Goal: Task Accomplishment & Management: Manage account settings

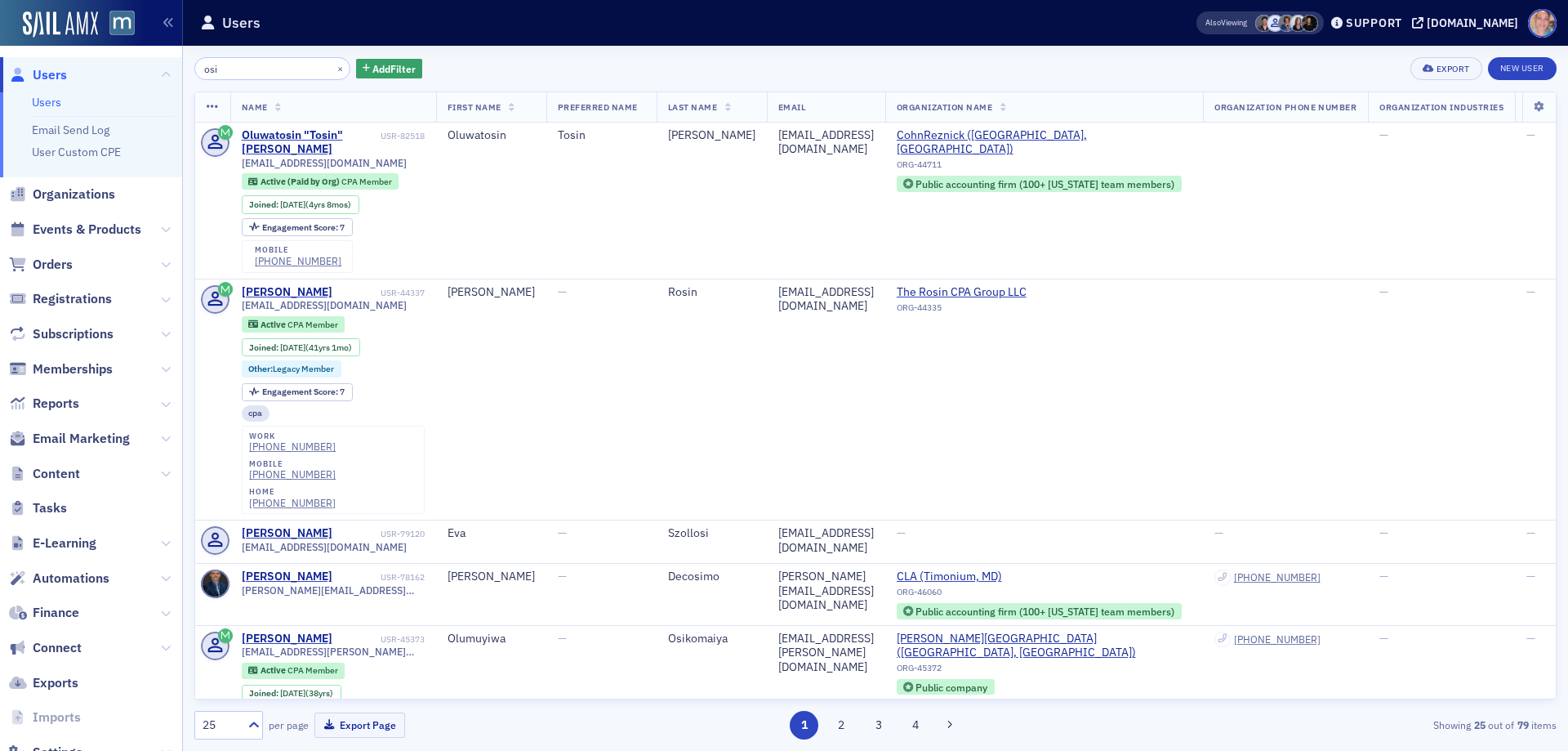
scroll to position [245, 0]
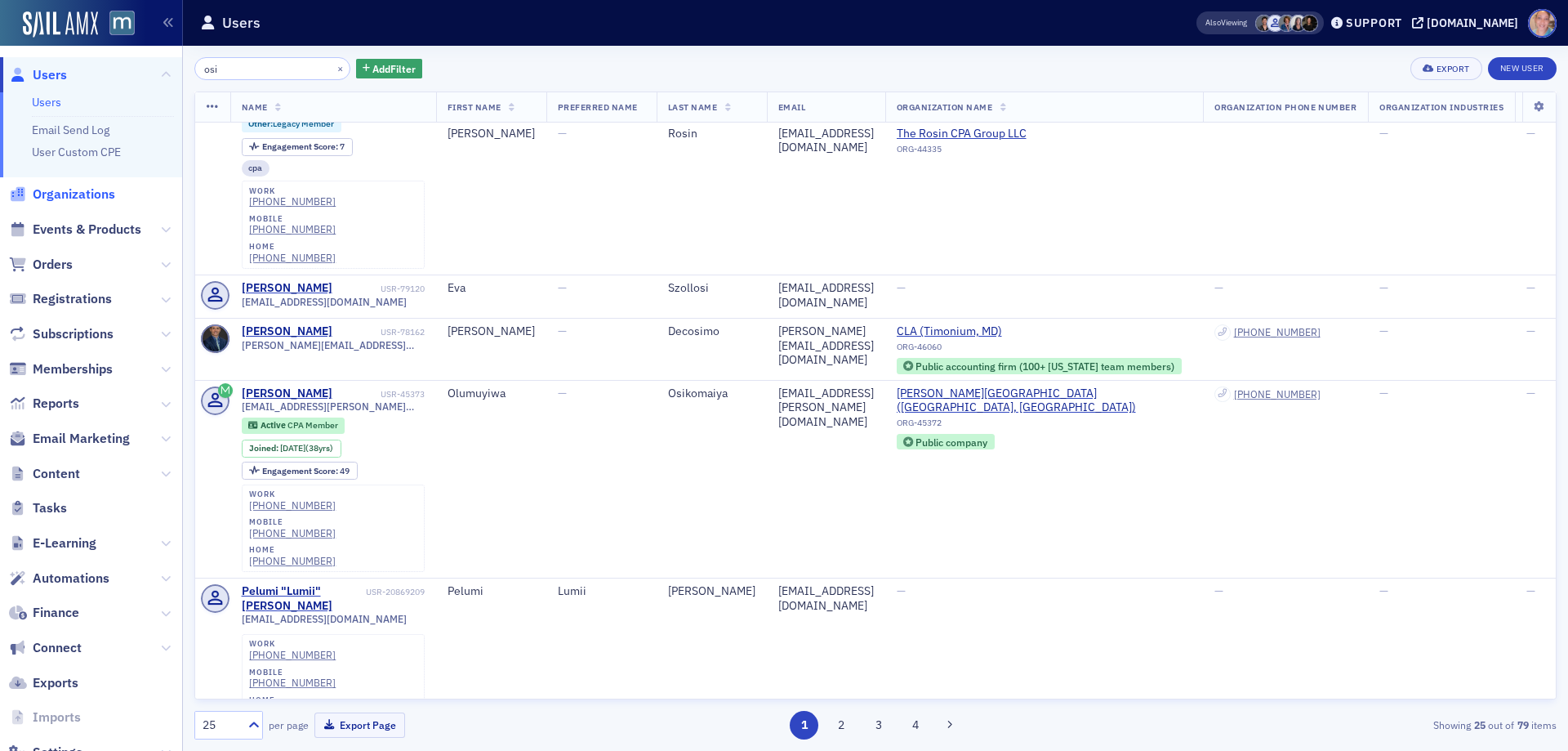
drag, startPoint x: 62, startPoint y: 223, endPoint x: 114, endPoint y: 199, distance: 57.3
click at [63, 222] on span "Events & Products" at bounding box center [87, 229] width 108 height 18
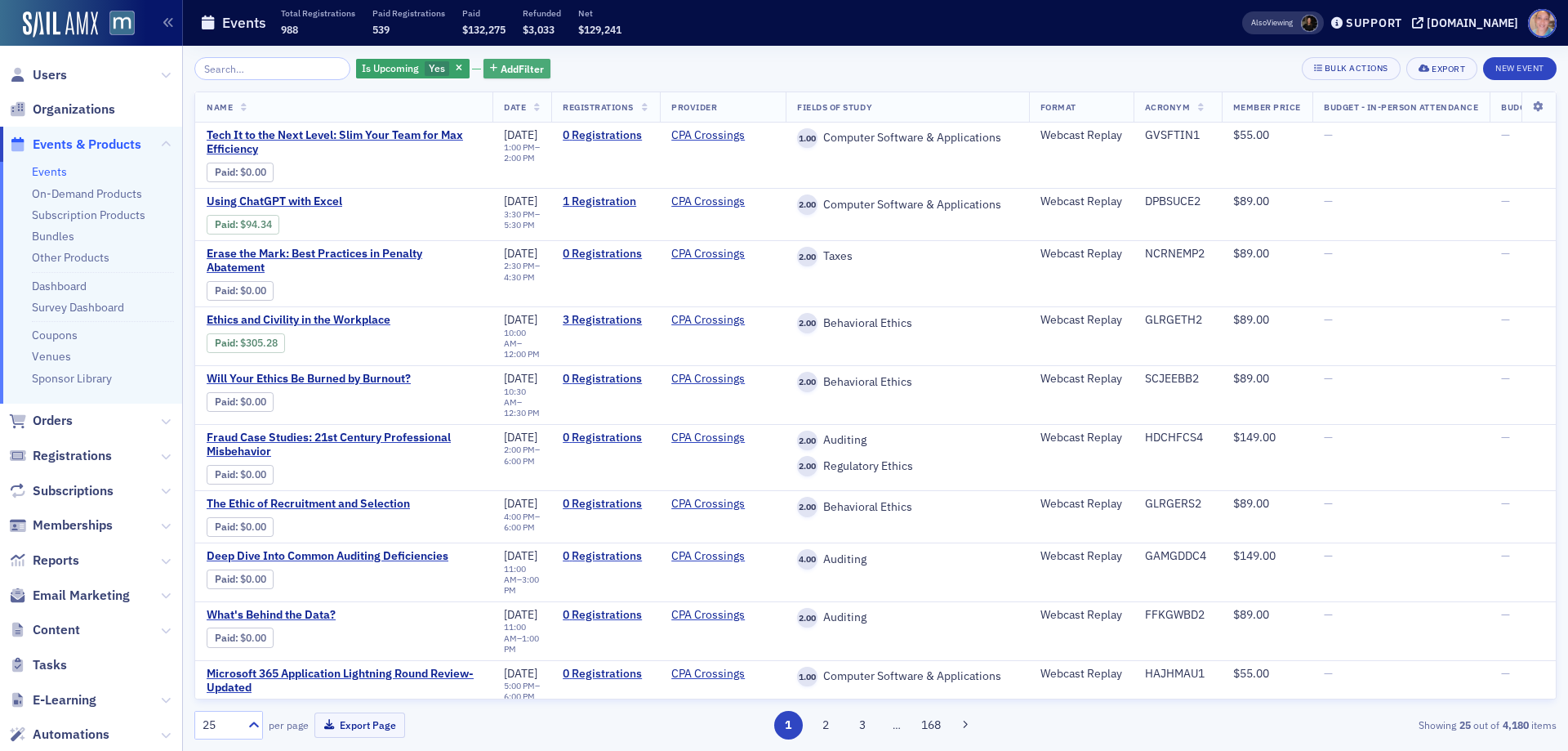
click at [507, 76] on span "Add Filter" at bounding box center [522, 69] width 43 height 15
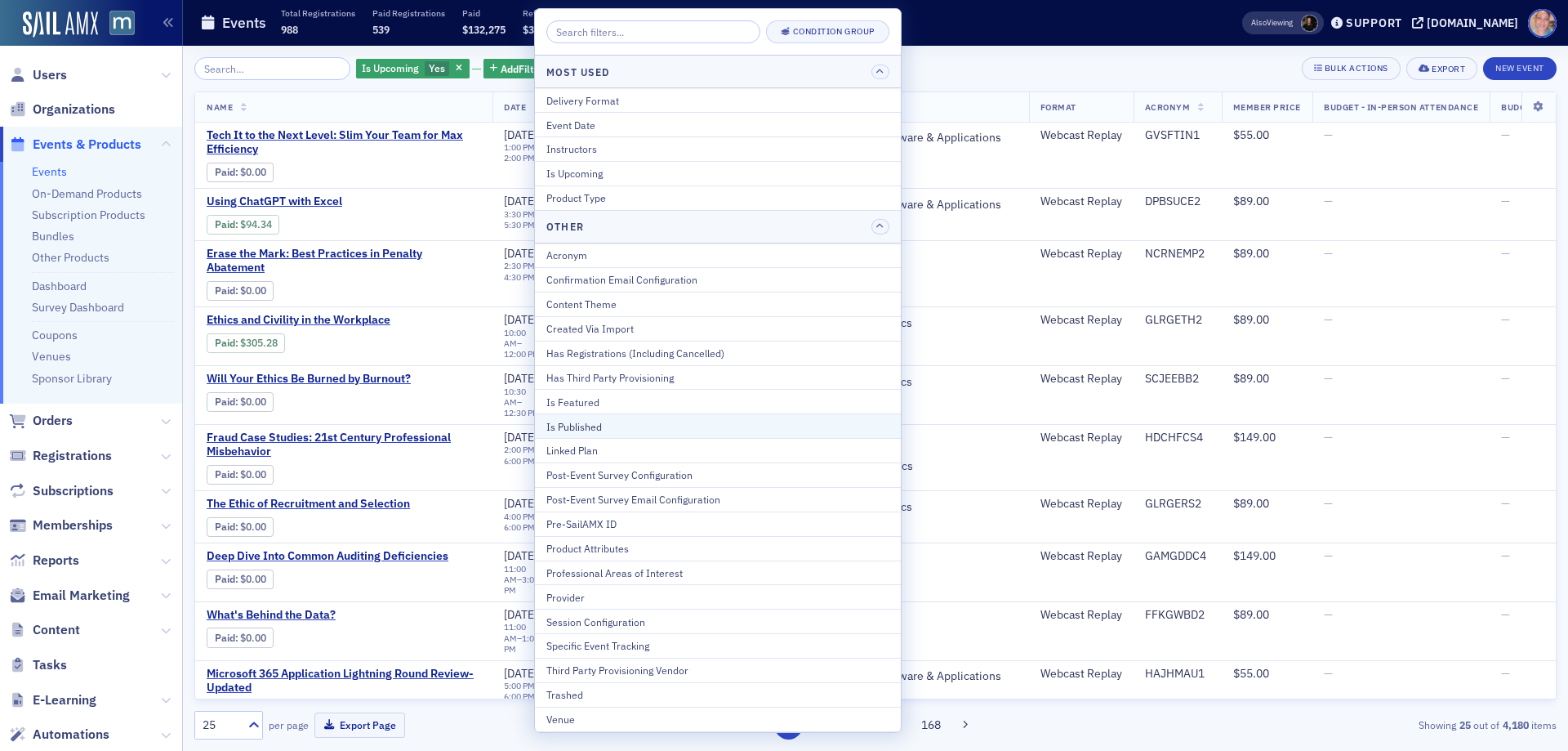
click at [637, 421] on div "Is Published" at bounding box center [717, 426] width 343 height 15
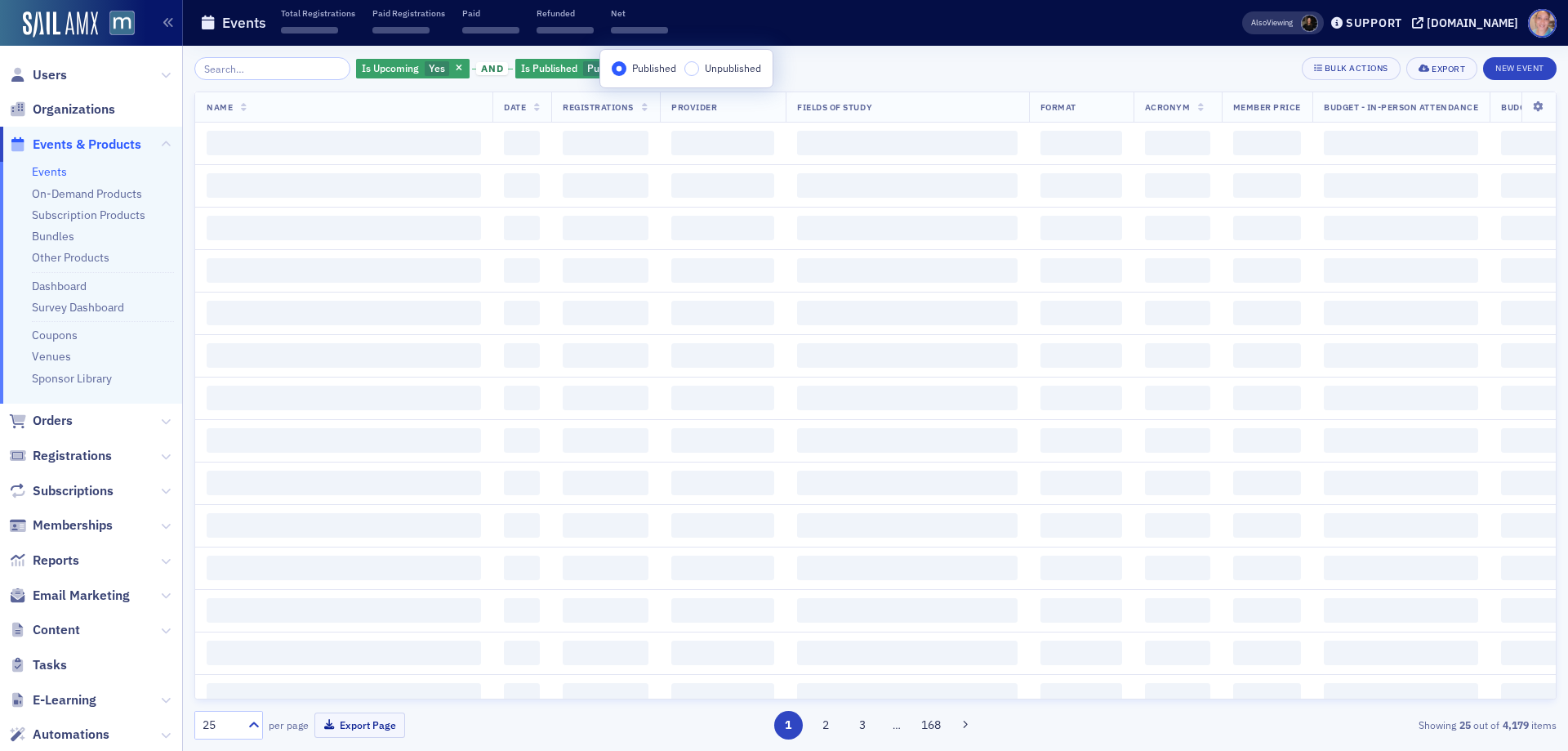
click at [868, 81] on div "Is Upcoming Yes and Is Published Published Add Filter Bulk Actions Export New E…" at bounding box center [875, 397] width 1362 height 682
click at [276, 61] on input "search" at bounding box center [272, 68] width 156 height 22
type input "ai impa"
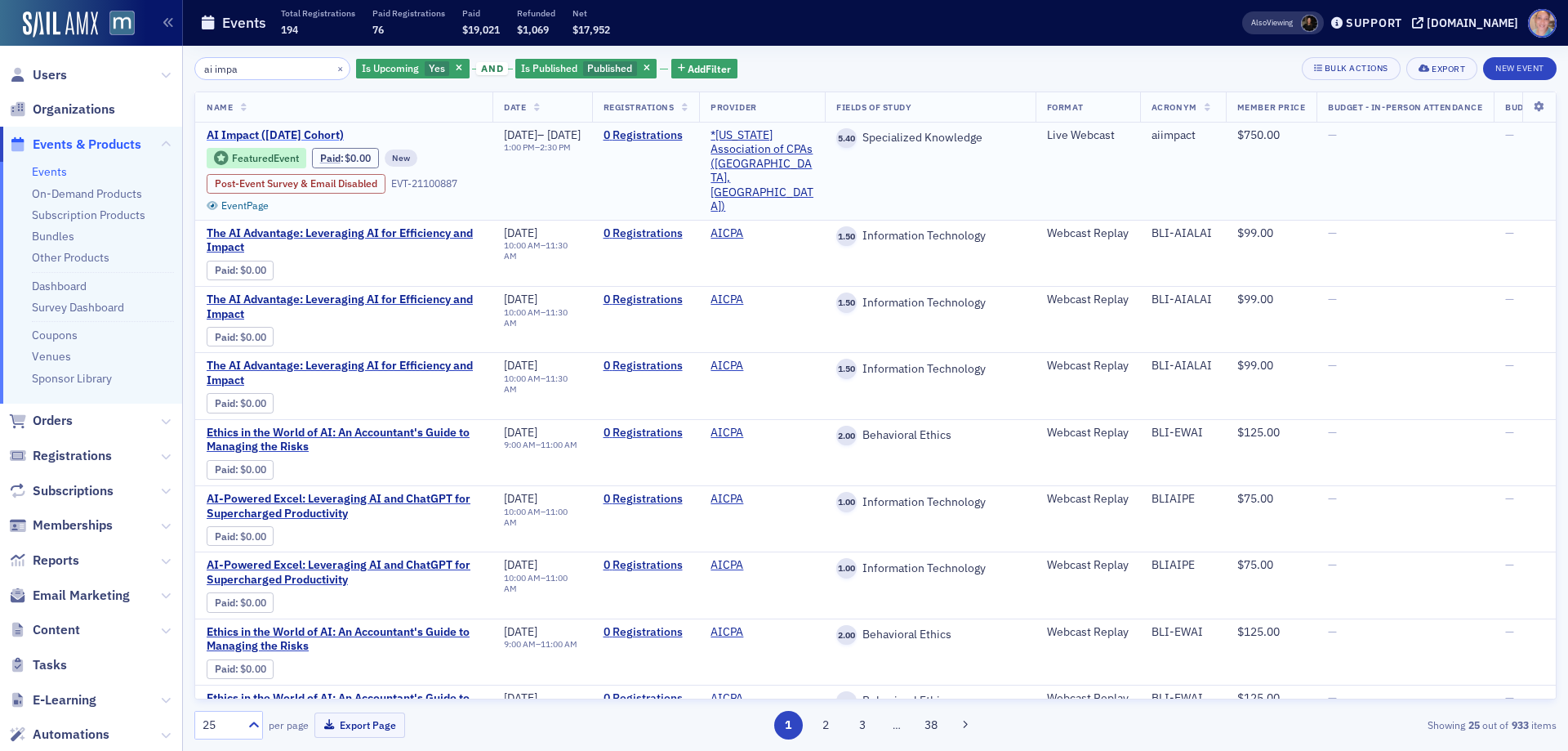
click at [269, 131] on span "AI Impact ([DATE] Cohort)" at bounding box center [343, 136] width 274 height 15
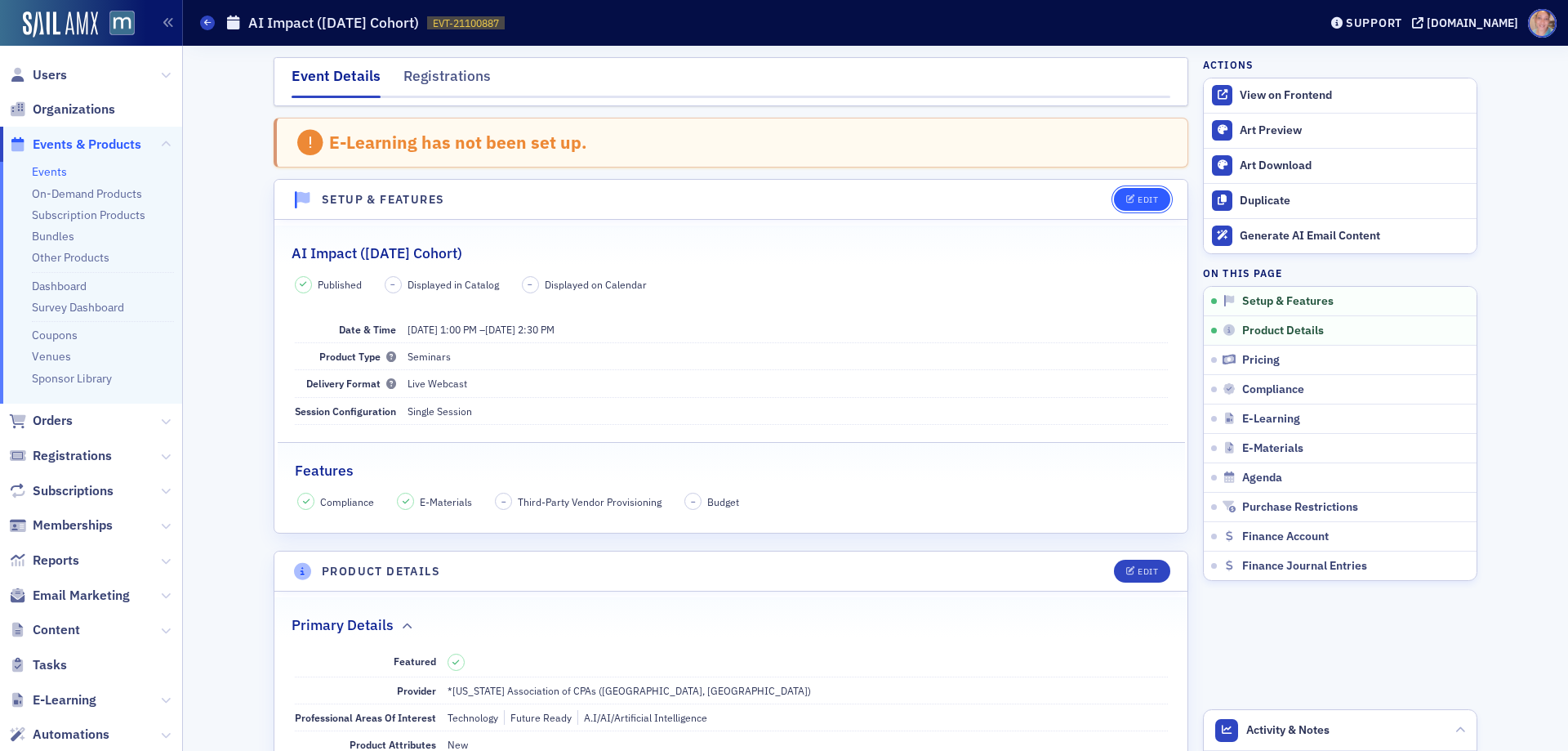
click at [1138, 200] on div "Edit" at bounding box center [1148, 200] width 21 height 9
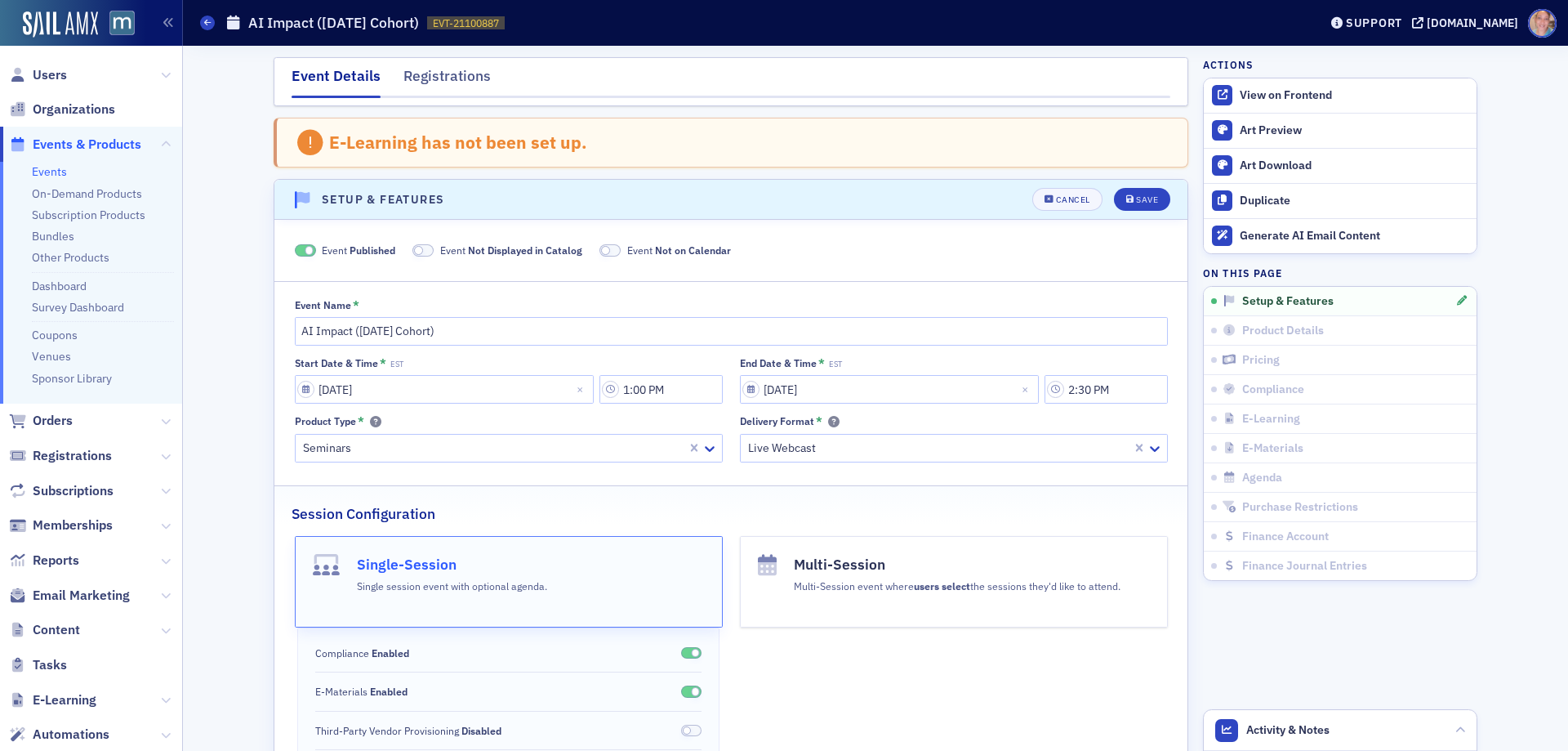
scroll to position [84, 0]
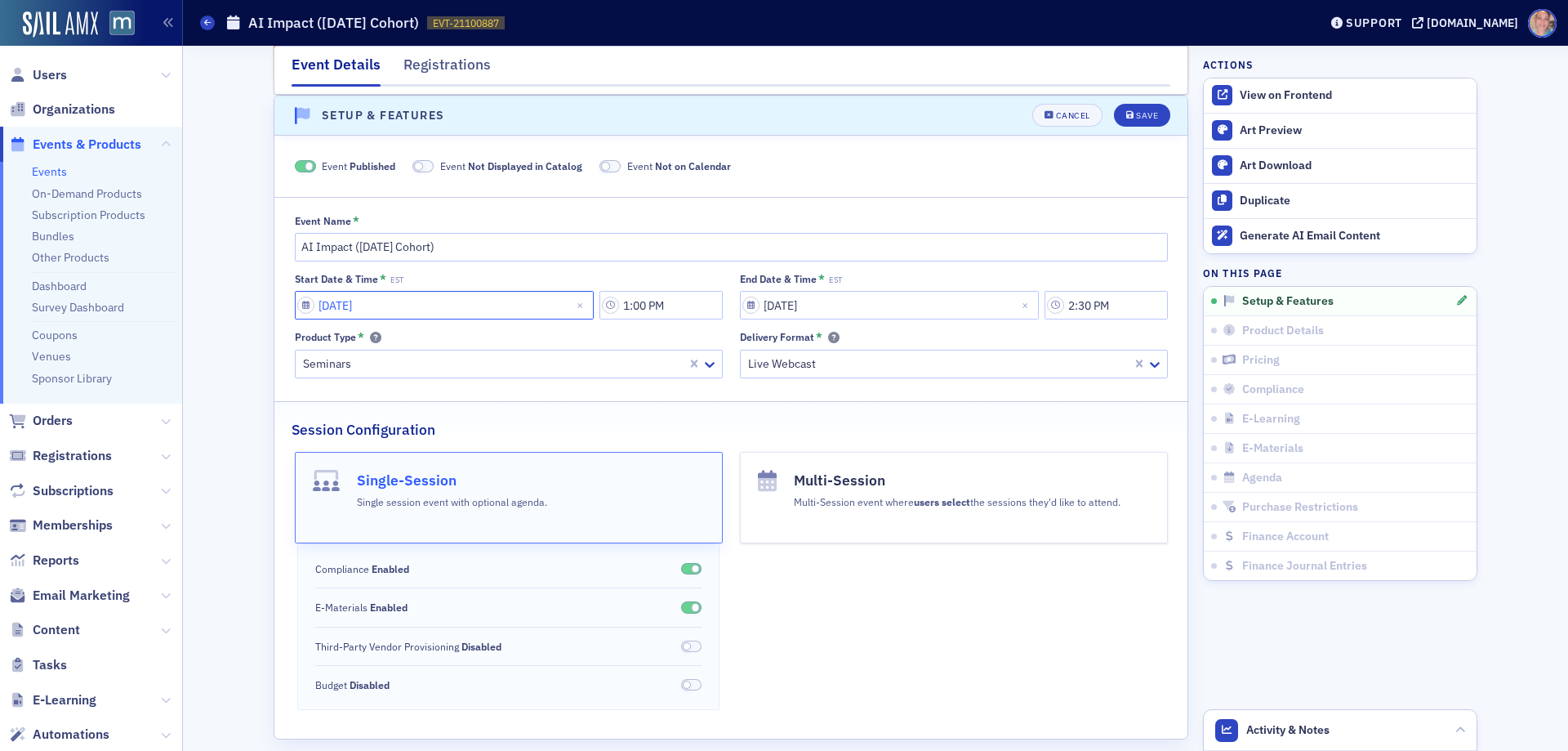
click at [352, 307] on input "[DATE]" at bounding box center [444, 305] width 299 height 29
select select "10"
select select "2025"
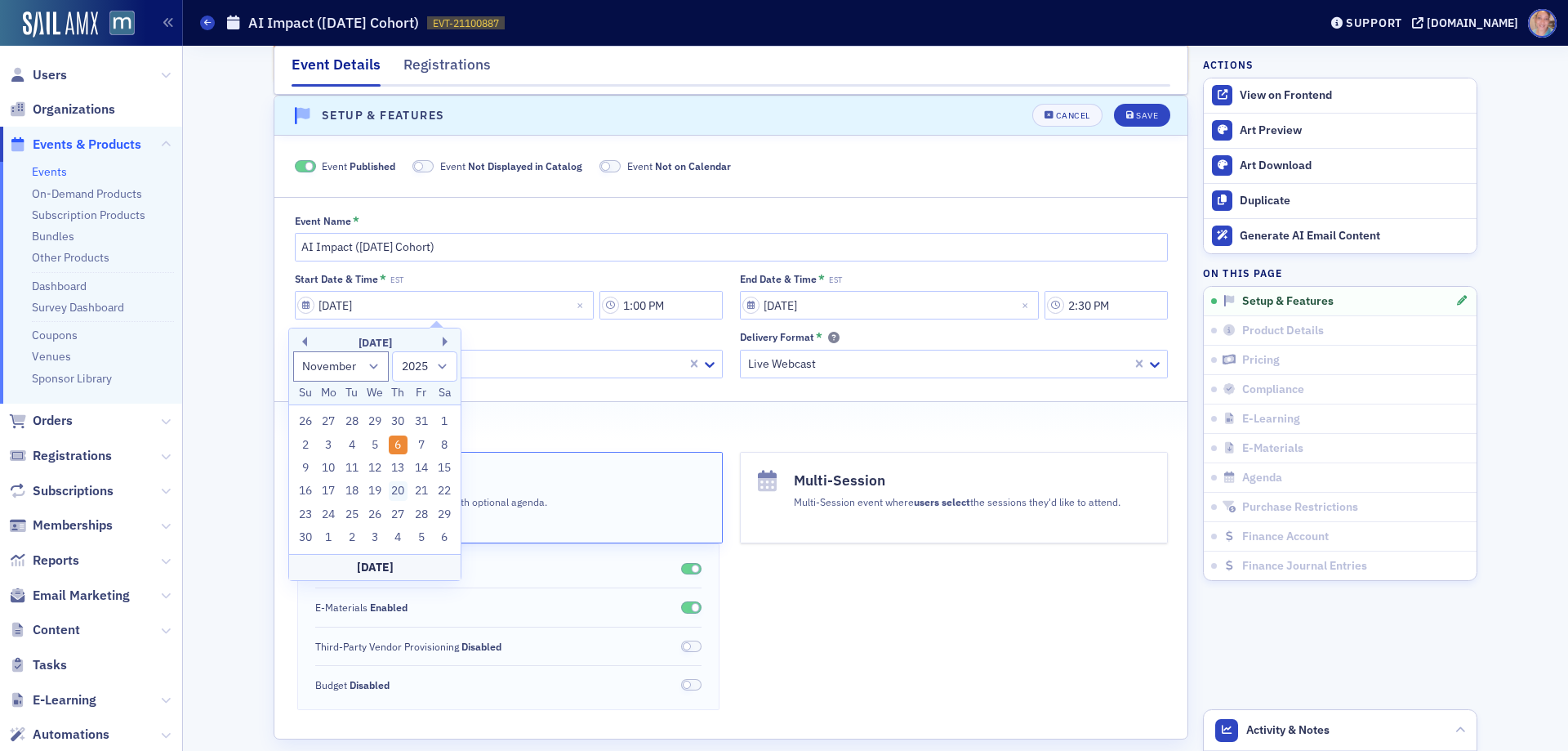
click at [399, 489] on div "20" at bounding box center [398, 490] width 20 height 20
type input "[DATE]"
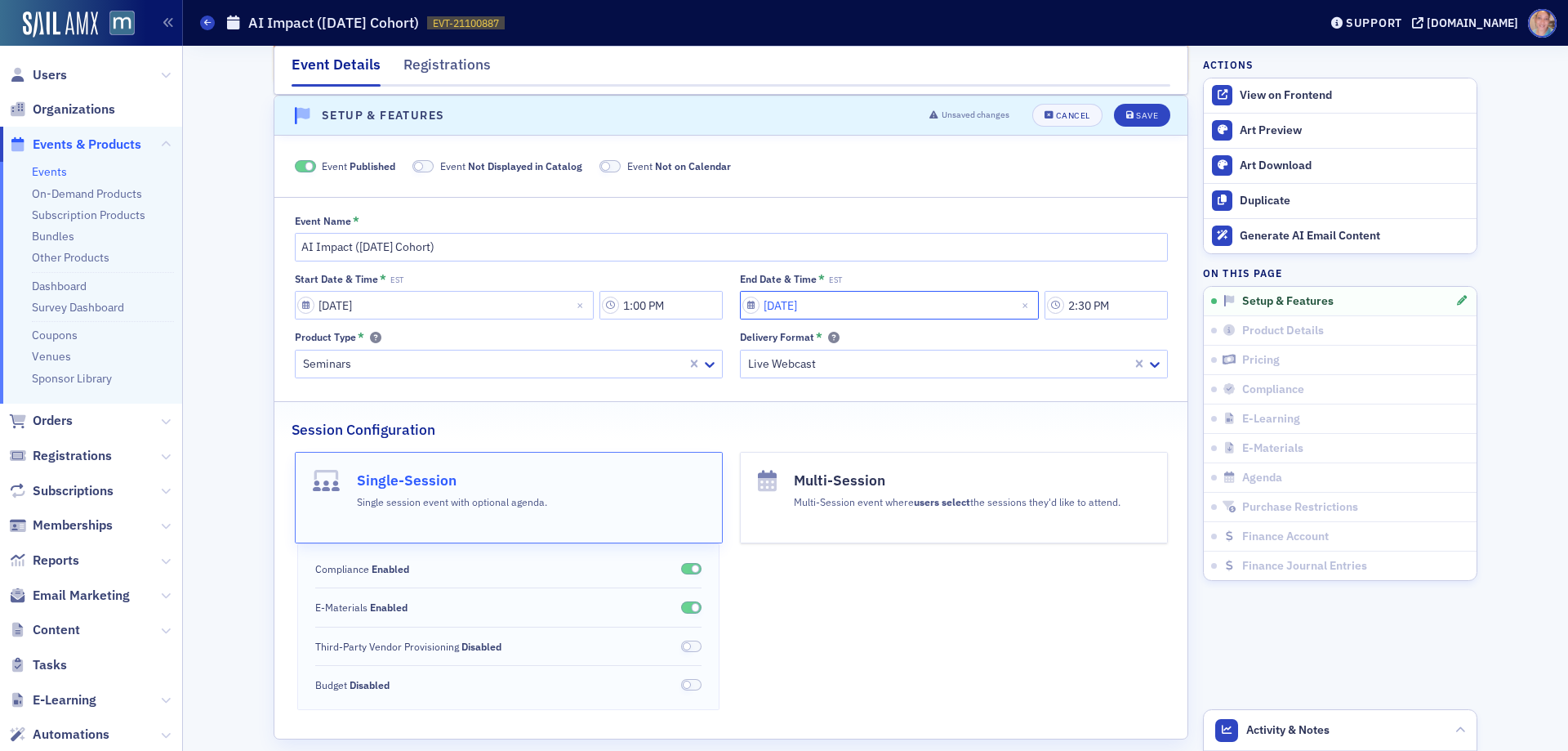
click at [847, 300] on input "[DATE]" at bounding box center [889, 305] width 299 height 29
select select "10"
select select "2025"
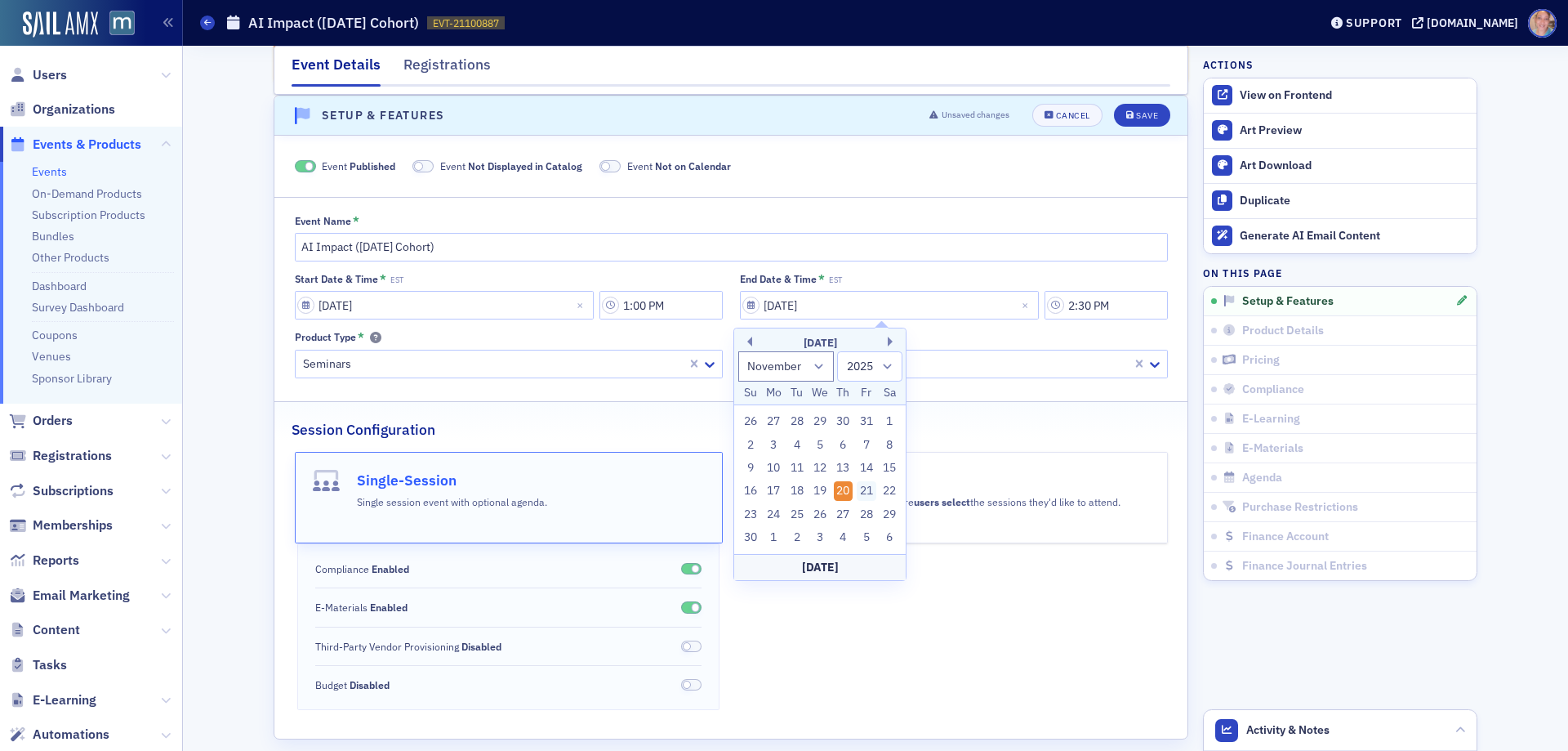
click at [868, 488] on div "21" at bounding box center [866, 490] width 20 height 20
type input "[DATE]"
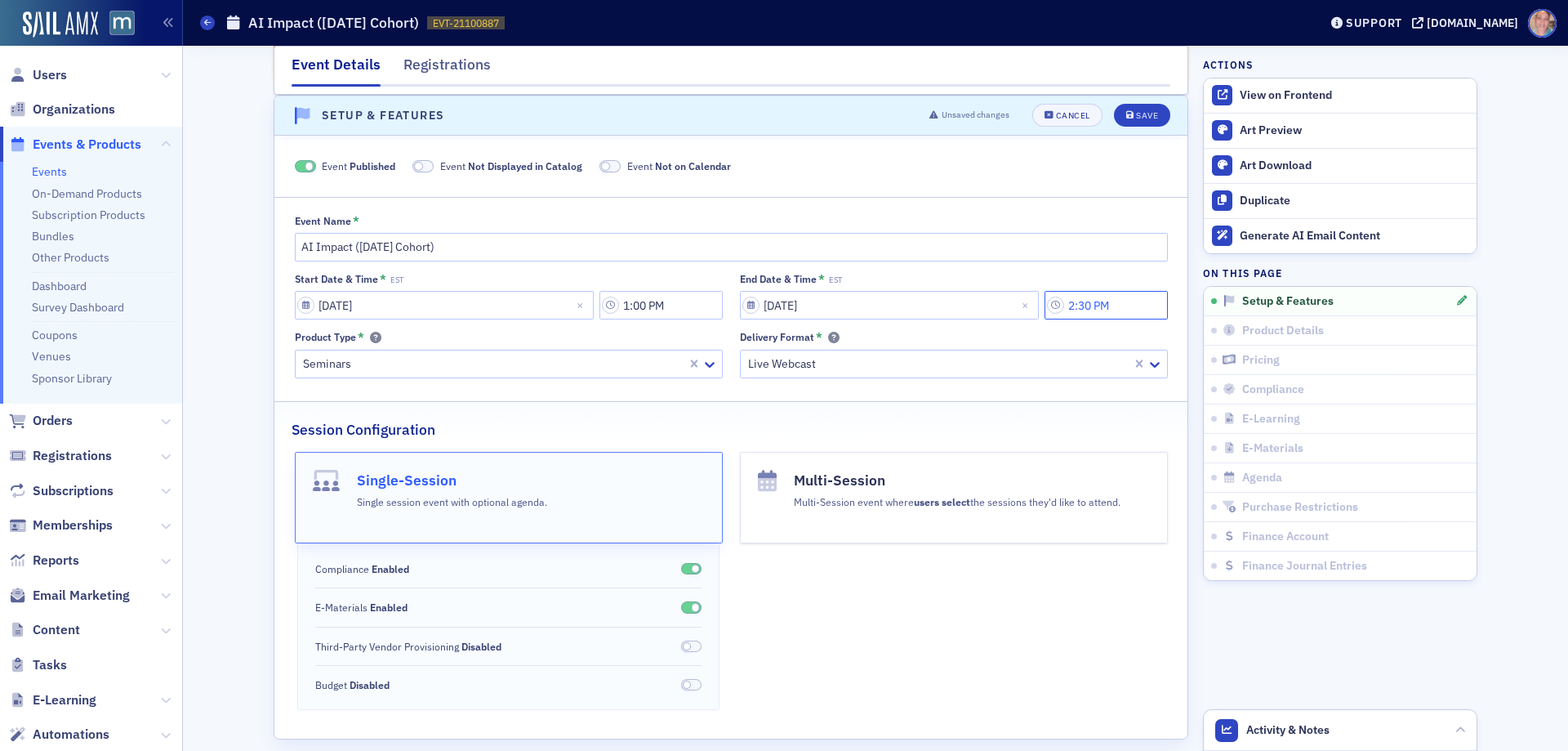
click at [1104, 313] on input "2:30 PM" at bounding box center [1106, 305] width 123 height 29
click at [887, 309] on icon at bounding box center [895, 305] width 16 height 16
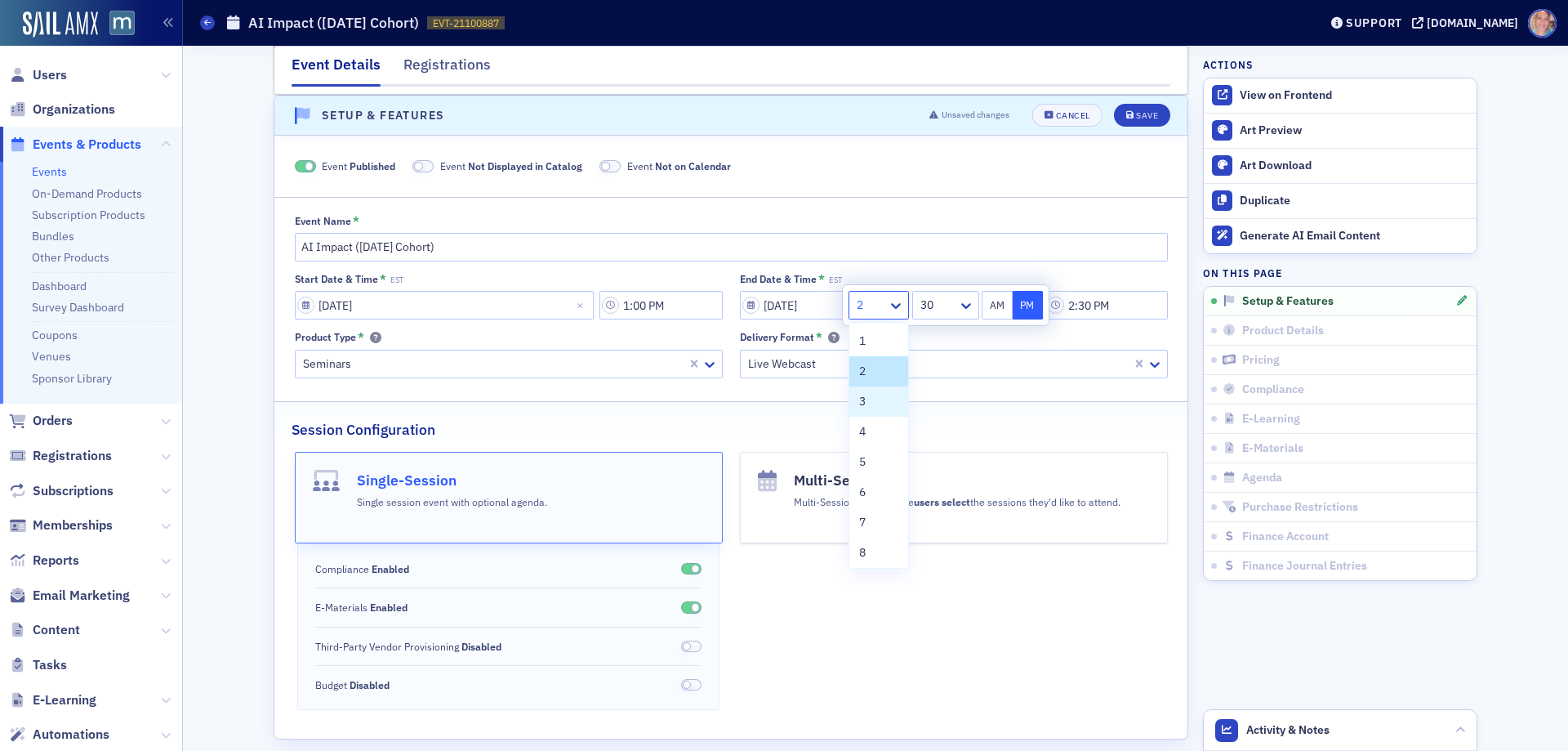
drag, startPoint x: 874, startPoint y: 395, endPoint x: 938, endPoint y: 326, distance: 94.1
click at [873, 396] on div "3" at bounding box center [879, 401] width 39 height 17
type input "3:30 PM"
drag, startPoint x: 1029, startPoint y: 310, endPoint x: 1055, endPoint y: 214, distance: 99.5
click at [1029, 309] on button "PM" at bounding box center [1028, 305] width 31 height 29
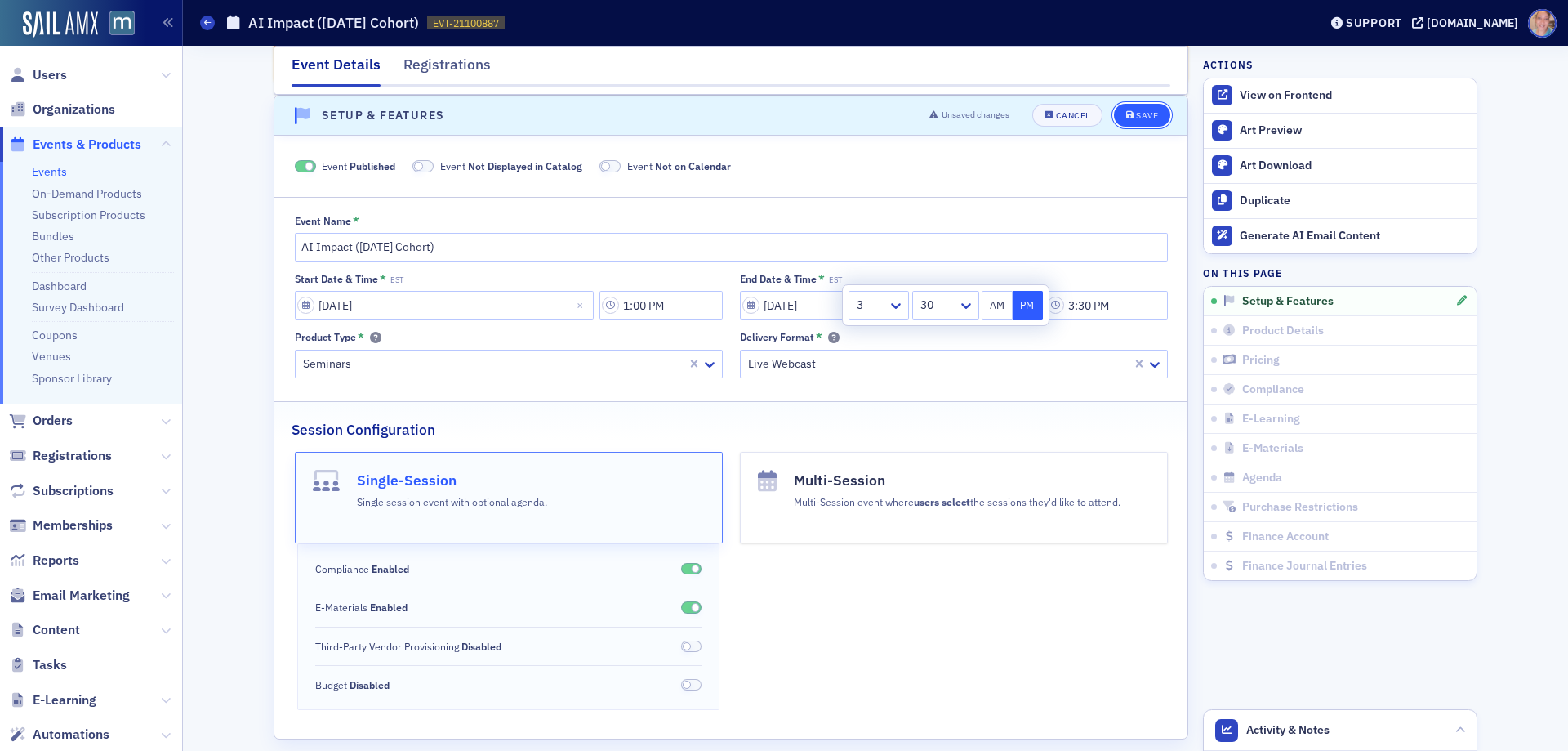
click at [1147, 108] on button "Save" at bounding box center [1142, 115] width 56 height 22
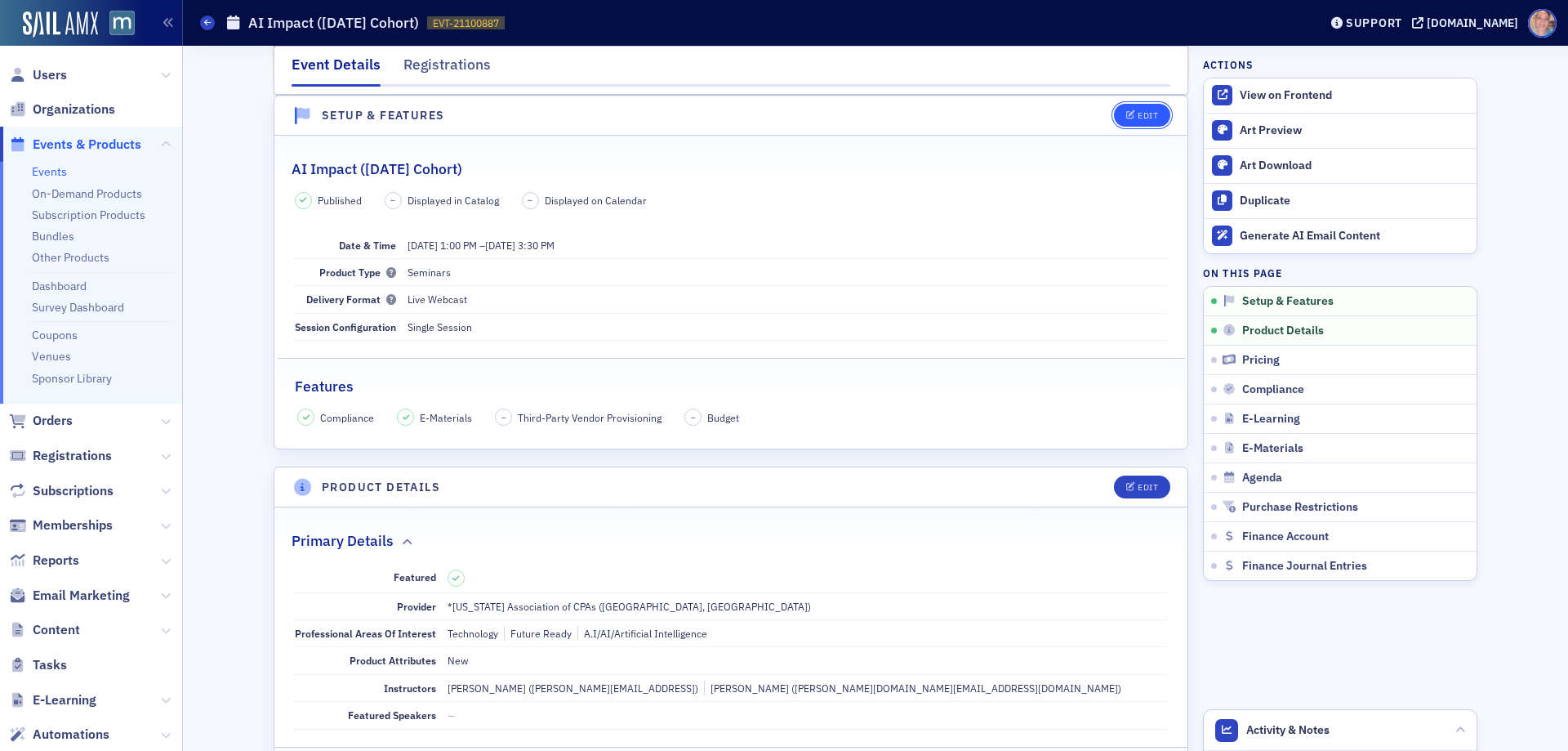
click at [1138, 111] on div "Edit" at bounding box center [1148, 116] width 21 height 9
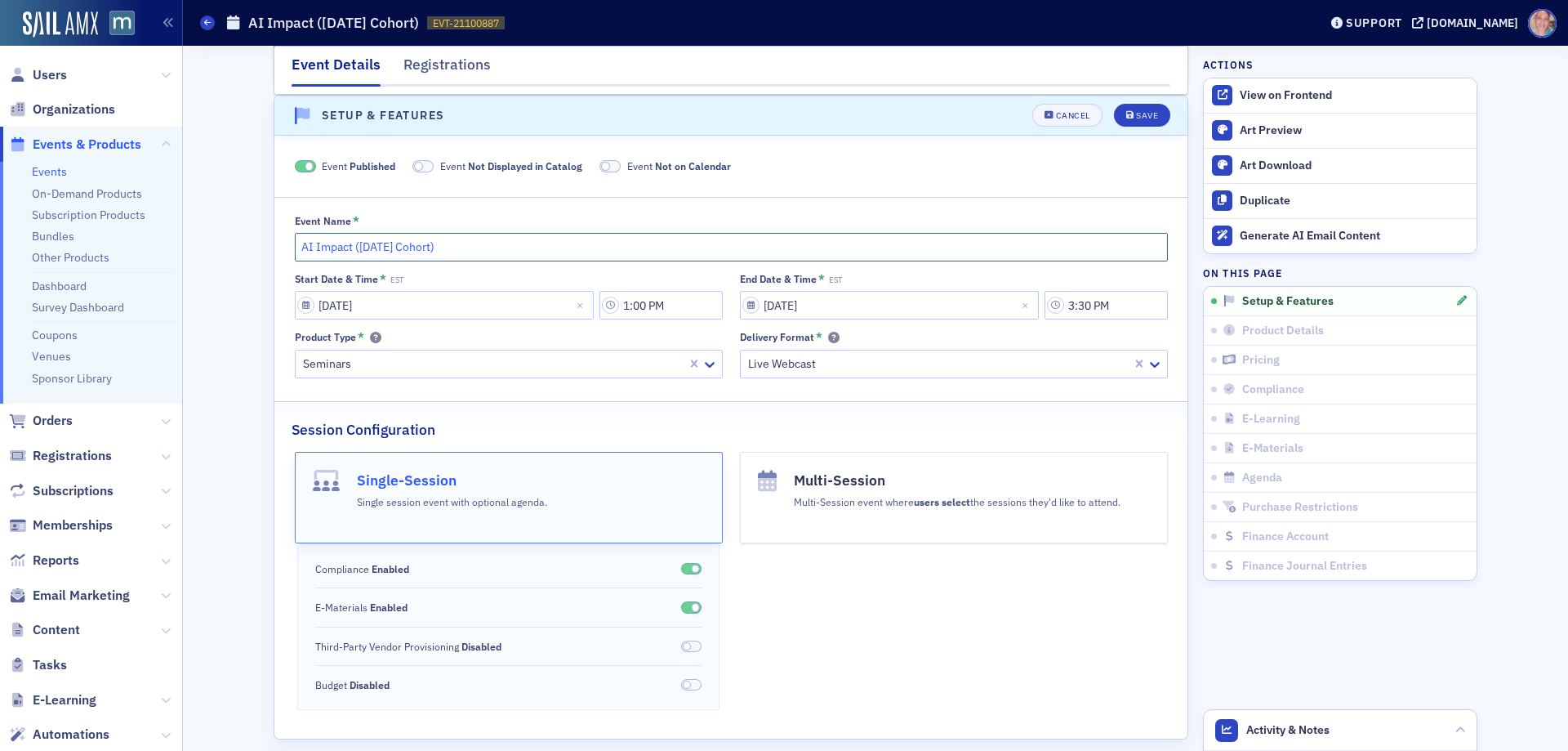
click at [413, 247] on input "AI Impact ([DATE] Cohort)" at bounding box center [731, 247] width 873 height 29
click at [455, 247] on input "AI Impact ([DATE] Cohort)" at bounding box center [731, 247] width 873 height 29
drag, startPoint x: 459, startPoint y: 244, endPoint x: 350, endPoint y: 243, distance: 109.0
click at [350, 243] on input "AI Impact ([DATE])" at bounding box center [731, 247] width 873 height 29
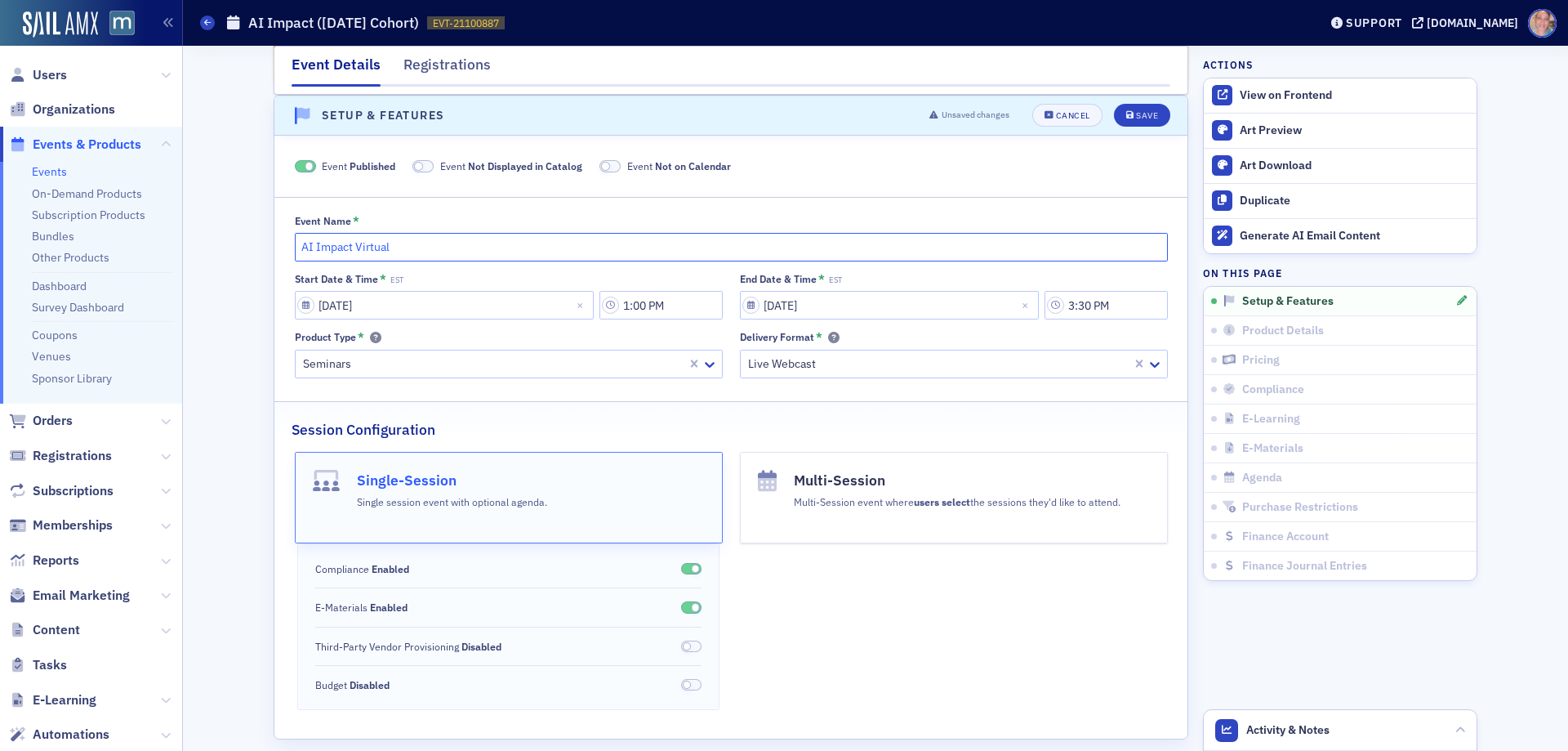
type input "AI Impact Virtual"
drag, startPoint x: 418, startPoint y: 167, endPoint x: 430, endPoint y: 163, distance: 12.6
click at [418, 167] on span at bounding box center [423, 166] width 22 height 12
drag, startPoint x: 585, startPoint y: 165, endPoint x: 766, endPoint y: 153, distance: 181.4
click at [586, 165] on span at bounding box center [590, 166] width 22 height 12
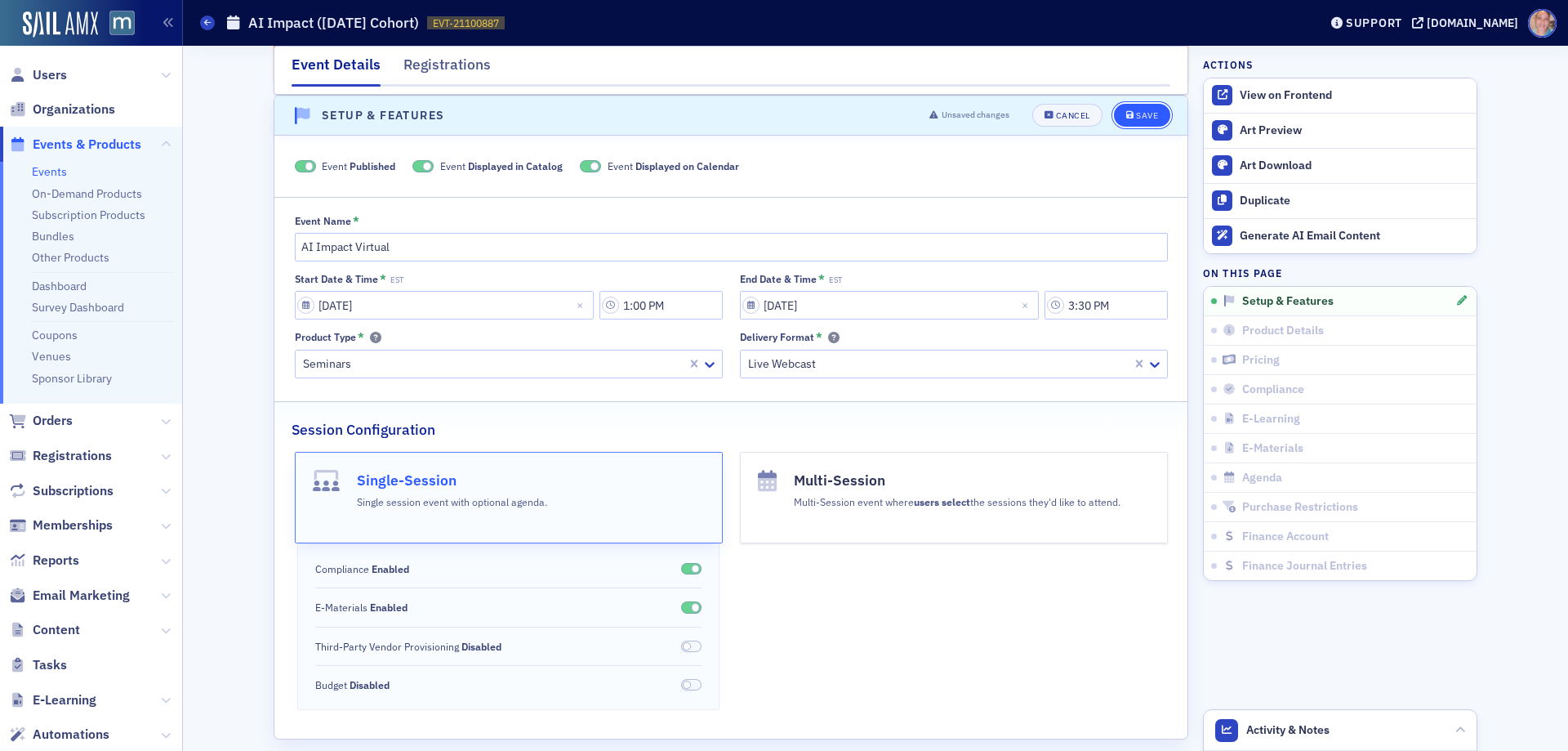
click at [1146, 111] on div "Save" at bounding box center [1147, 116] width 22 height 9
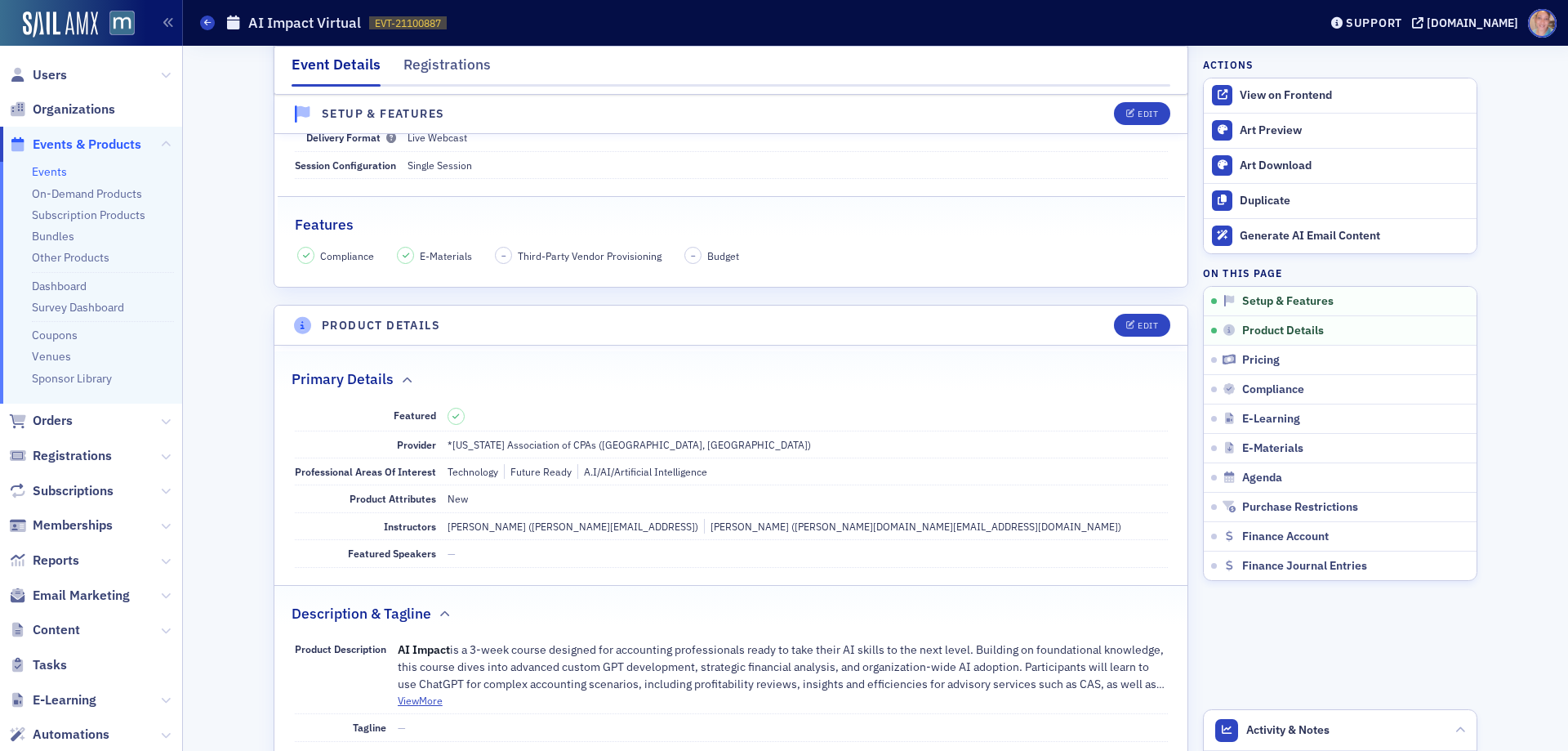
scroll to position [248, 0]
click at [1148, 320] on div "Edit" at bounding box center [1148, 325] width 21 height 9
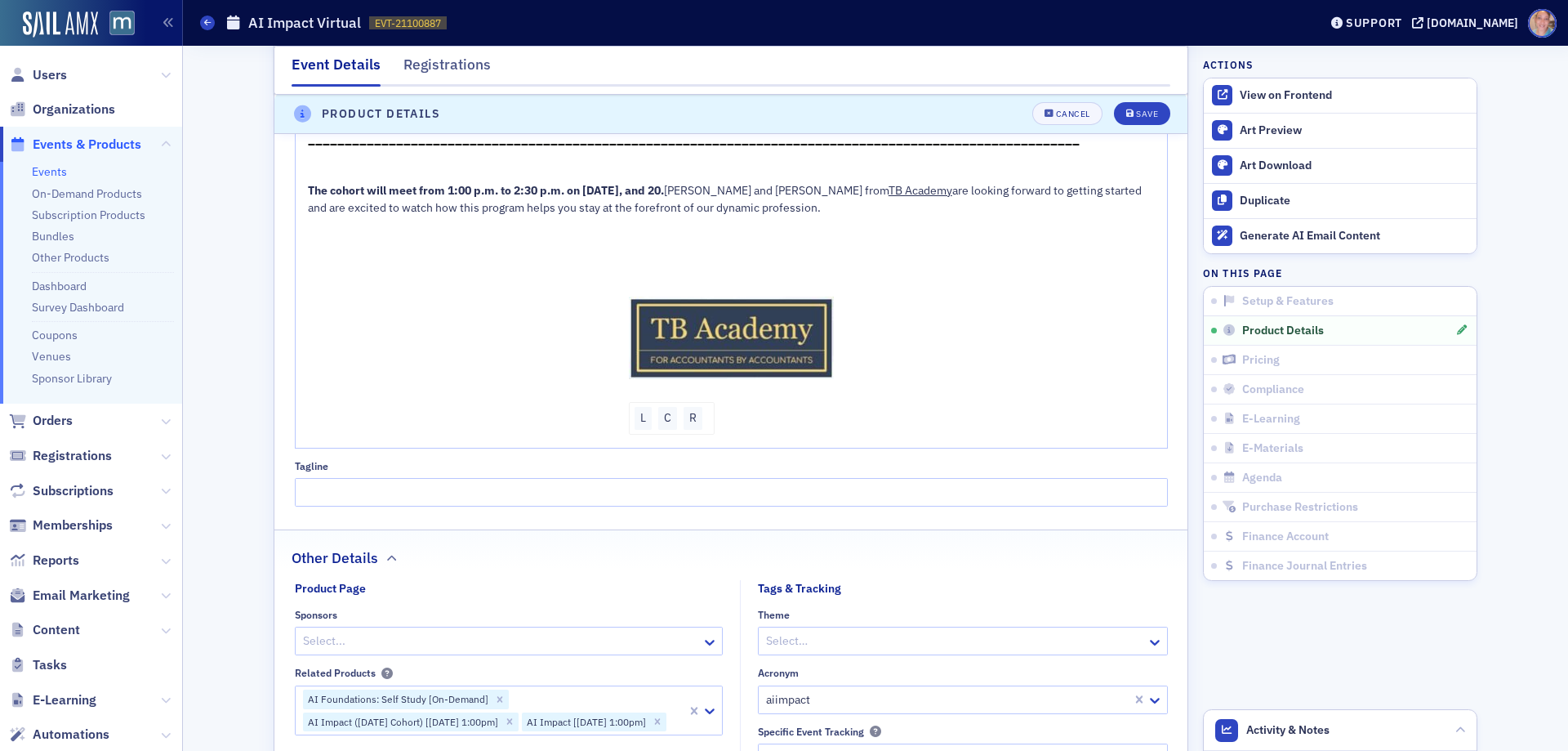
scroll to position [1354, 0]
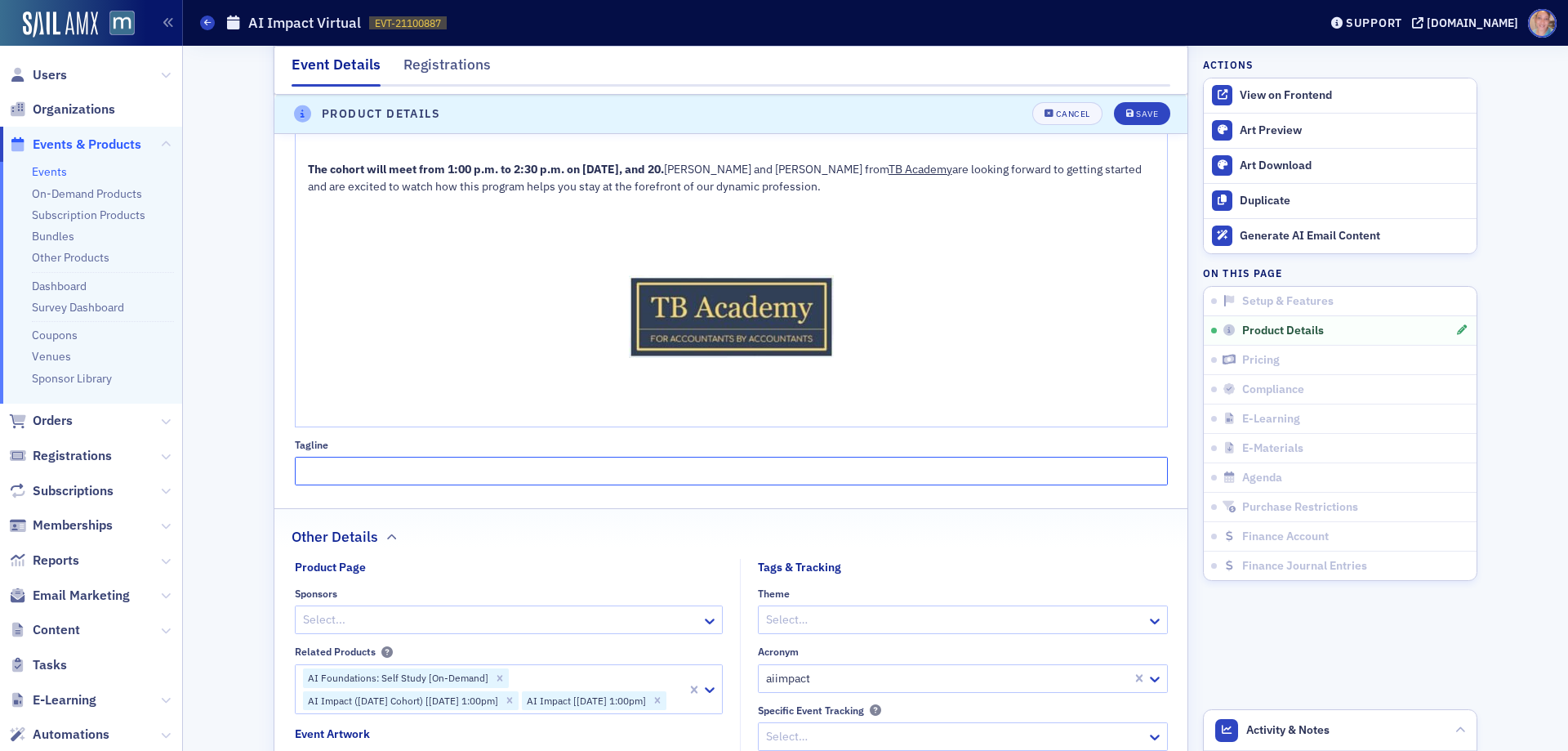
click at [352, 456] on input "Tagline" at bounding box center [731, 470] width 873 height 29
paste input "2-Day Live Intensive for Accounting Leaders"
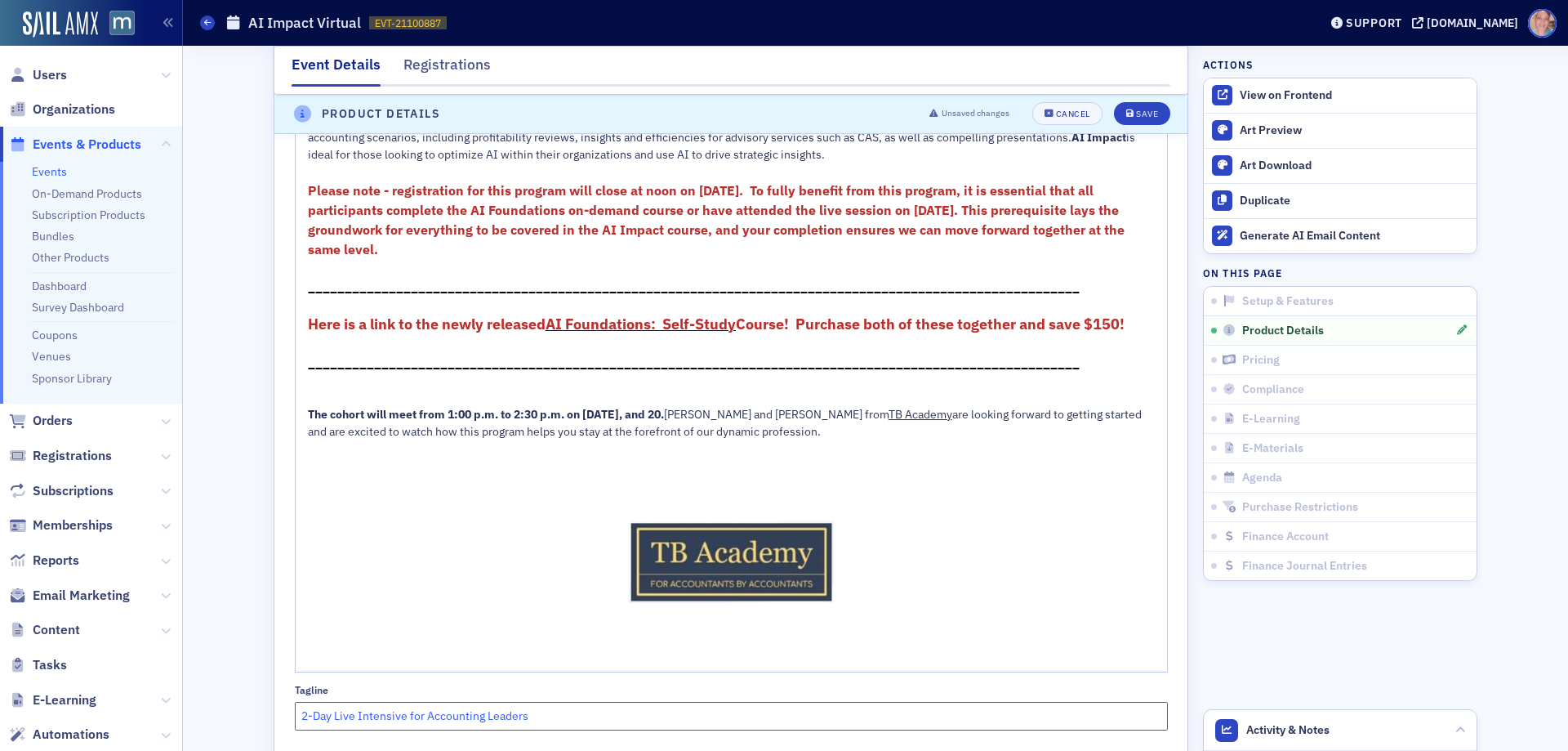
scroll to position [864, 0]
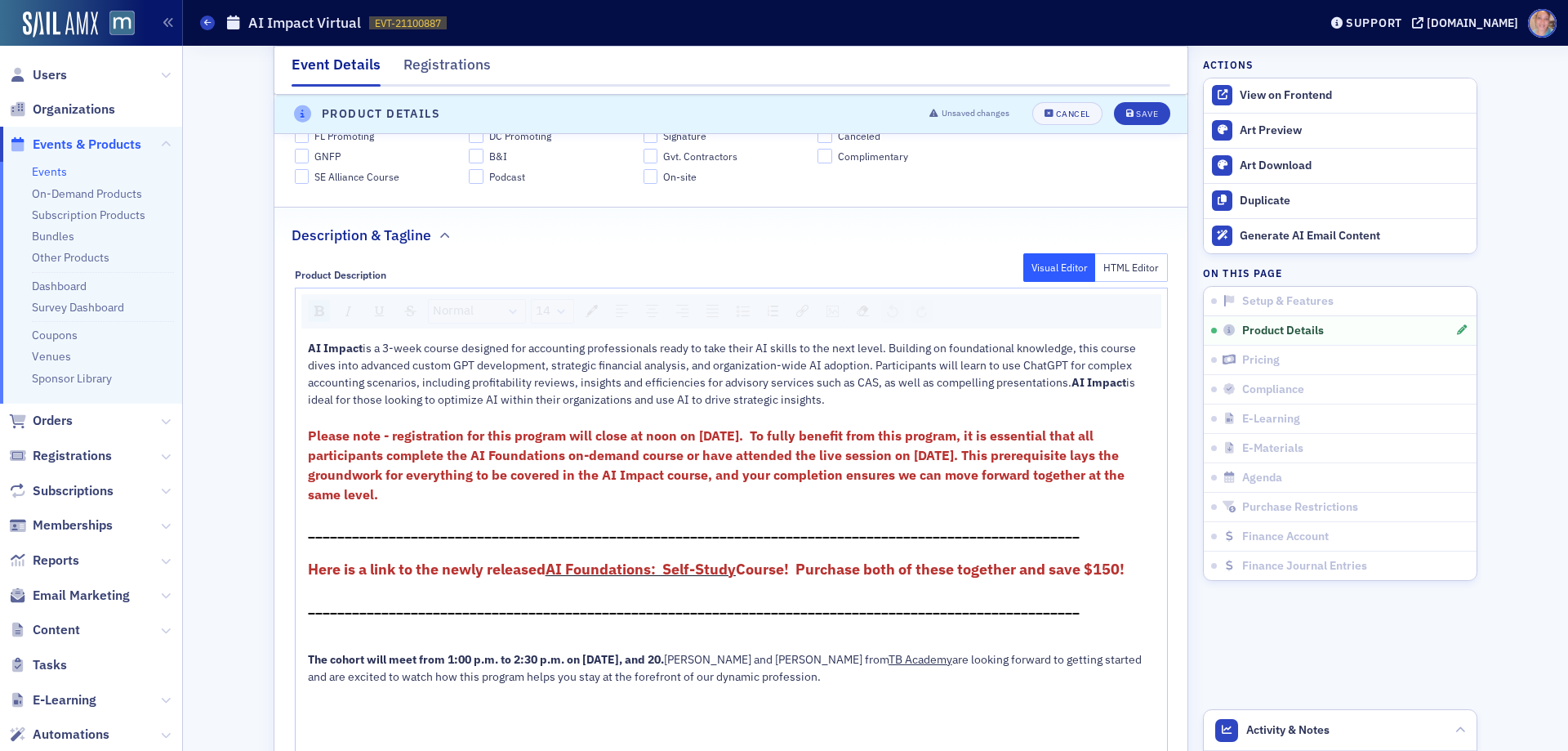
type input "2-Day Live Intensive for Accounting Leaders"
click at [515, 657] on span "are looking forward to getting started and are excited to watch how this progra…" at bounding box center [726, 668] width 836 height 32
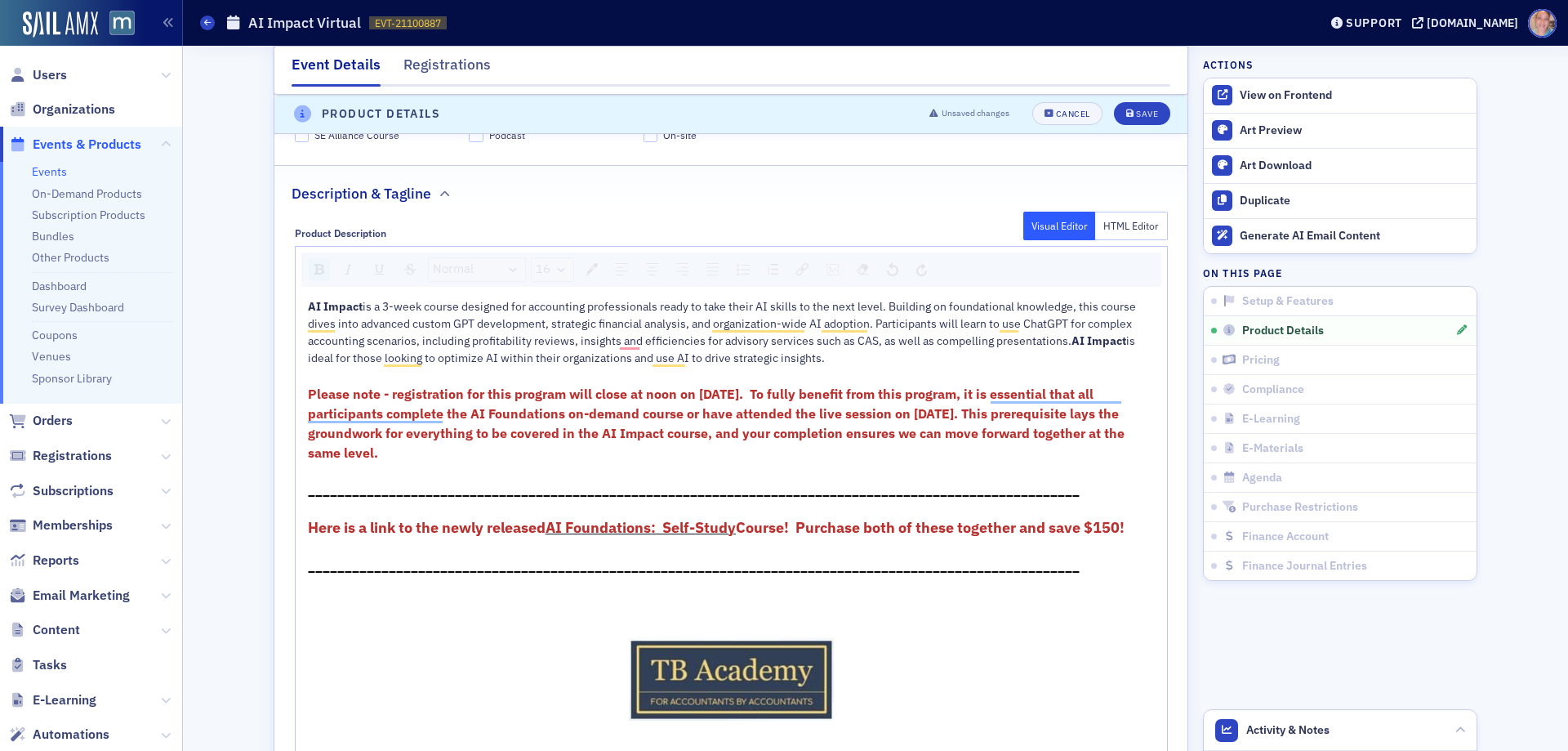
scroll to position [946, 0]
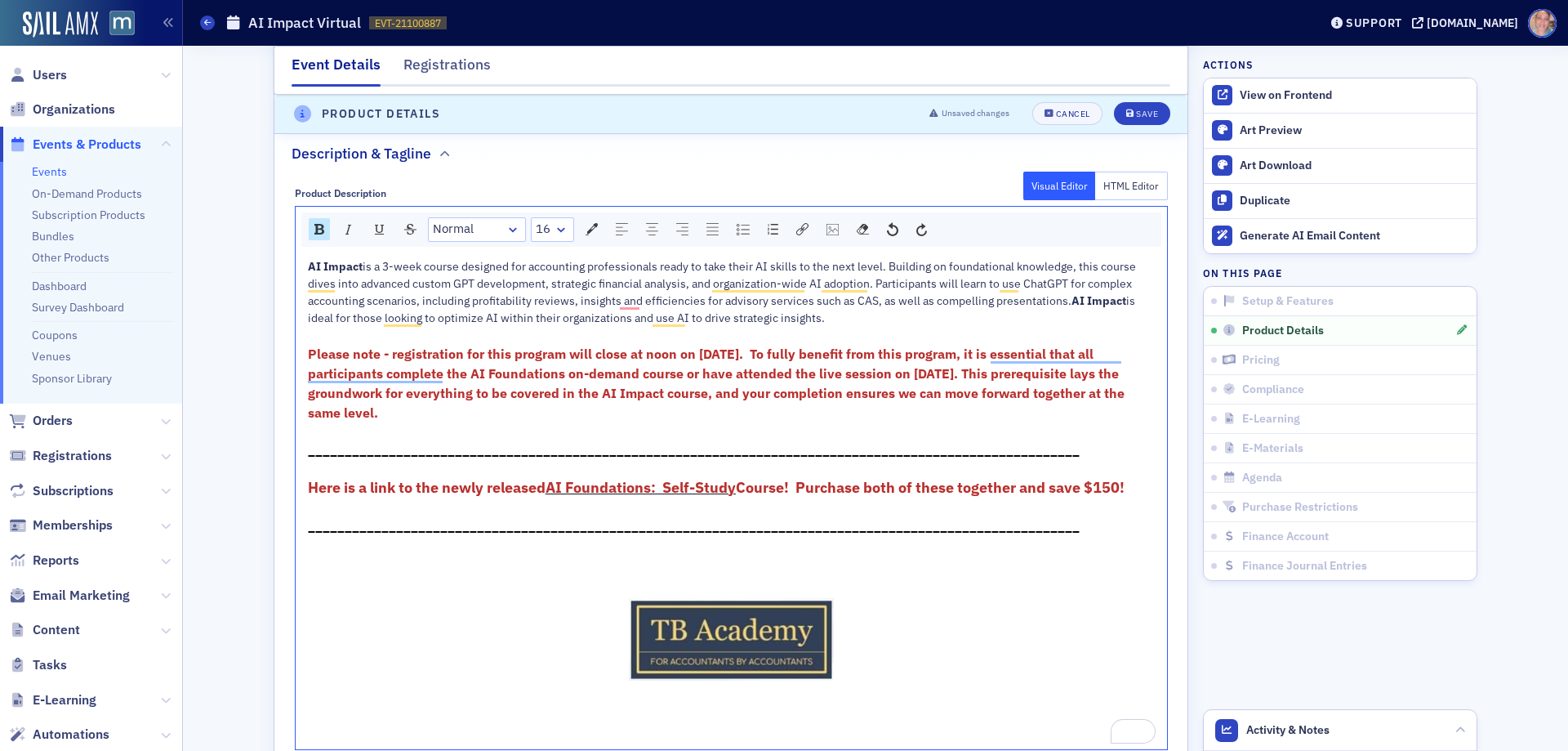
click at [446, 289] on span "is a 3-week course designed for accounting professionals ready to take their AI…" at bounding box center [723, 283] width 830 height 49
click at [446, 288] on span "is a 3-week course designed for accounting professionals ready to take their AI…" at bounding box center [723, 283] width 830 height 49
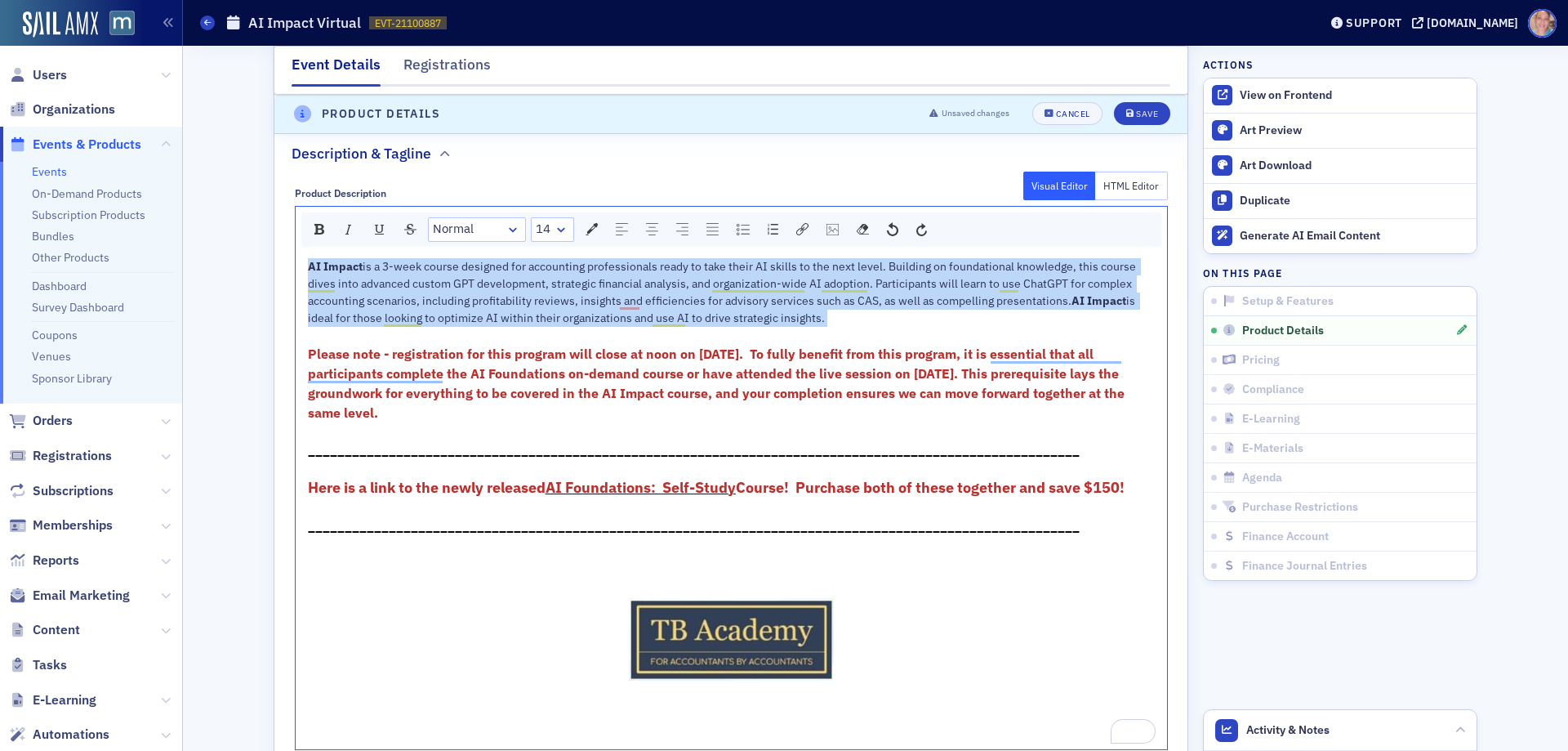
click at [446, 287] on span "is a 3-week course designed for accounting professionals ready to take their AI…" at bounding box center [723, 283] width 830 height 49
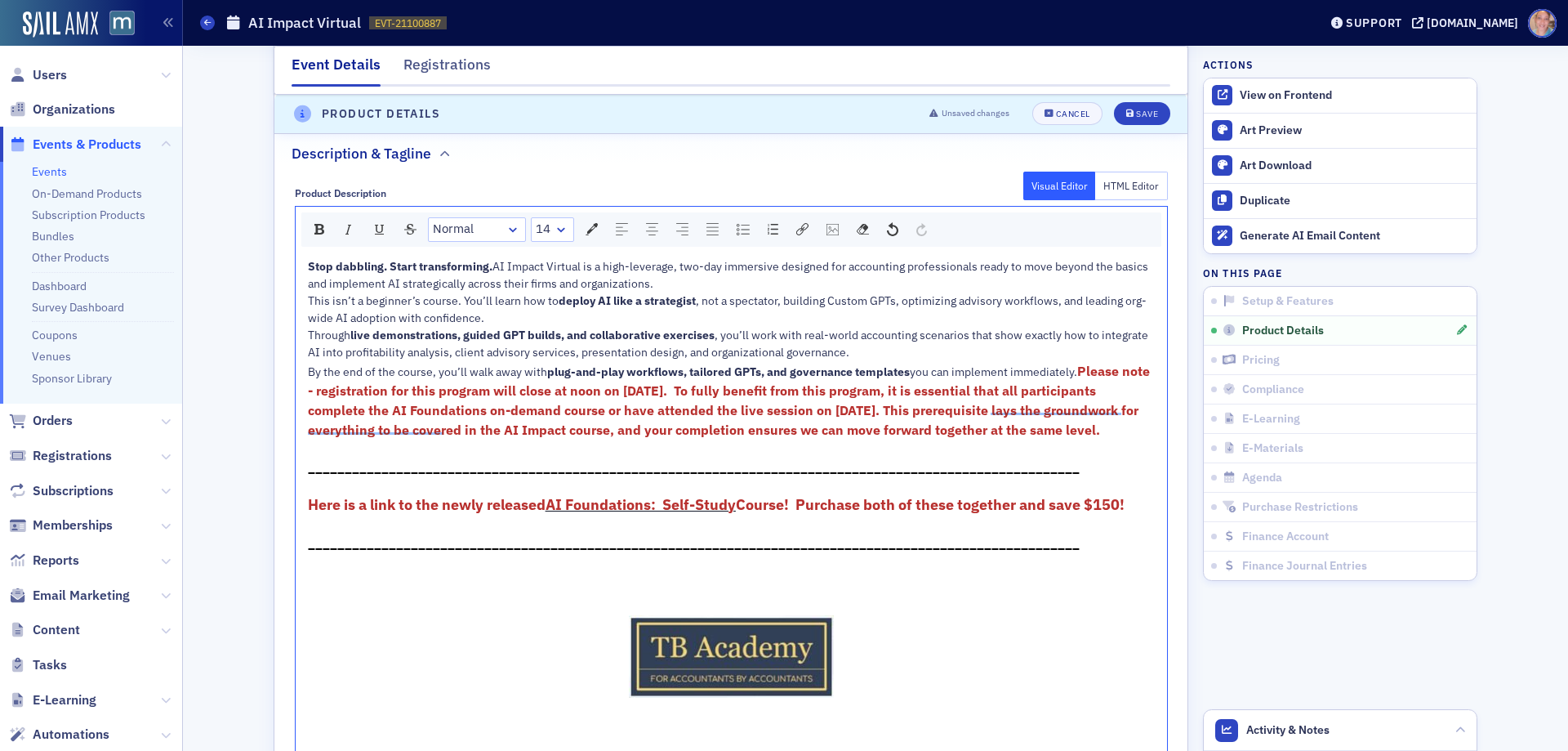
click at [507, 287] on div "Stop dabbling. Start transforming. AI Impact Virtual is a high-leverage, two-da…" at bounding box center [731, 275] width 848 height 35
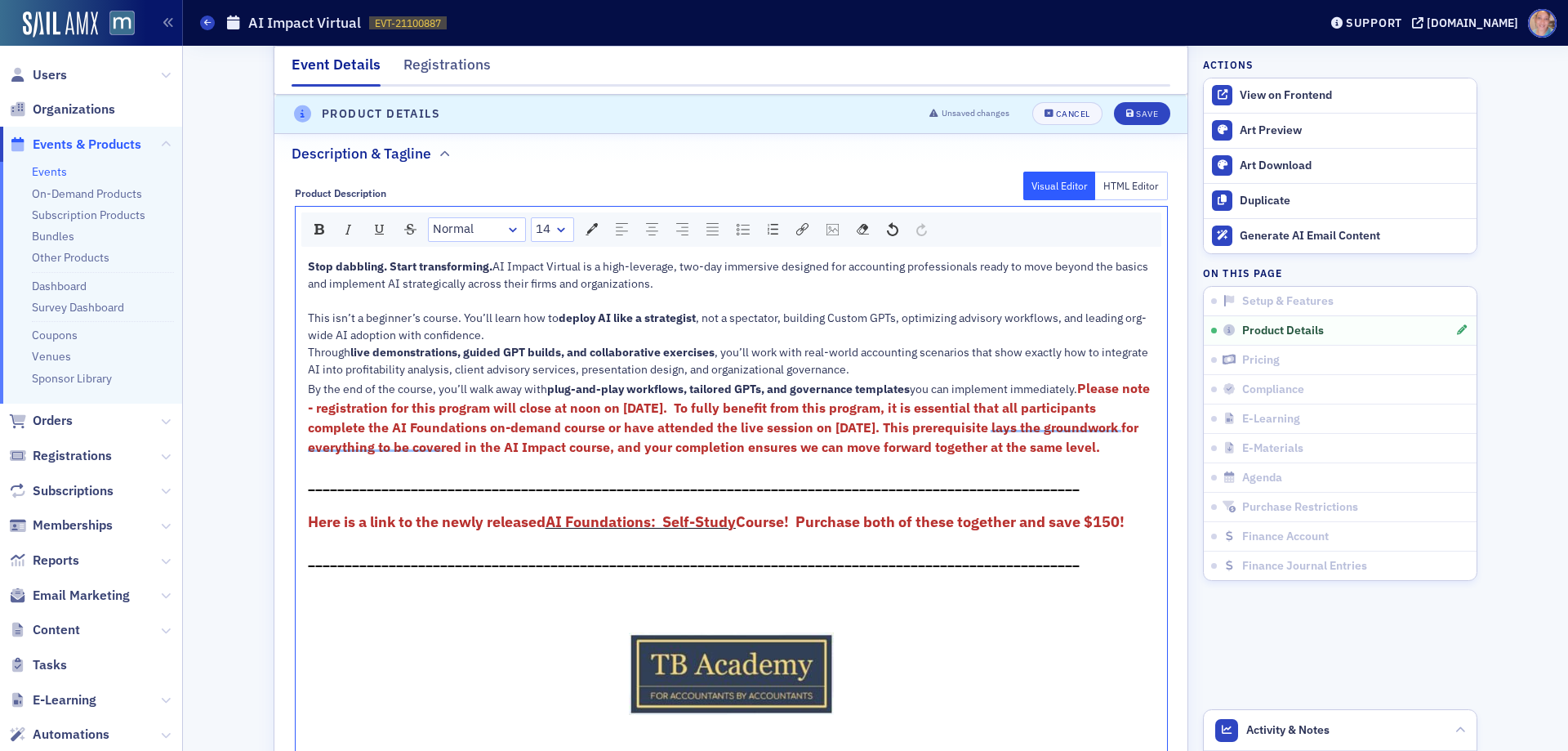
click at [494, 337] on div "This isn’t a beginner’s course. You’ll learn how to deploy AI like a strategist…" at bounding box center [731, 326] width 848 height 35
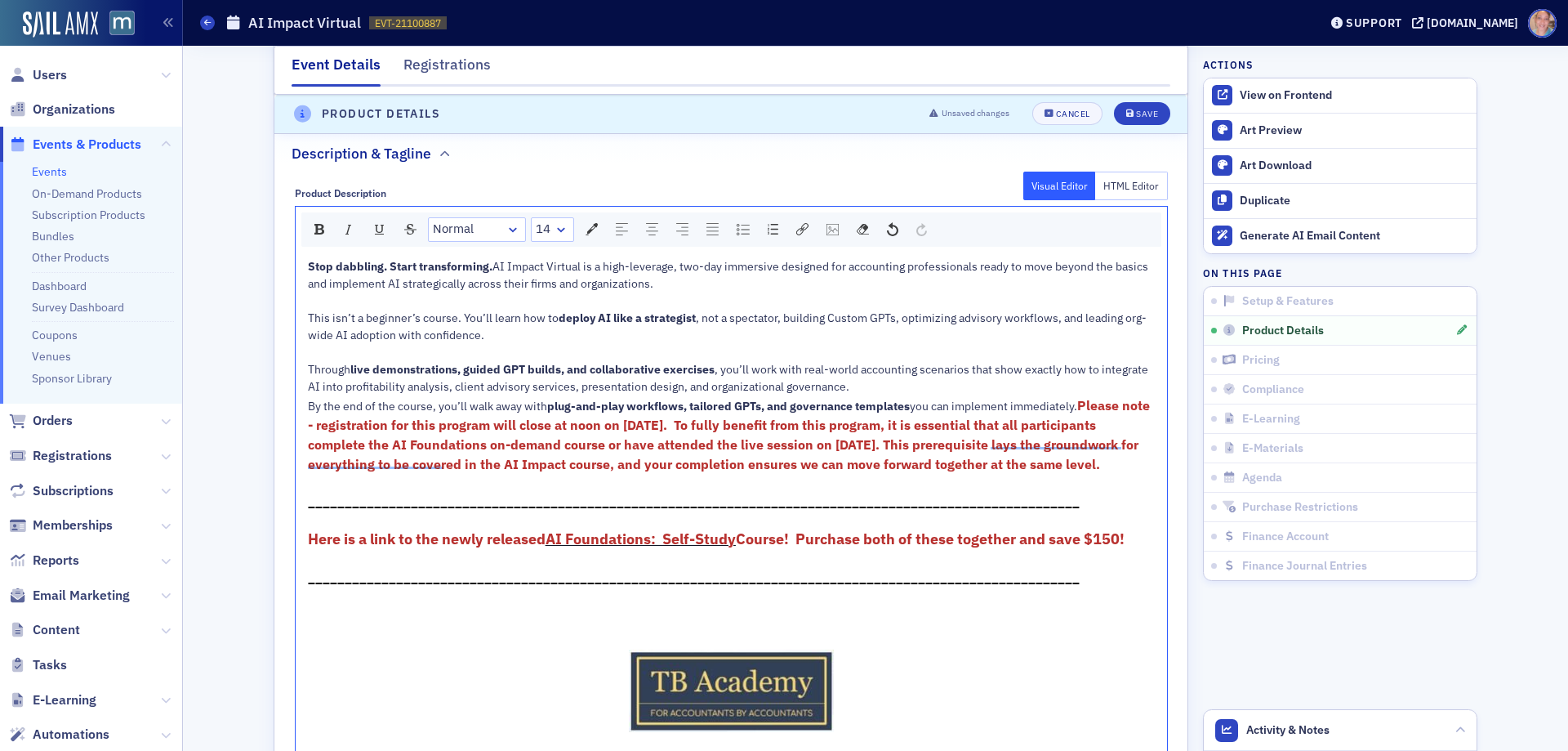
click at [864, 391] on div "Through live demonstrations, guided GPT builds, and collaborative exercises , y…" at bounding box center [731, 378] width 848 height 35
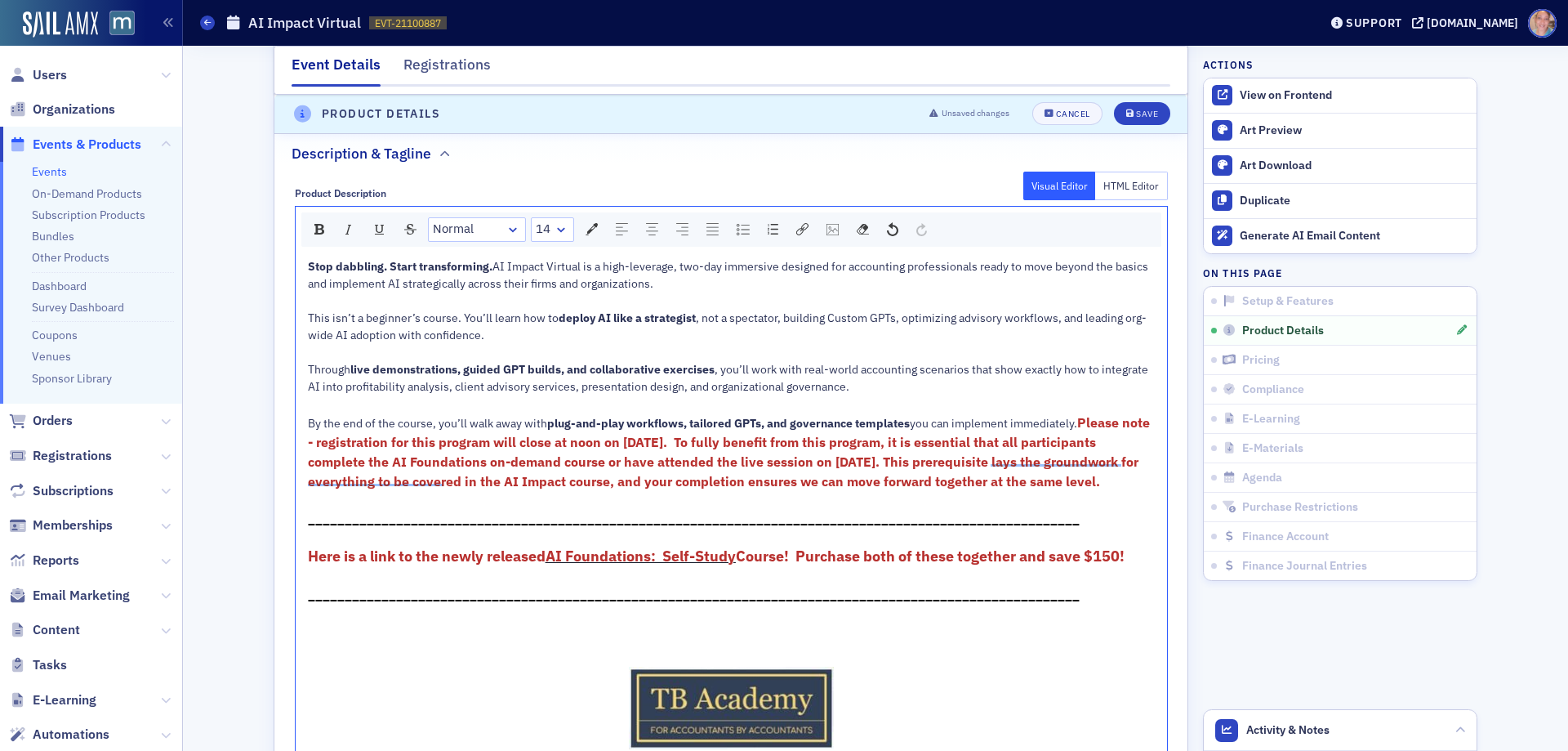
click at [299, 442] on div "Stop dabbling. Start transforming. AI Impact Virtual is a high-leverage, two-da…" at bounding box center [731, 535] width 871 height 565
click at [308, 442] on span "Please note - registration for this program will close at noon on [DATE]. To fu…" at bounding box center [730, 452] width 845 height 75
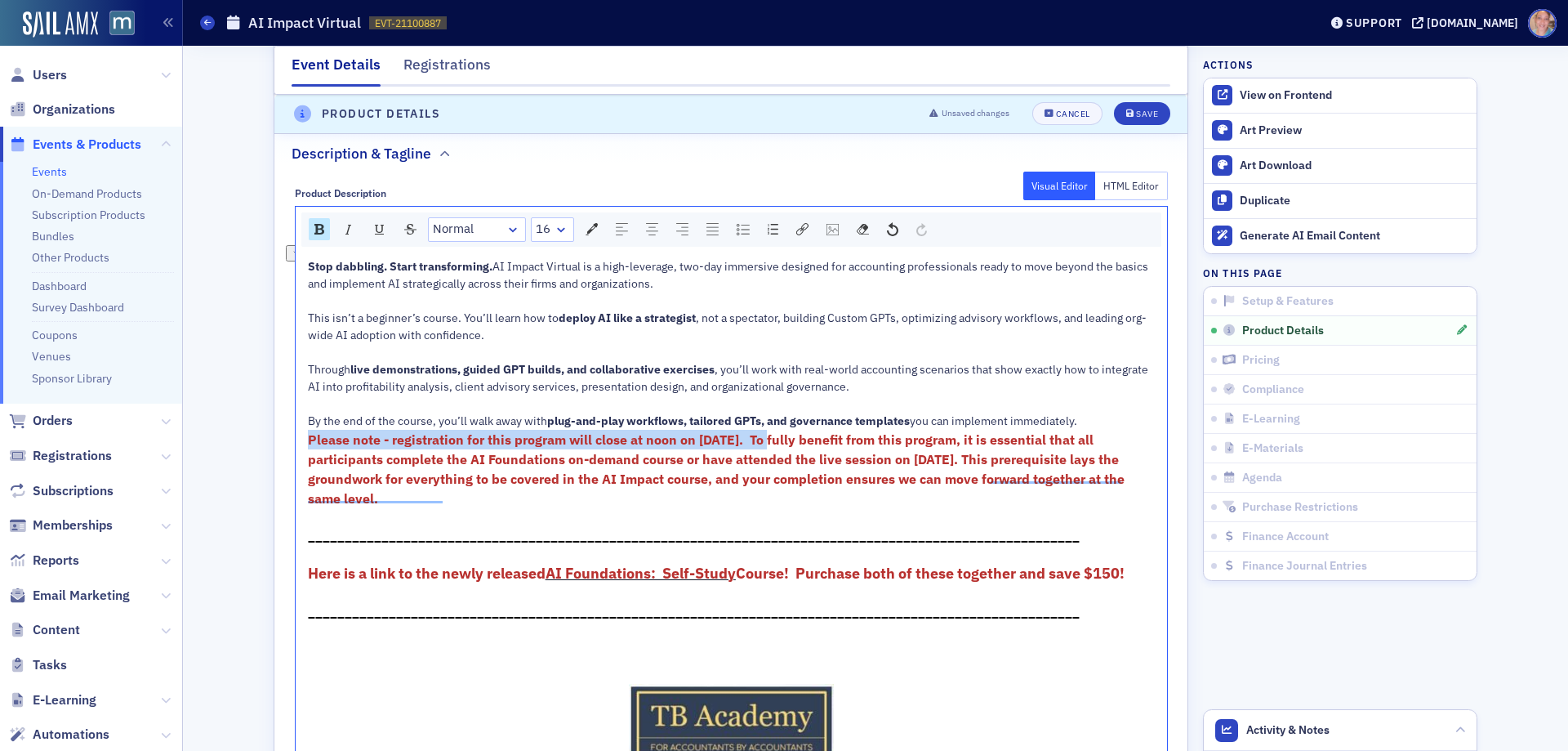
drag, startPoint x: 770, startPoint y: 461, endPoint x: 295, endPoint y: 464, distance: 475.0
click at [295, 464] on div "Stop dabbling. Start transforming. AI Impact Virtual is a high-leverage, two-da…" at bounding box center [731, 543] width 871 height 583
click at [758, 463] on span "Please note - registration for this program will close at noon on [DATE]. To fu…" at bounding box center [717, 469] width 820 height 75
drag, startPoint x: 806, startPoint y: 593, endPoint x: 1131, endPoint y: 589, distance: 325.0
click at [1125, 583] on span "Course! Purchase both of these together and save $150!" at bounding box center [930, 573] width 389 height 19
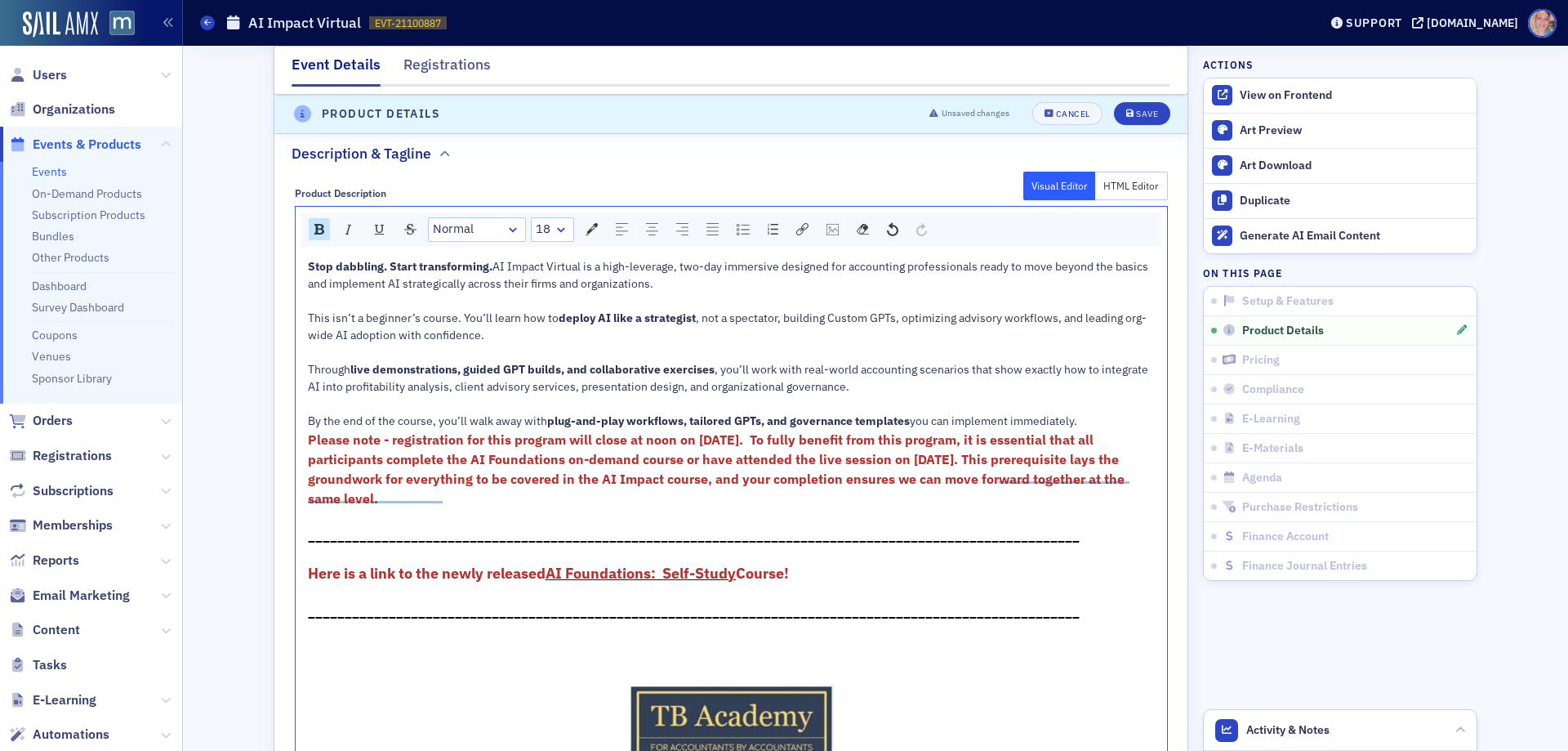
click at [1081, 621] on div "_______________________________________________________________________________…" at bounding box center [731, 611] width 848 height 20
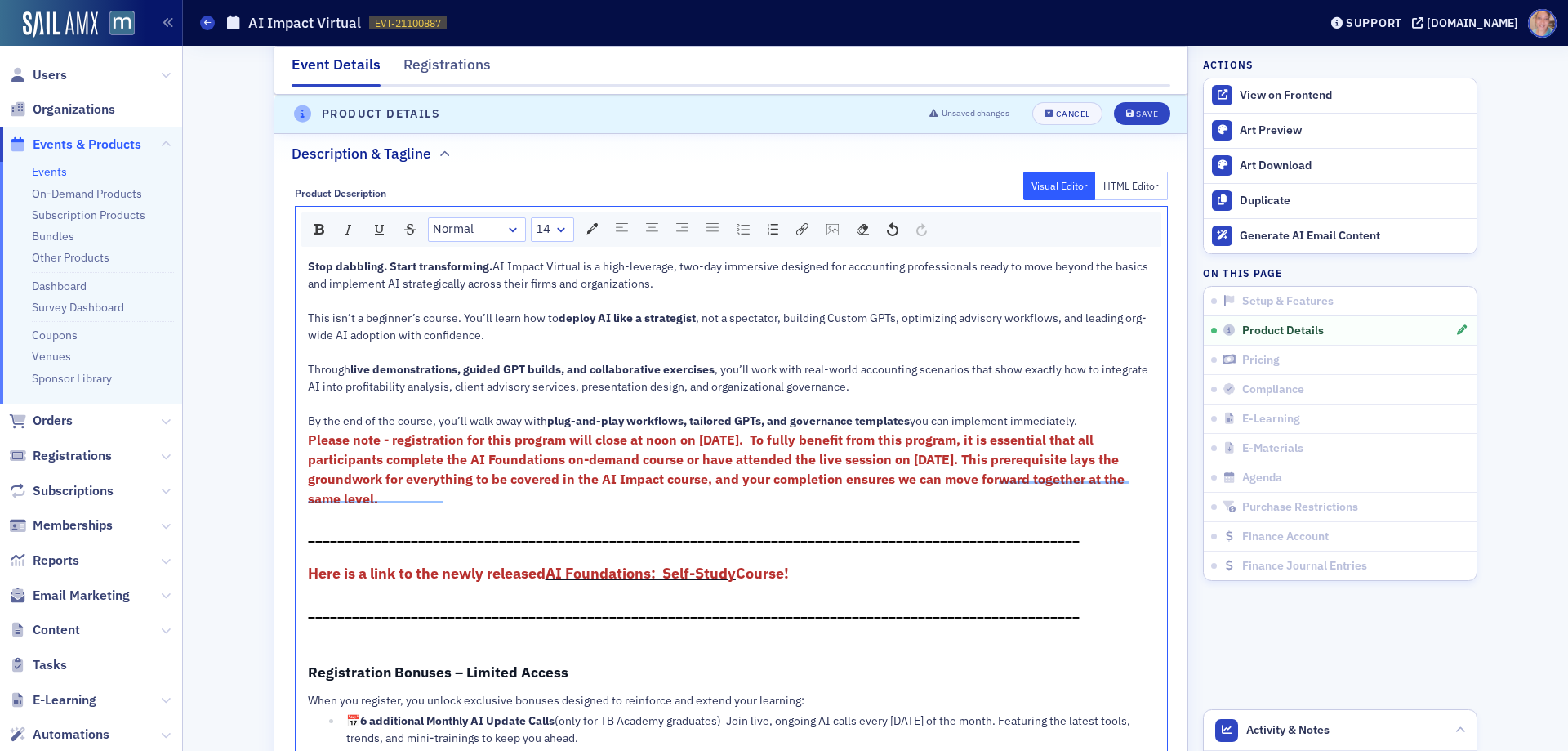
drag, startPoint x: 314, startPoint y: 657, endPoint x: 338, endPoint y: 651, distance: 24.7
click at [314, 638] on div "To enrich screen reader interactions, please activate Accessibility in Grammarl…" at bounding box center [731, 629] width 848 height 17
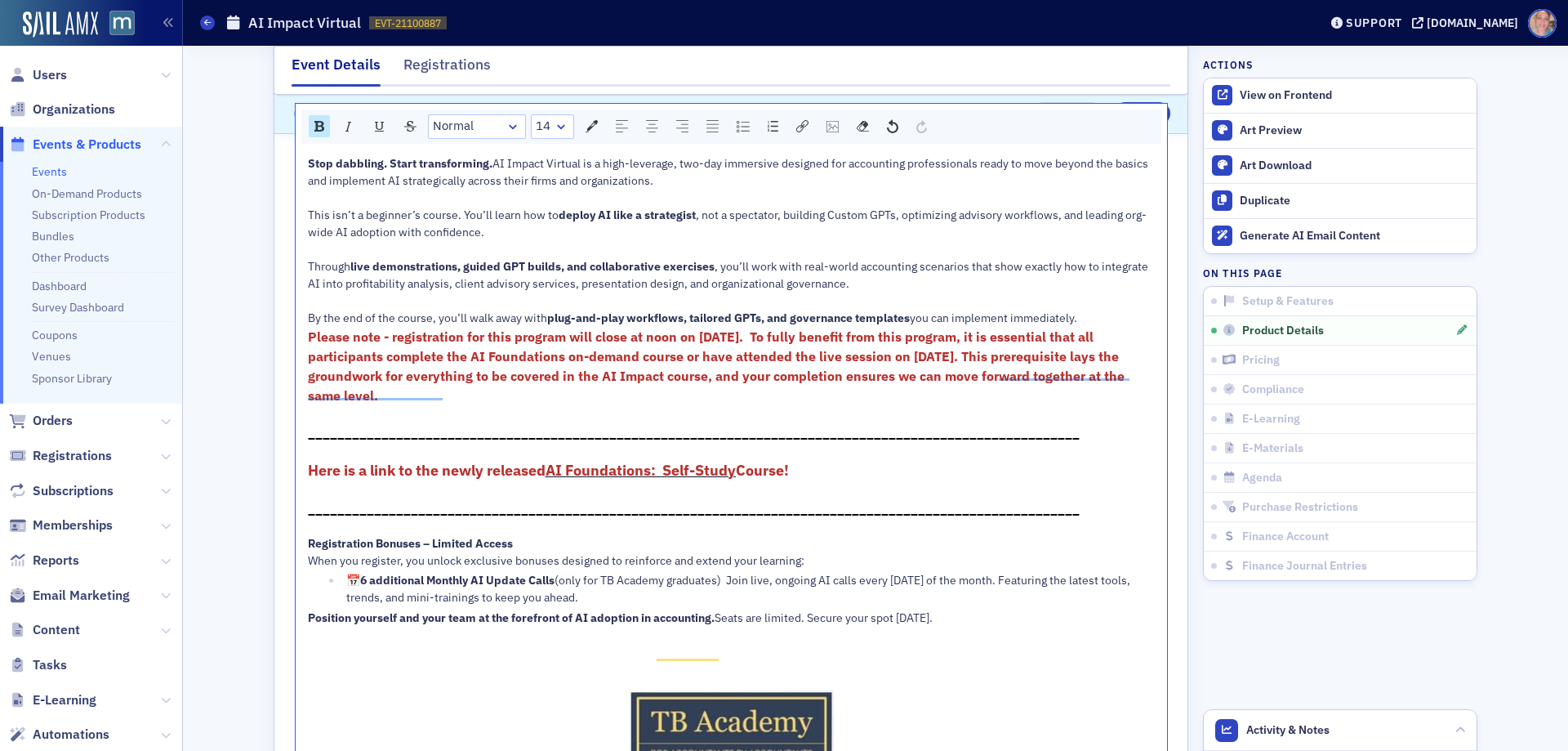
scroll to position [1109, 0]
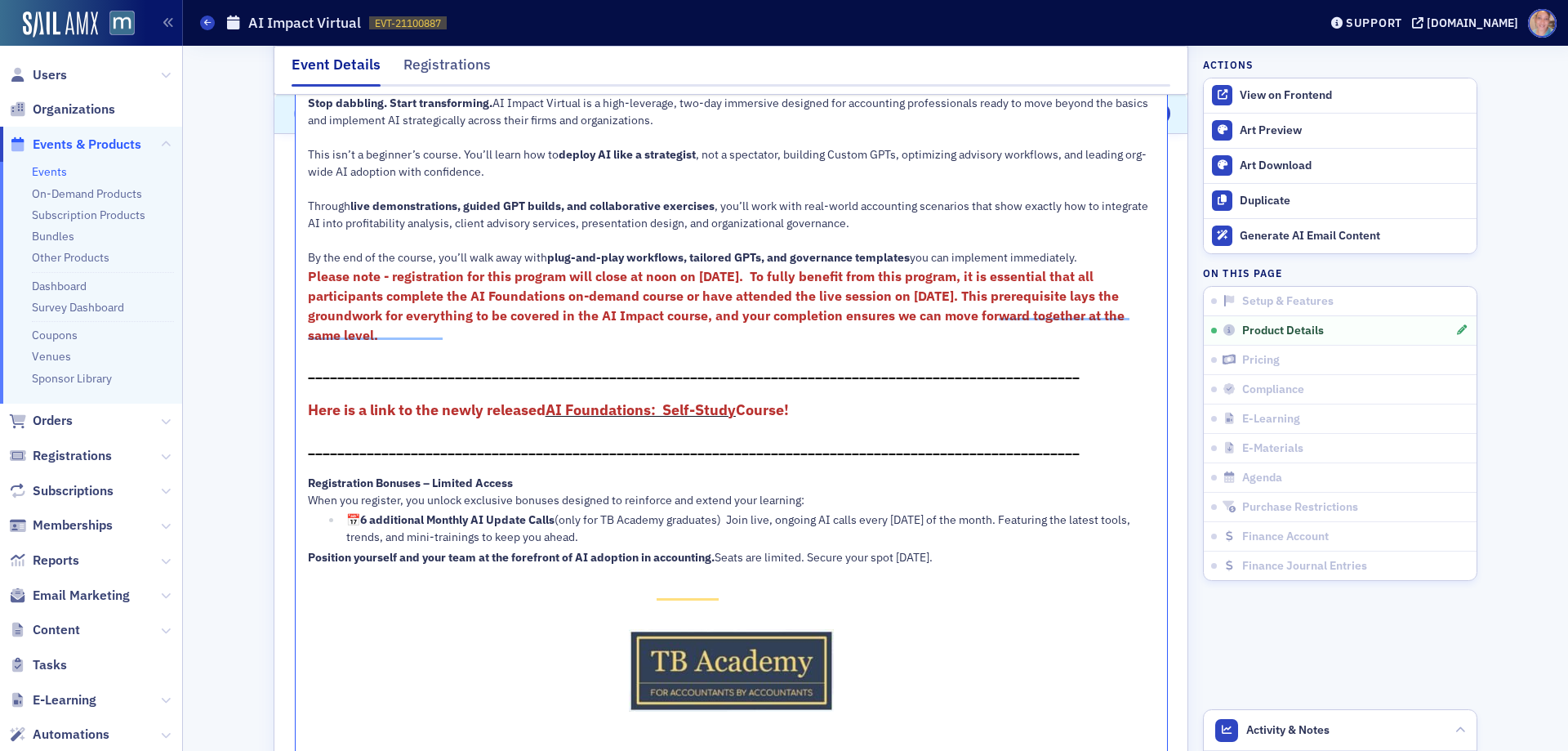
click at [308, 565] on span "Position yourself and your team at the forefront of AI adoption in accounting." at bounding box center [511, 557] width 407 height 15
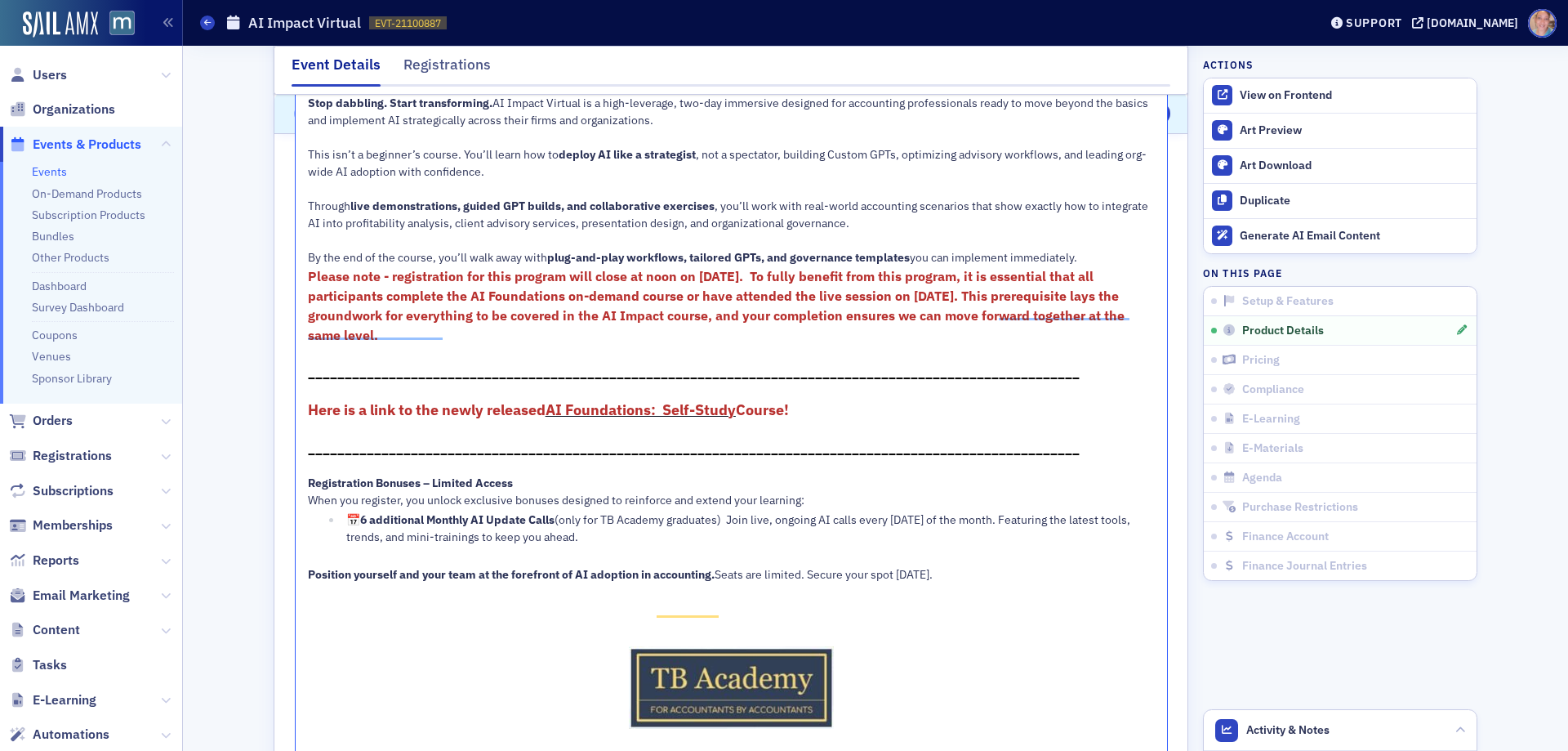
click at [819, 509] on div "When you register, you unlock exclusive bonuses designed to reinforce and exten…" at bounding box center [731, 500] width 848 height 17
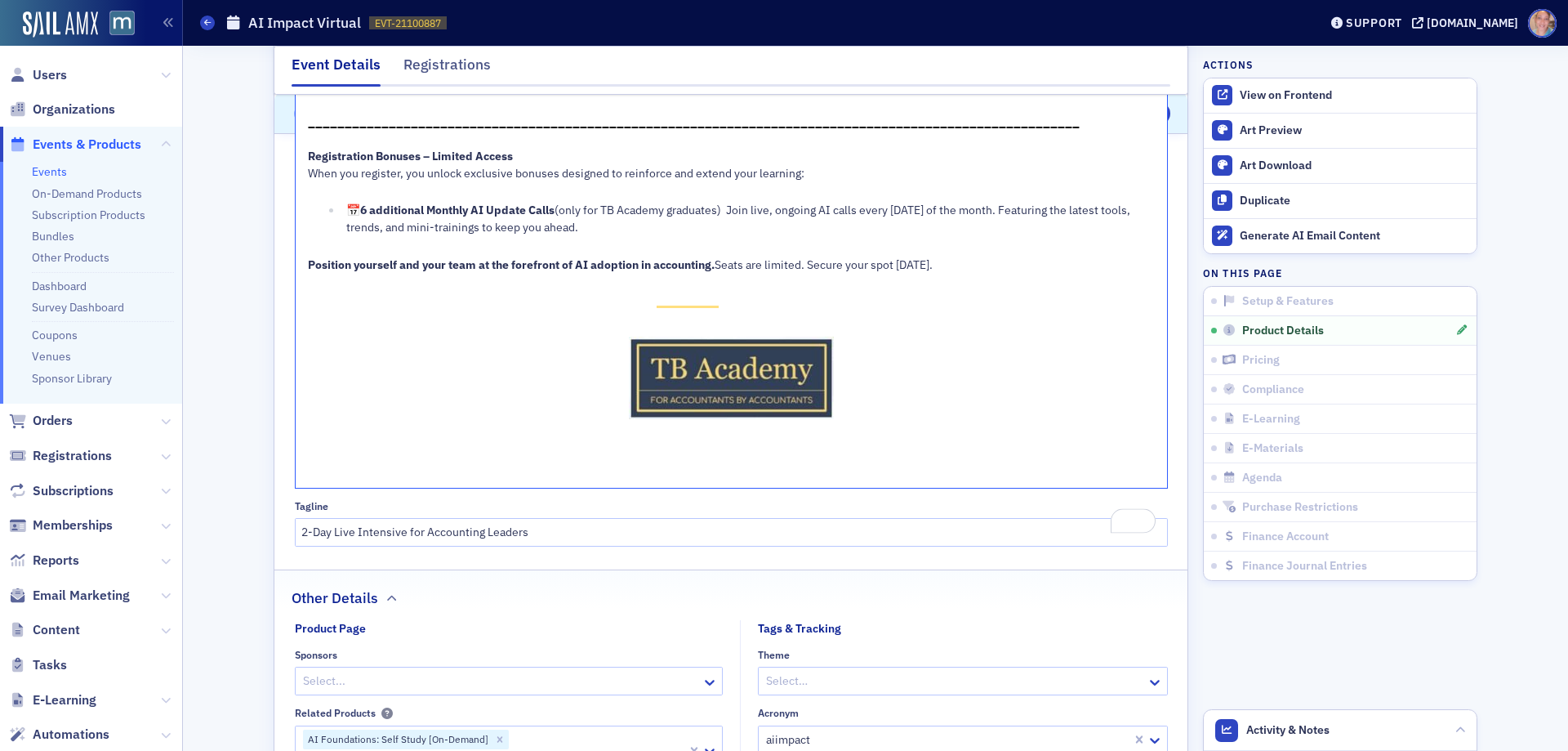
scroll to position [1681, 0]
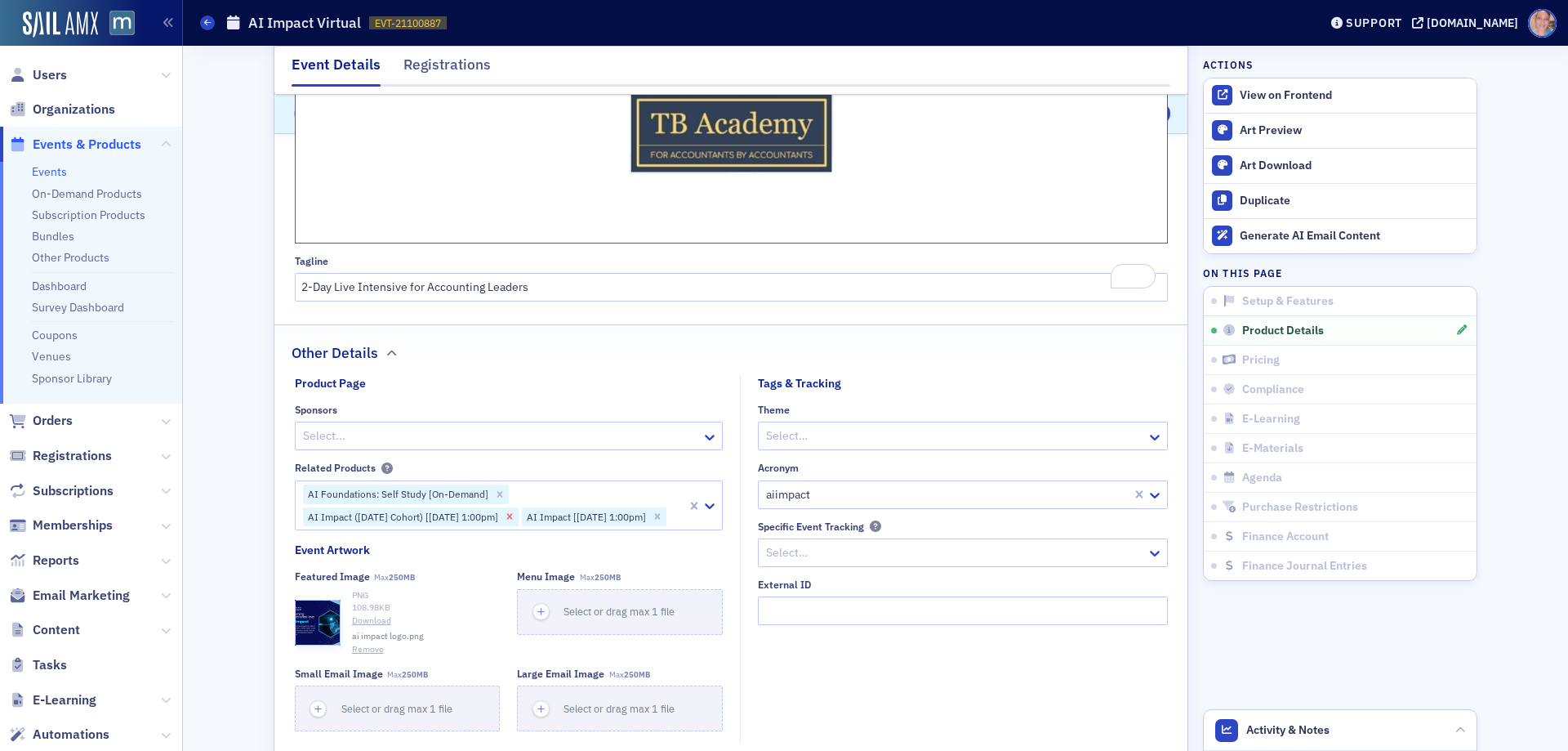
click at [515, 522] on icon "Remove AI Impact (July 2025 Cohort) [7/10/2025 1:00pm]" at bounding box center [510, 516] width 11 height 11
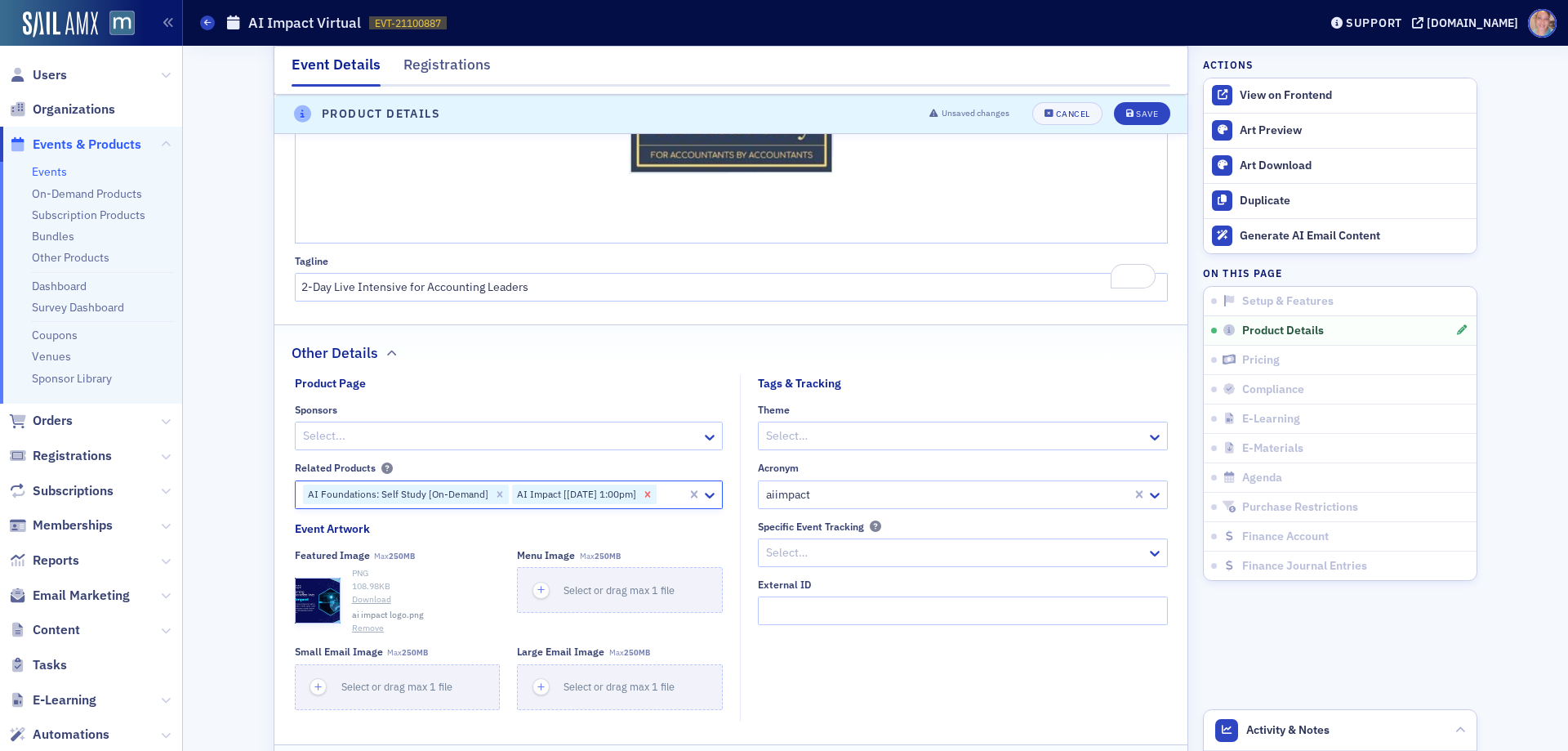
click at [654, 500] on icon "Remove AI Impact [9/18/2025 1:00pm]" at bounding box center [647, 494] width 11 height 11
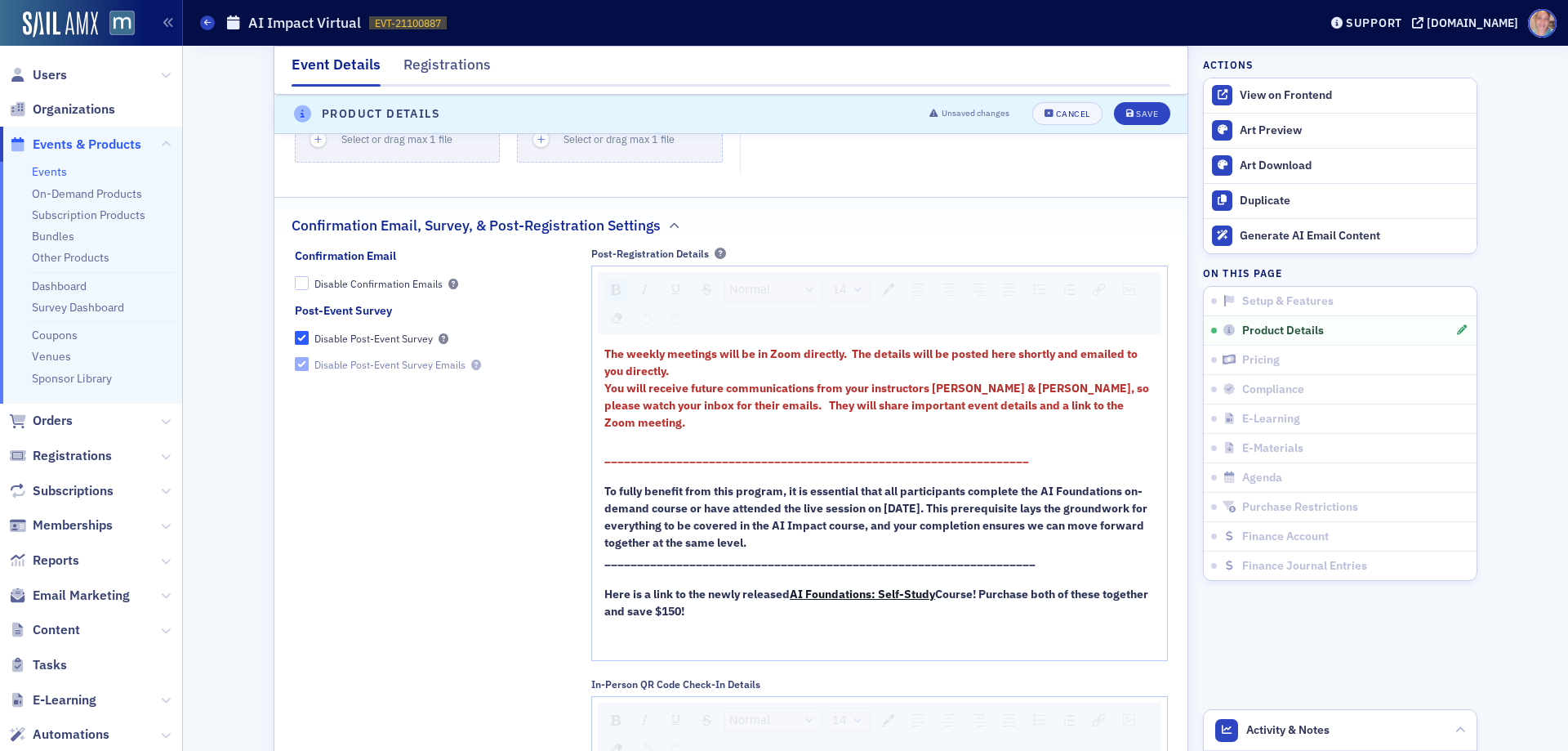
scroll to position [2253, 0]
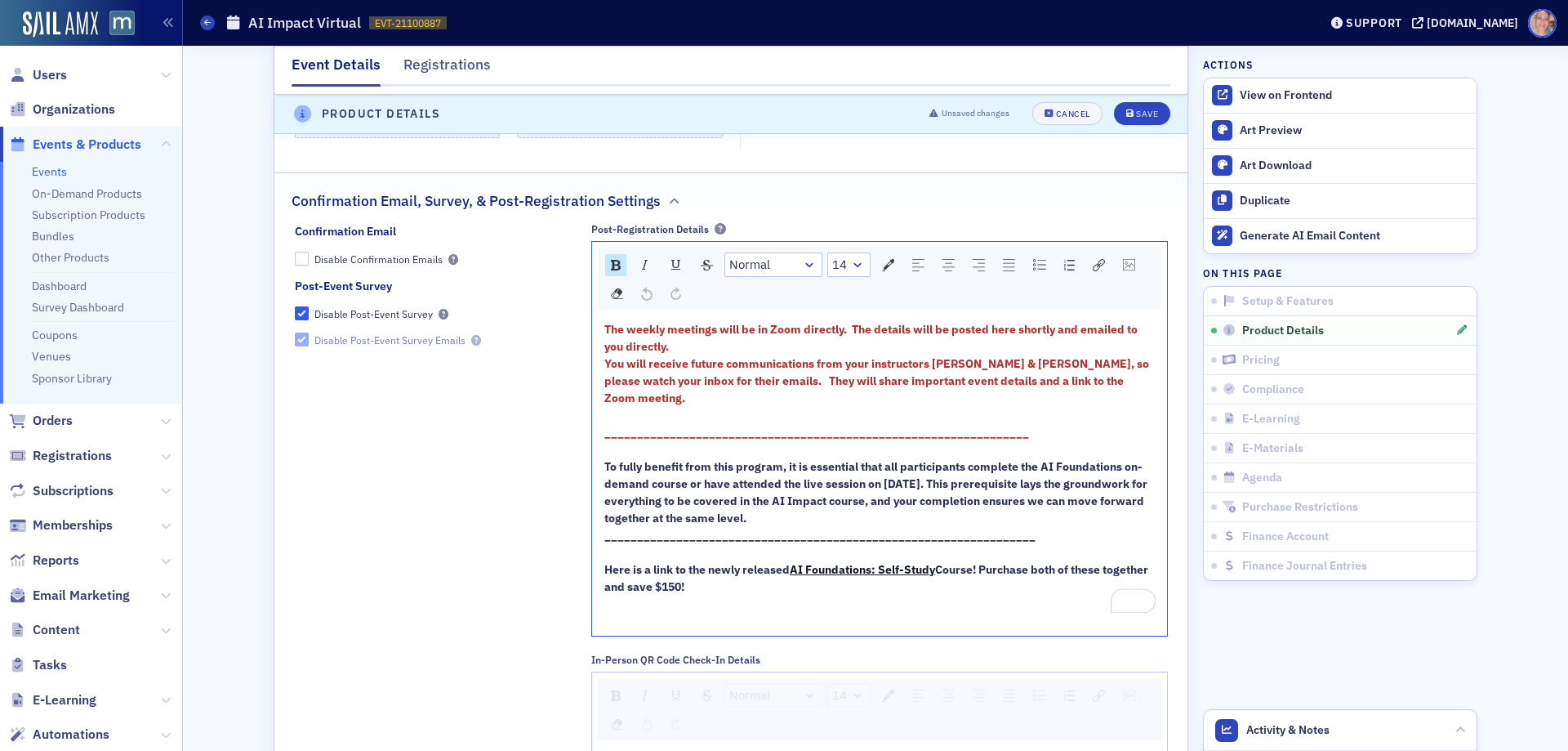
drag, startPoint x: 979, startPoint y: 590, endPoint x: 1001, endPoint y: 603, distance: 25.6
click at [1001, 596] on div "Here is a link to the newly released AI Foundations: Self-Study Course! Purchas…" at bounding box center [880, 578] width 552 height 35
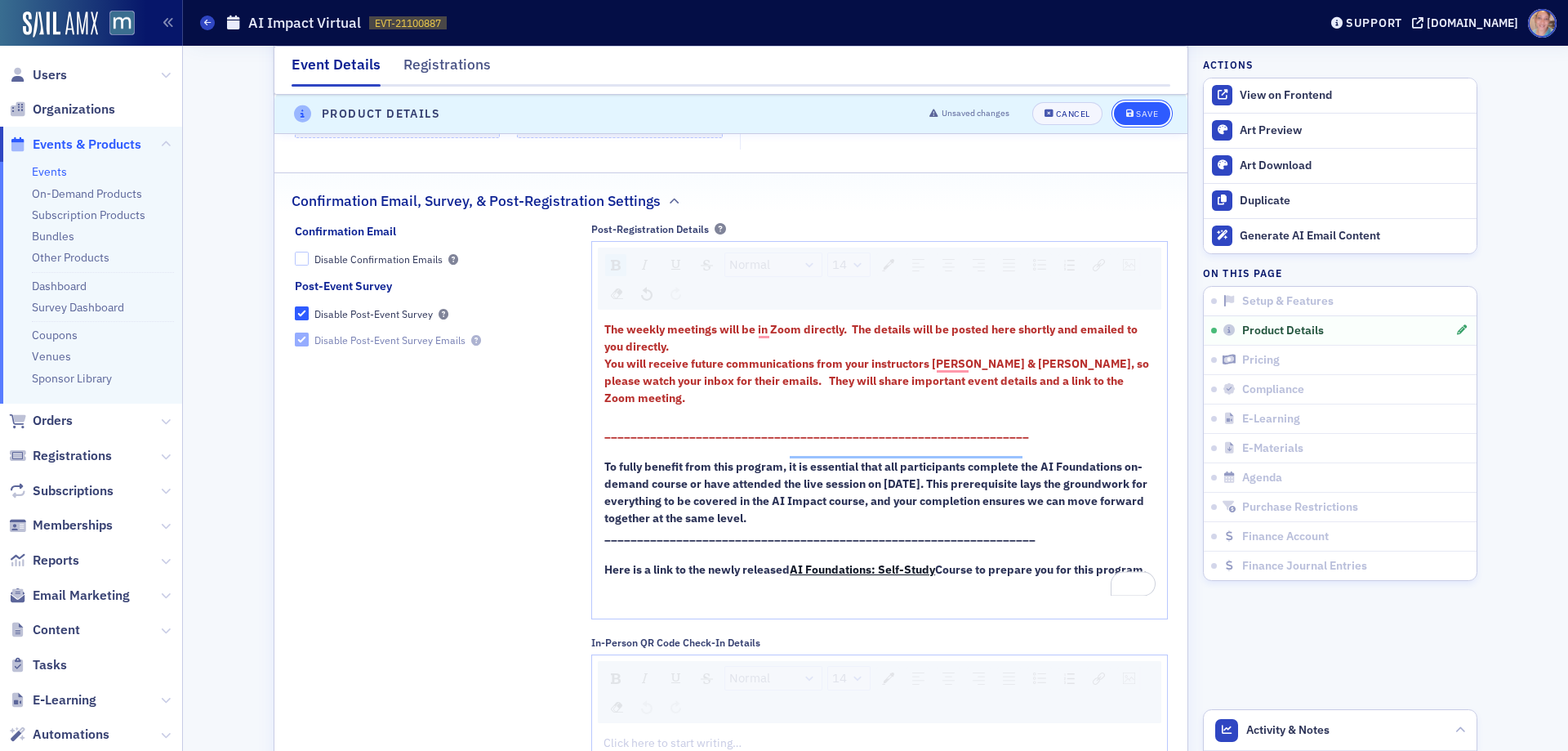
click at [1136, 110] on div "Save" at bounding box center [1147, 115] width 22 height 9
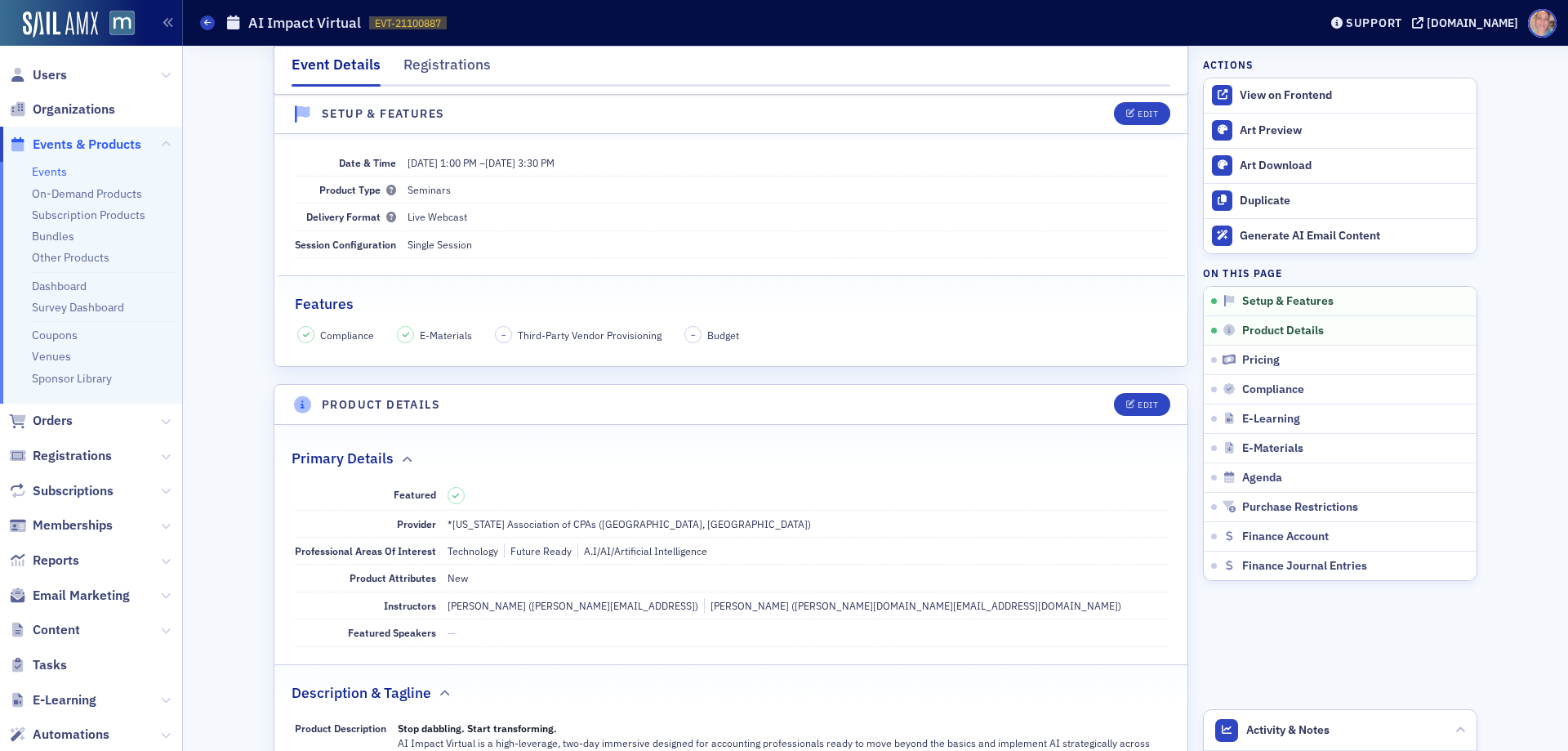
scroll to position [0, 0]
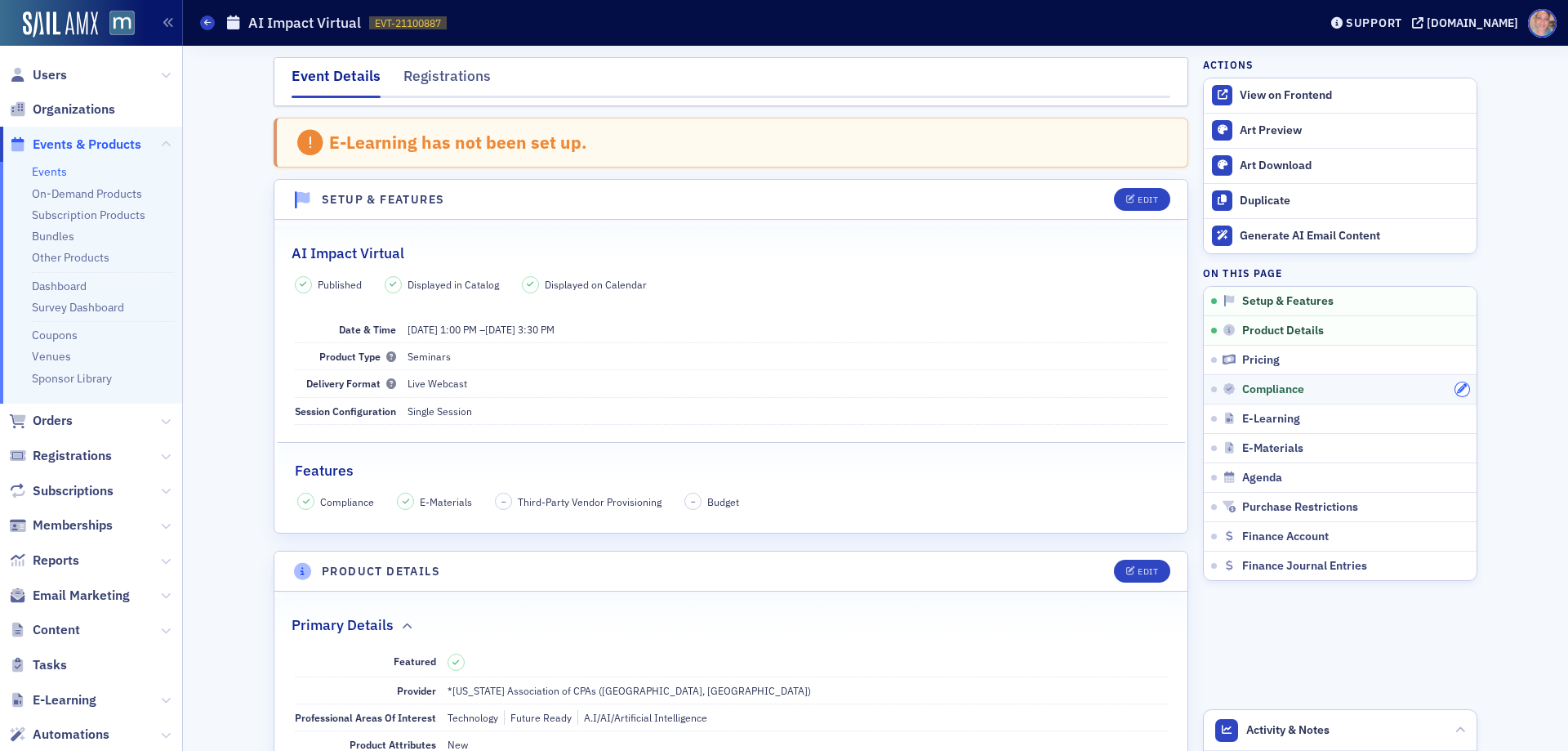
click at [1457, 386] on icon "button" at bounding box center [1461, 389] width 9 height 9
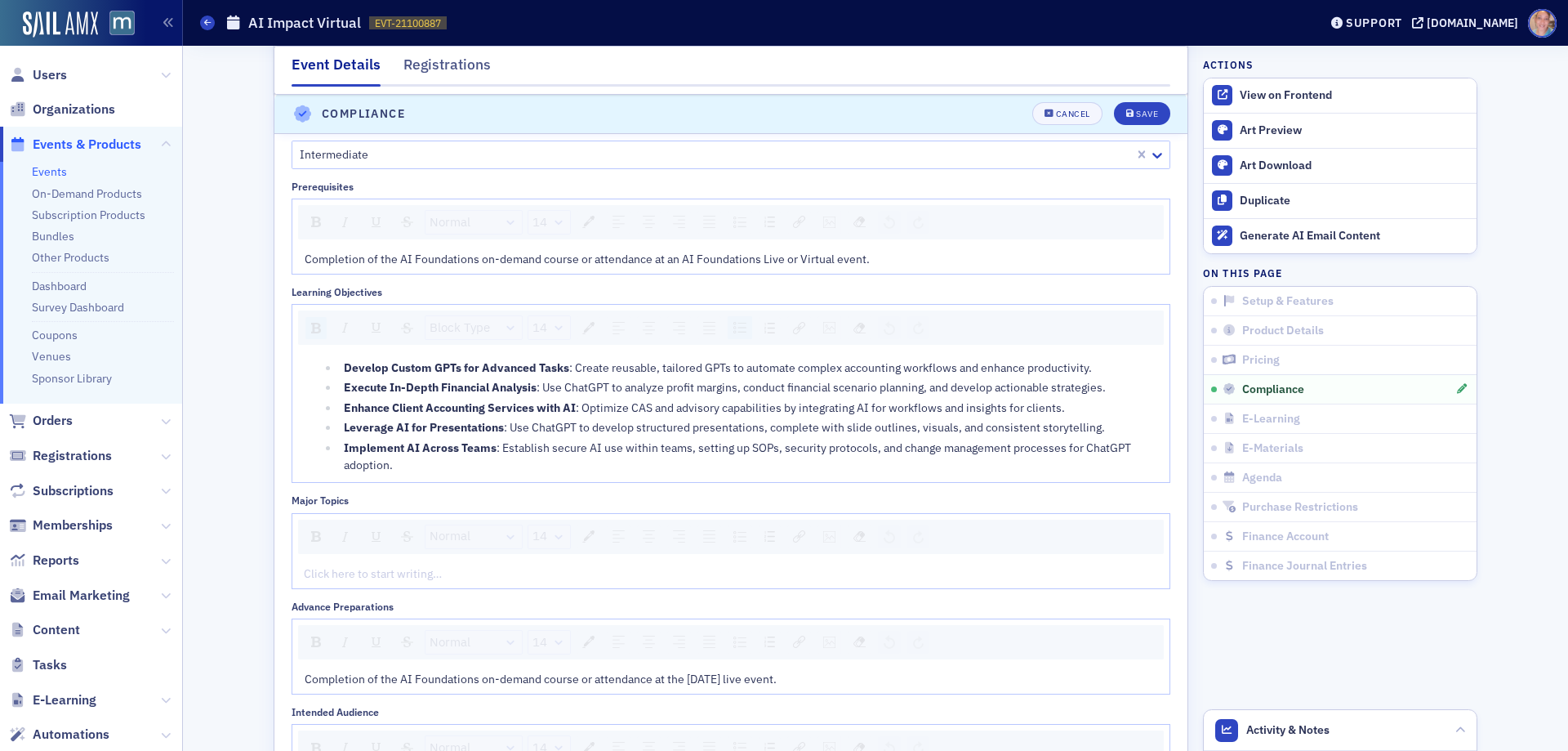
scroll to position [2058, 0]
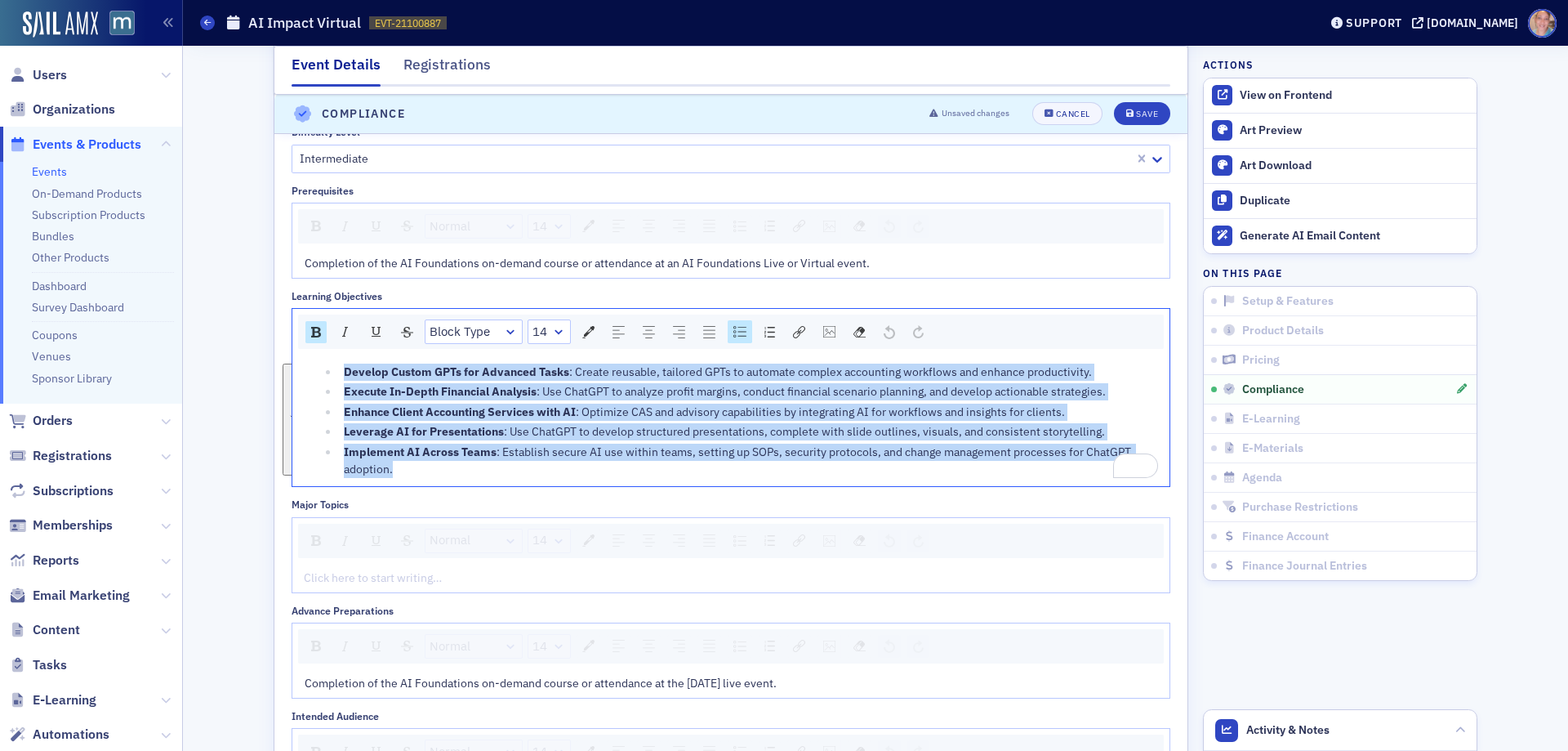
drag, startPoint x: 407, startPoint y: 474, endPoint x: 316, endPoint y: 367, distance: 140.5
click at [316, 367] on ul "Develop Custom GPTs for Advanced Tasks : Create reusable, tailored GPTs to auto…" at bounding box center [731, 421] width 854 height 114
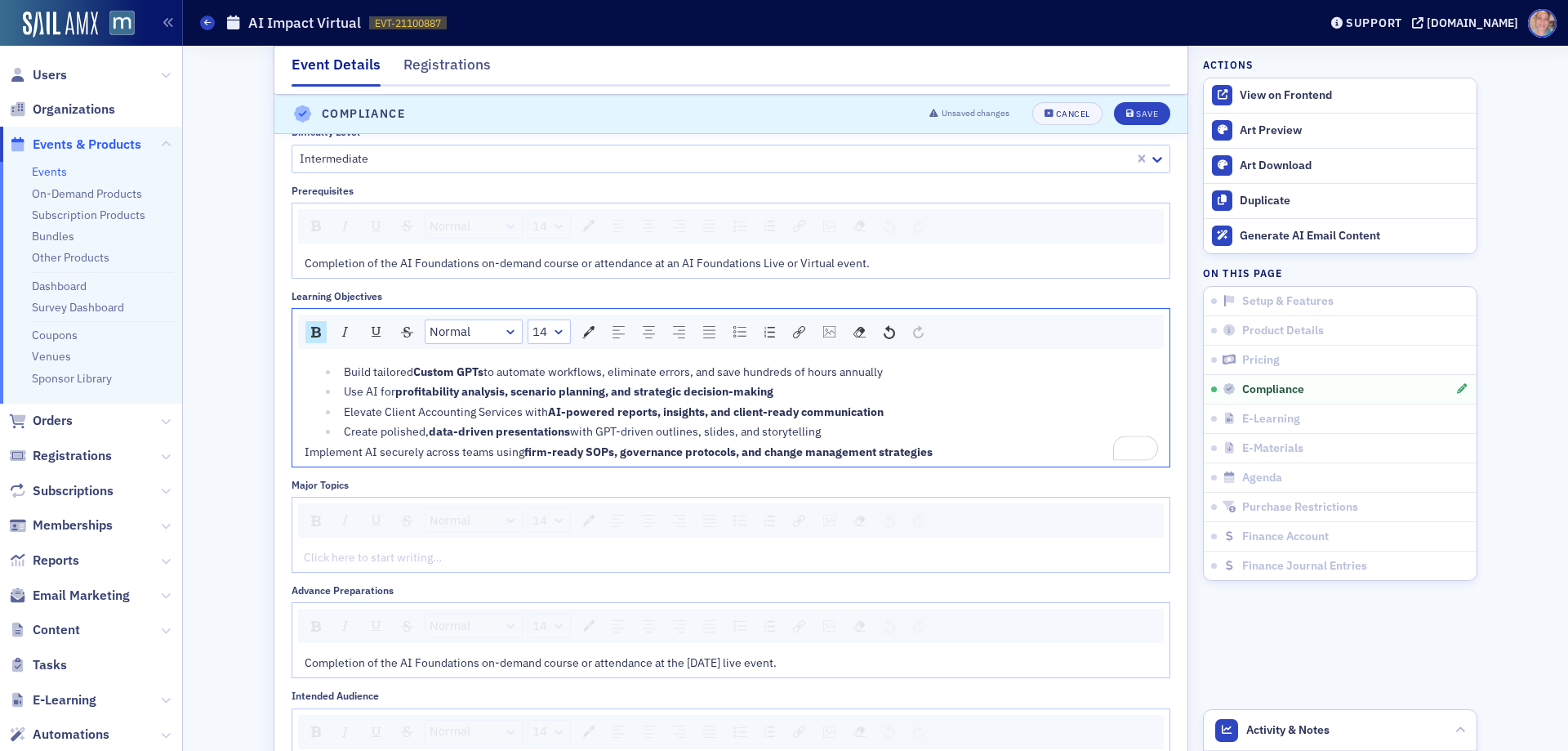
click at [840, 431] on div "Create polished, data-driven presentations with GPT-driven outlines, slides, an…" at bounding box center [752, 431] width 815 height 17
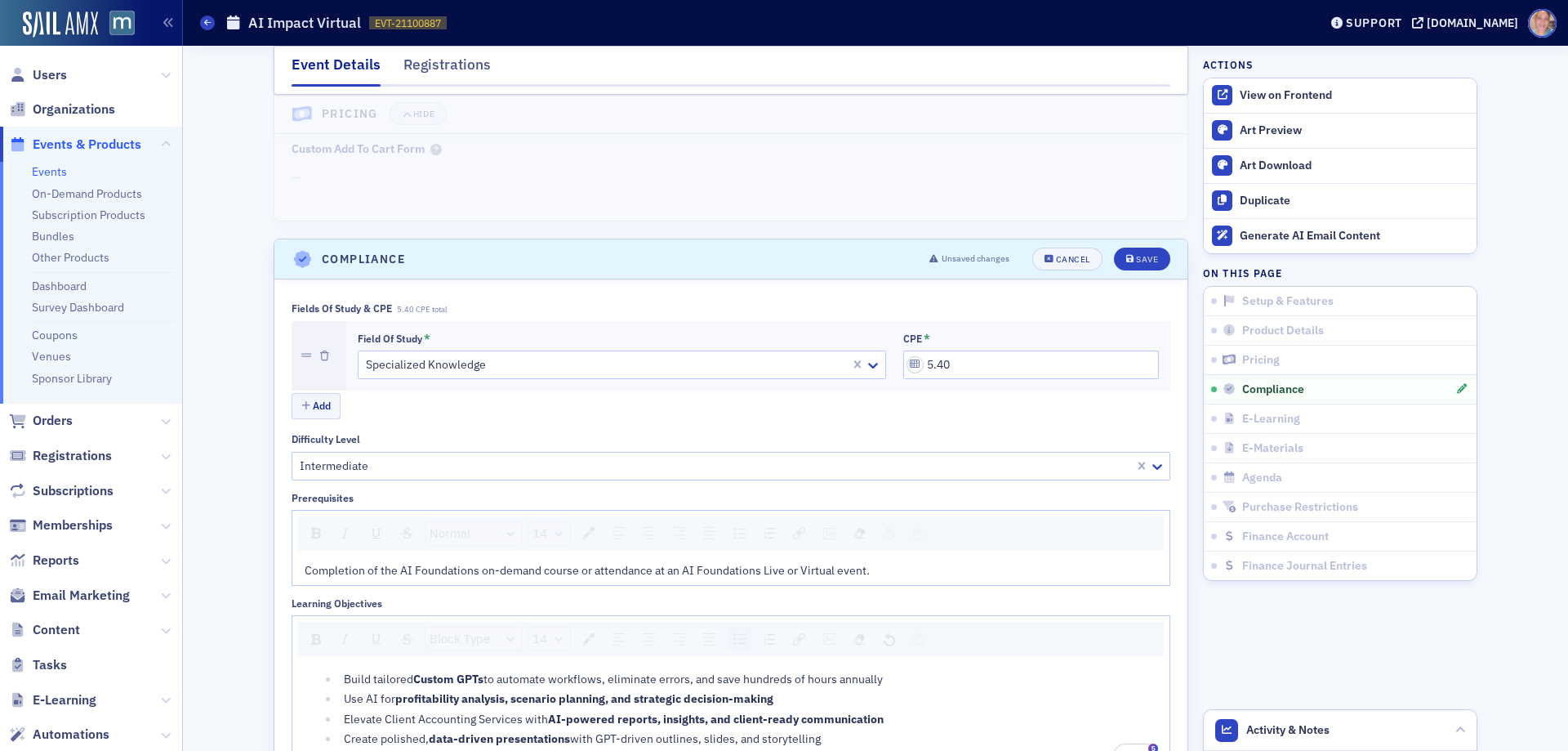
scroll to position [1894, 0]
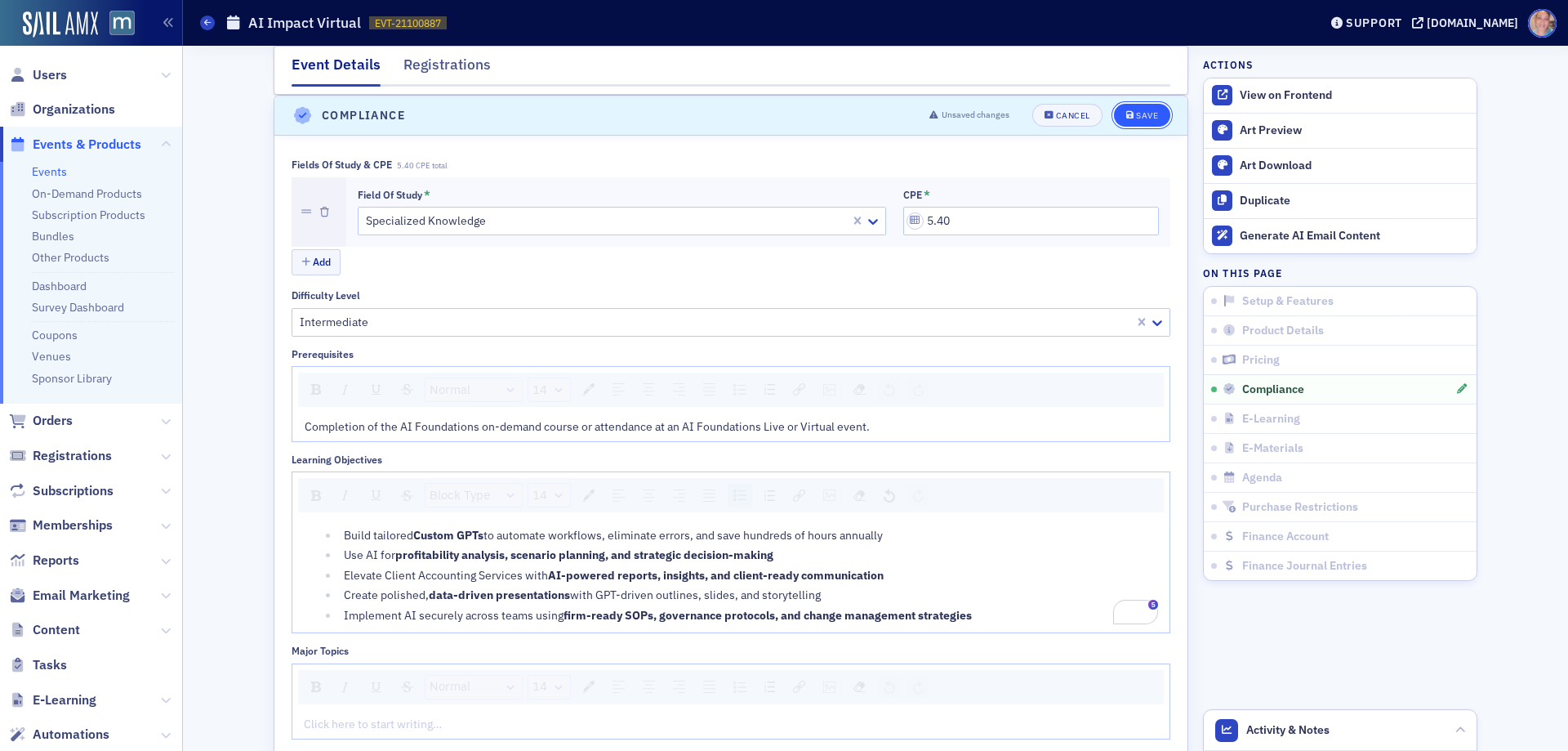
click at [1127, 116] on icon "submit" at bounding box center [1129, 116] width 8 height 9
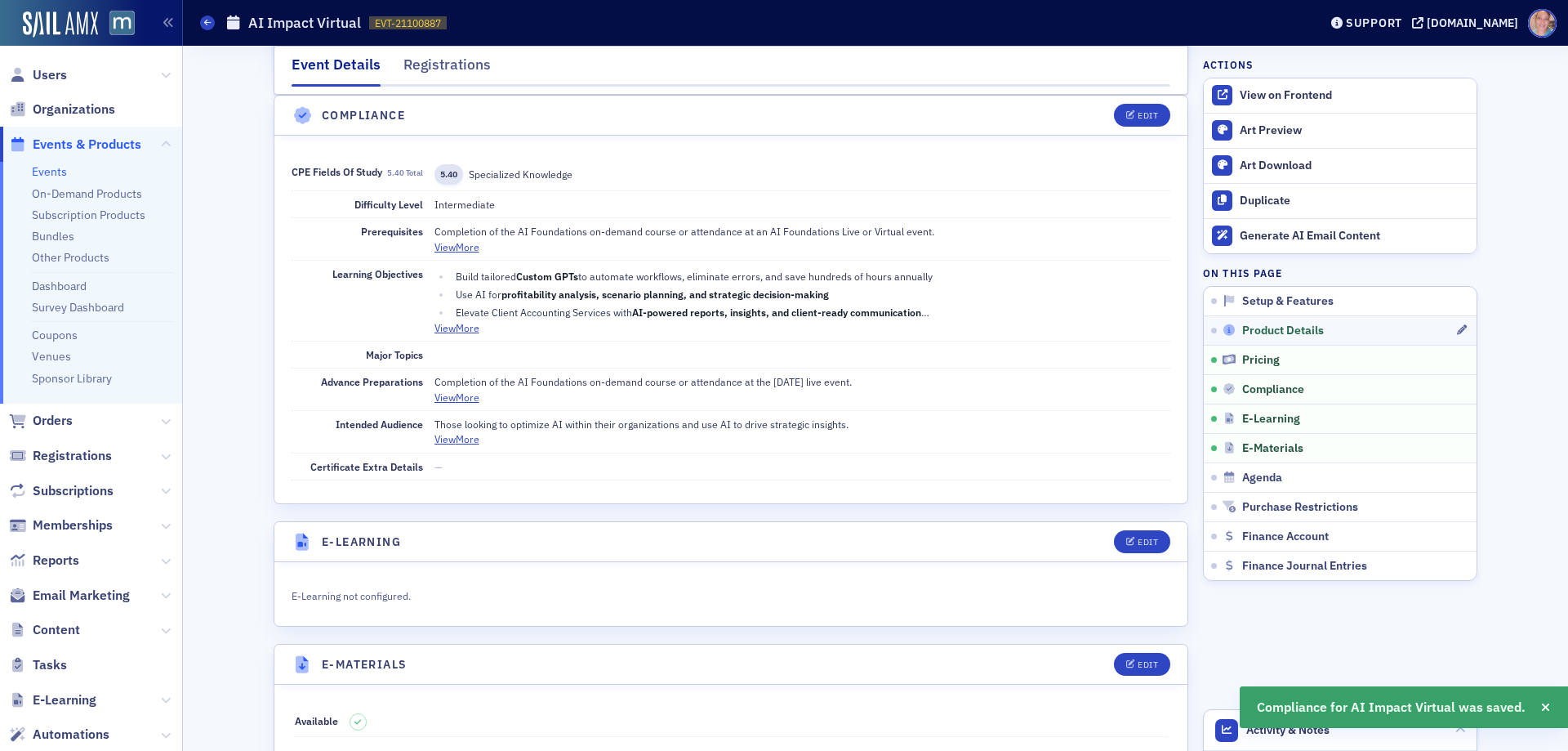
click at [1368, 328] on div "Product Details" at bounding box center [1338, 331] width 233 height 15
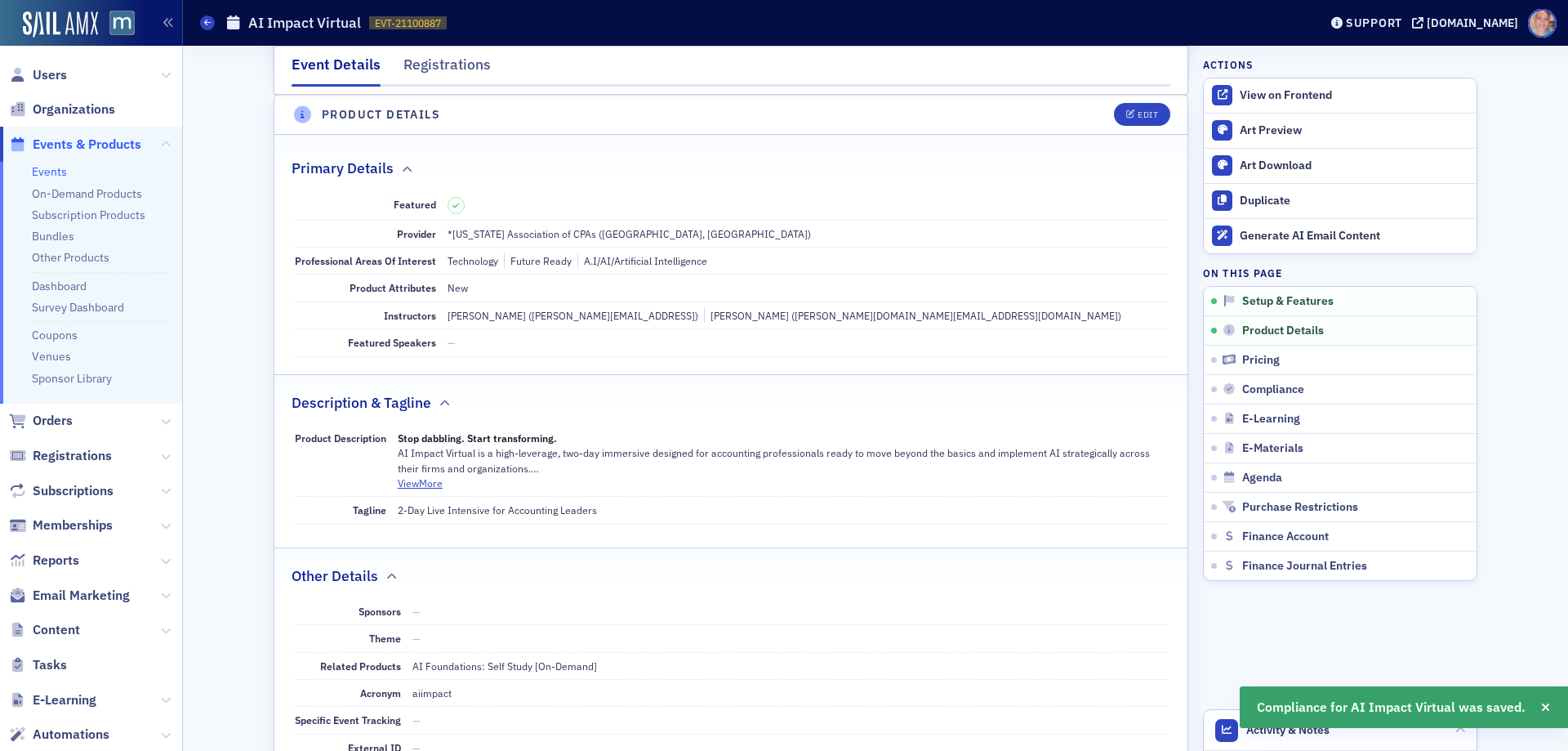
scroll to position [455, 0]
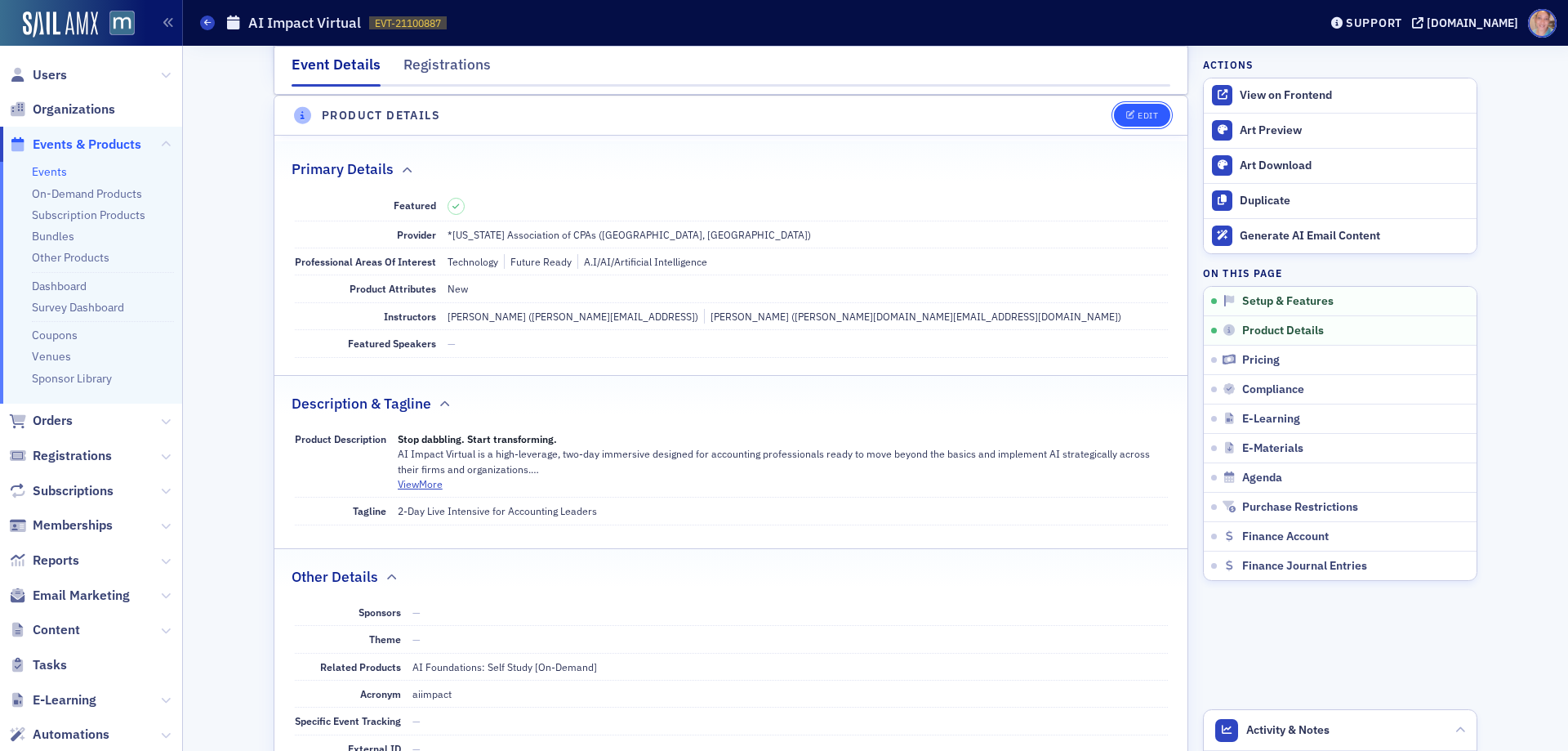
click at [1123, 126] on button "Edit" at bounding box center [1142, 115] width 56 height 22
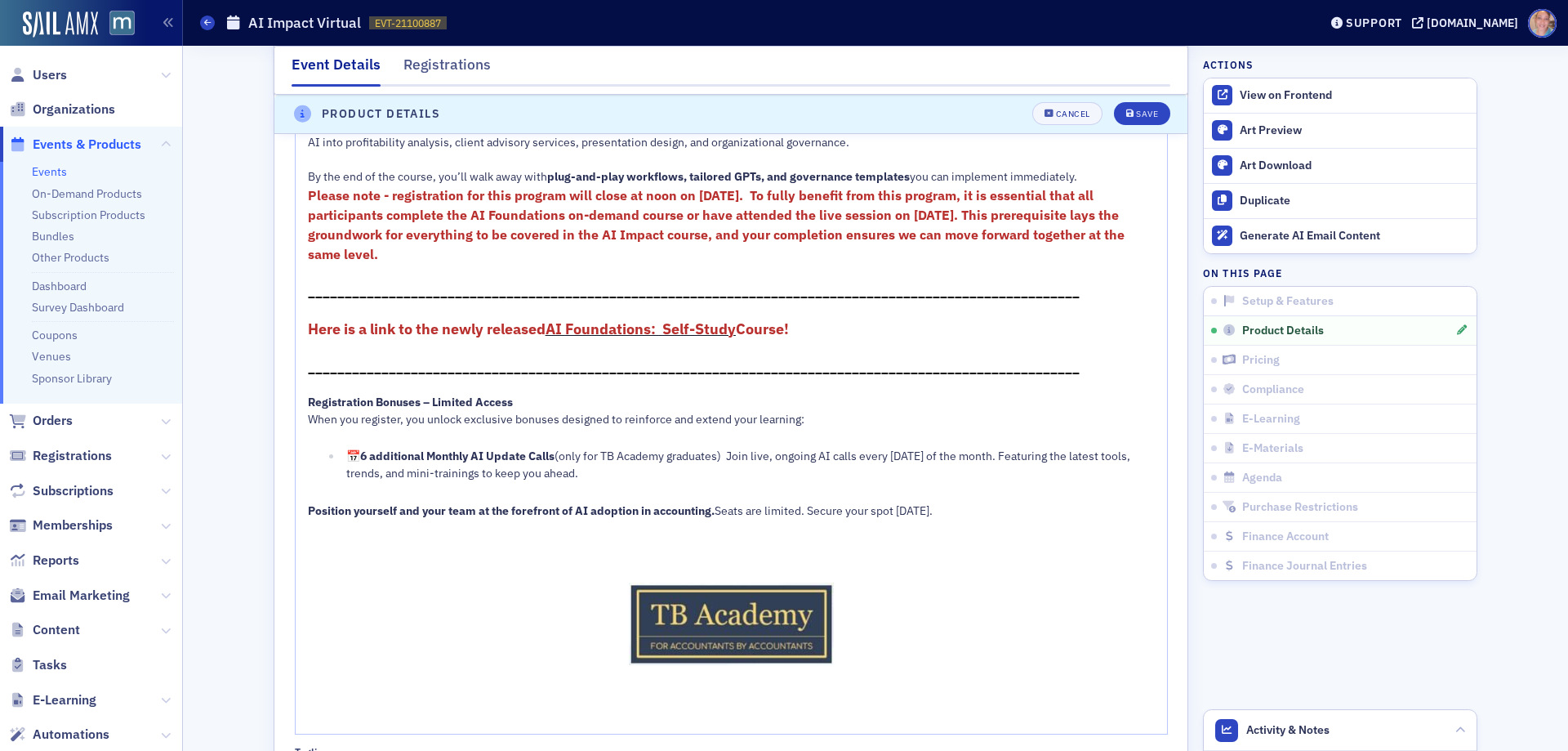
scroll to position [1191, 0]
click at [539, 519] on div "Position yourself and your team at the forefront of AI adoption in accounting. …" at bounding box center [731, 510] width 848 height 17
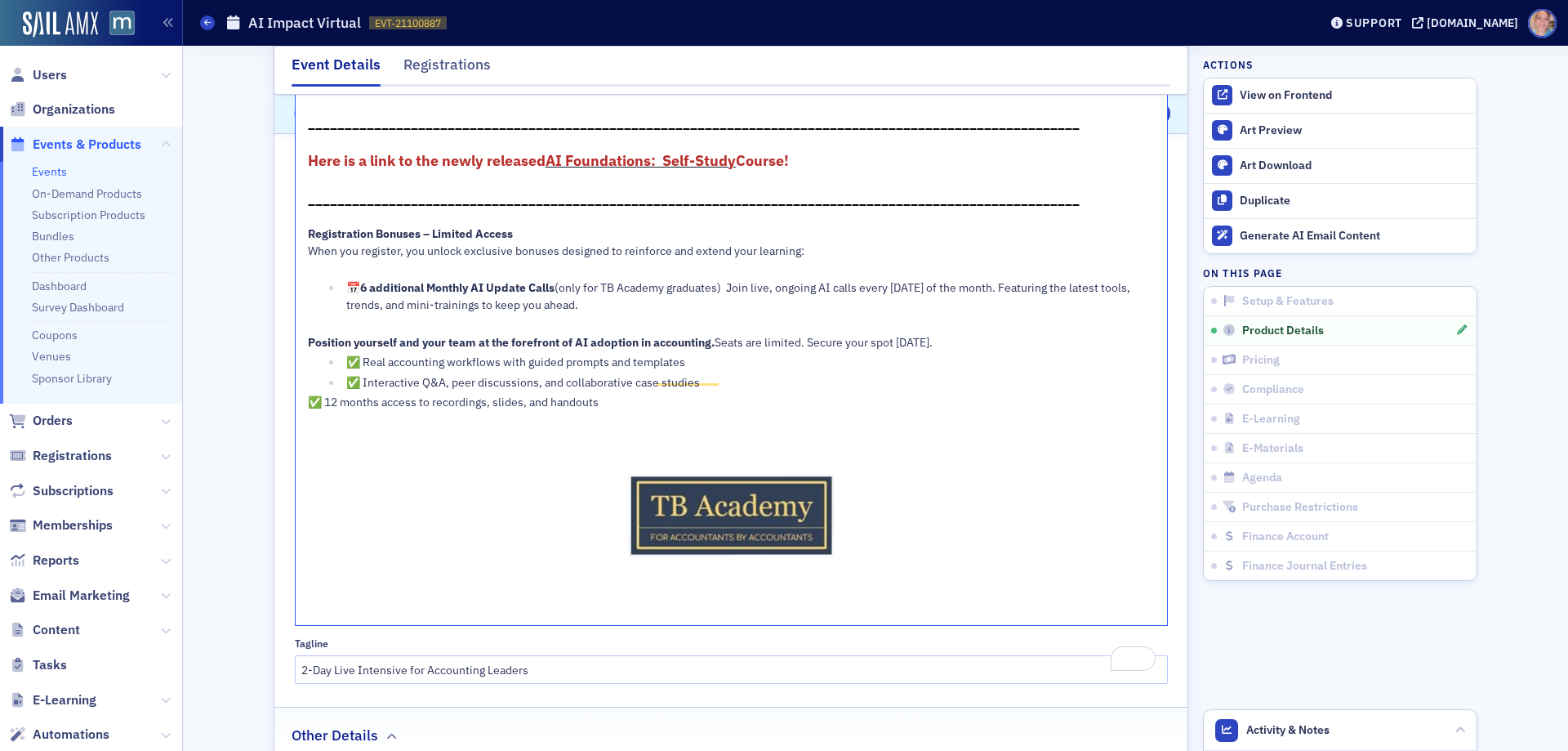
scroll to position [1279, 0]
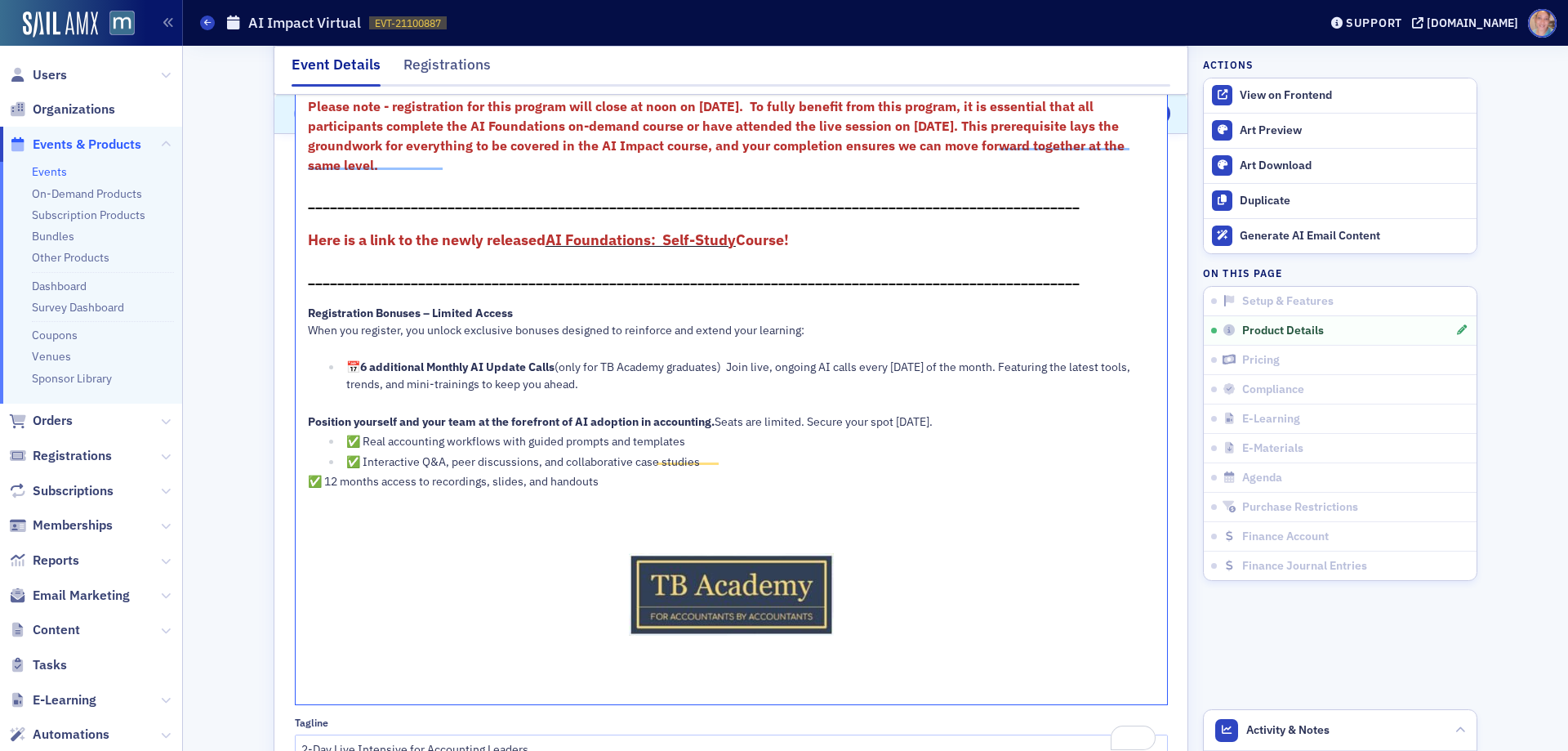
click at [367, 507] on div "To enrich screen reader interactions, please activate Accessibility in Grammarl…" at bounding box center [731, 498] width 848 height 17
click at [346, 450] on div "✅ Real accounting workflows with guided prompts and templates" at bounding box center [751, 441] width 810 height 17
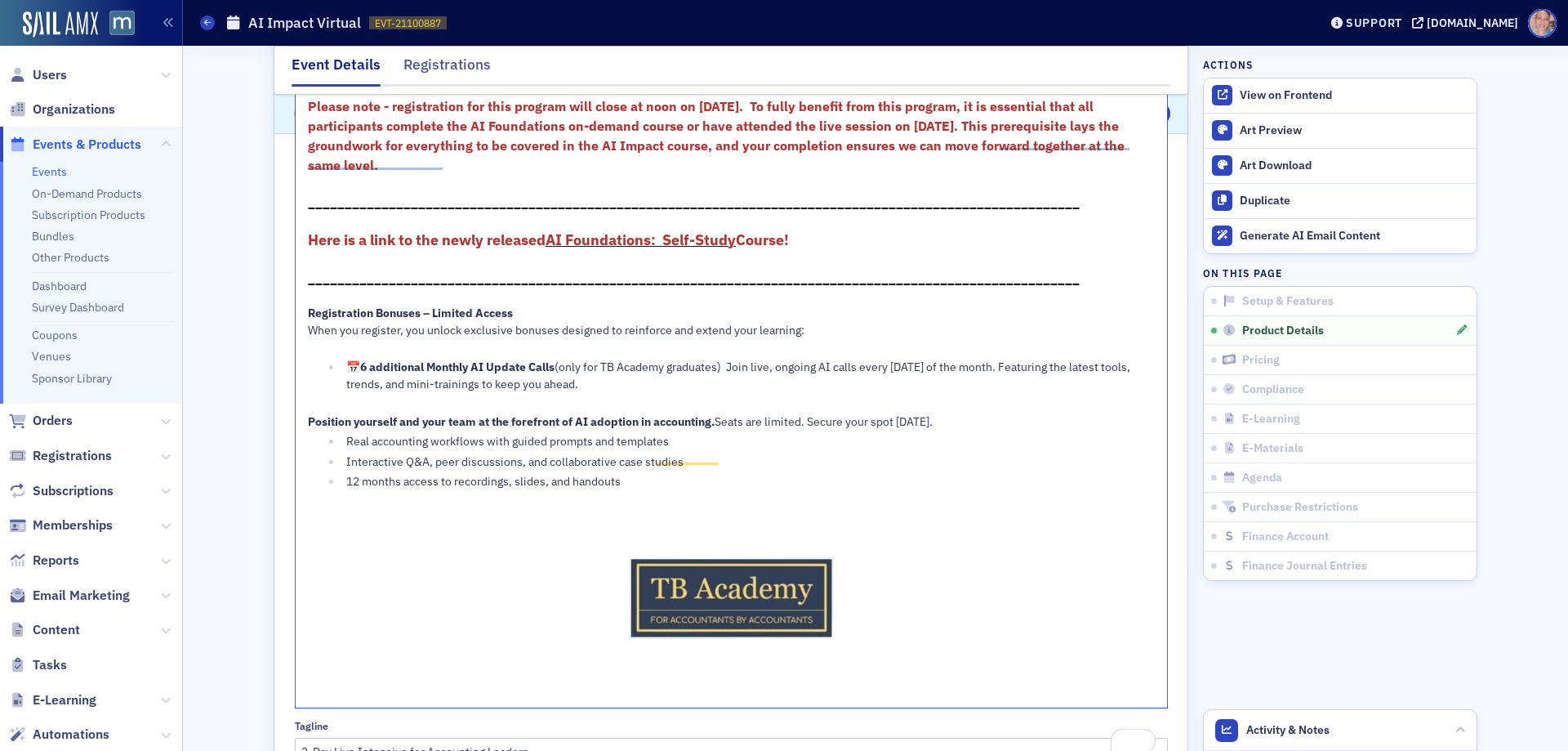
click at [714, 429] on span "Seats are limited. Secure your spot [DATE]." at bounding box center [823, 422] width 218 height 15
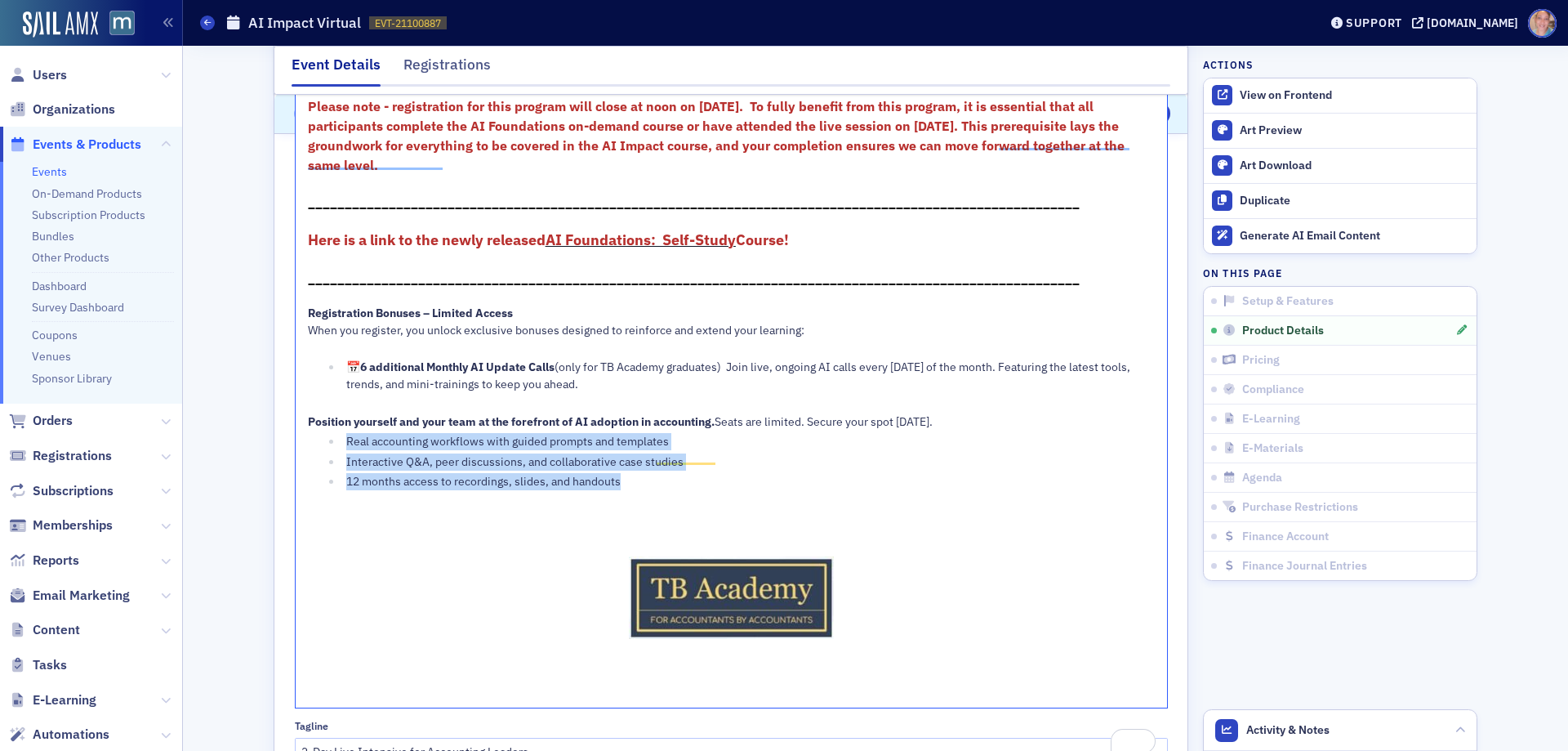
drag, startPoint x: 338, startPoint y: 481, endPoint x: 690, endPoint y: 519, distance: 354.0
click at [690, 490] on ul "Real accounting workflows with guided prompts and templates Interactive Q&A, pe…" at bounding box center [731, 461] width 848 height 57
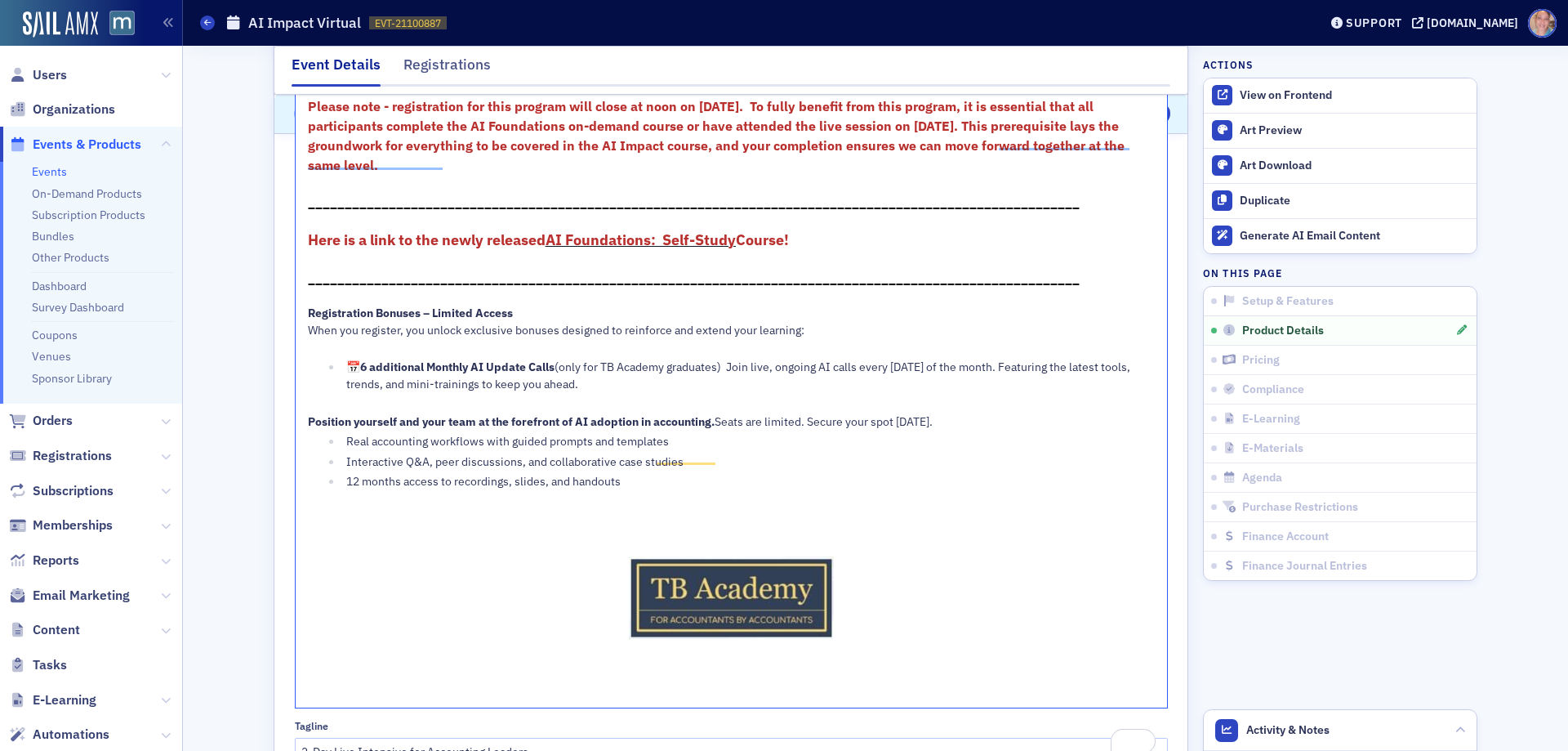
drag, startPoint x: 524, startPoint y: 466, endPoint x: 544, endPoint y: 461, distance: 20.6
click at [524, 430] on div "Position yourself and your team at the forefront of AI adoption in accounting. …" at bounding box center [731, 422] width 848 height 17
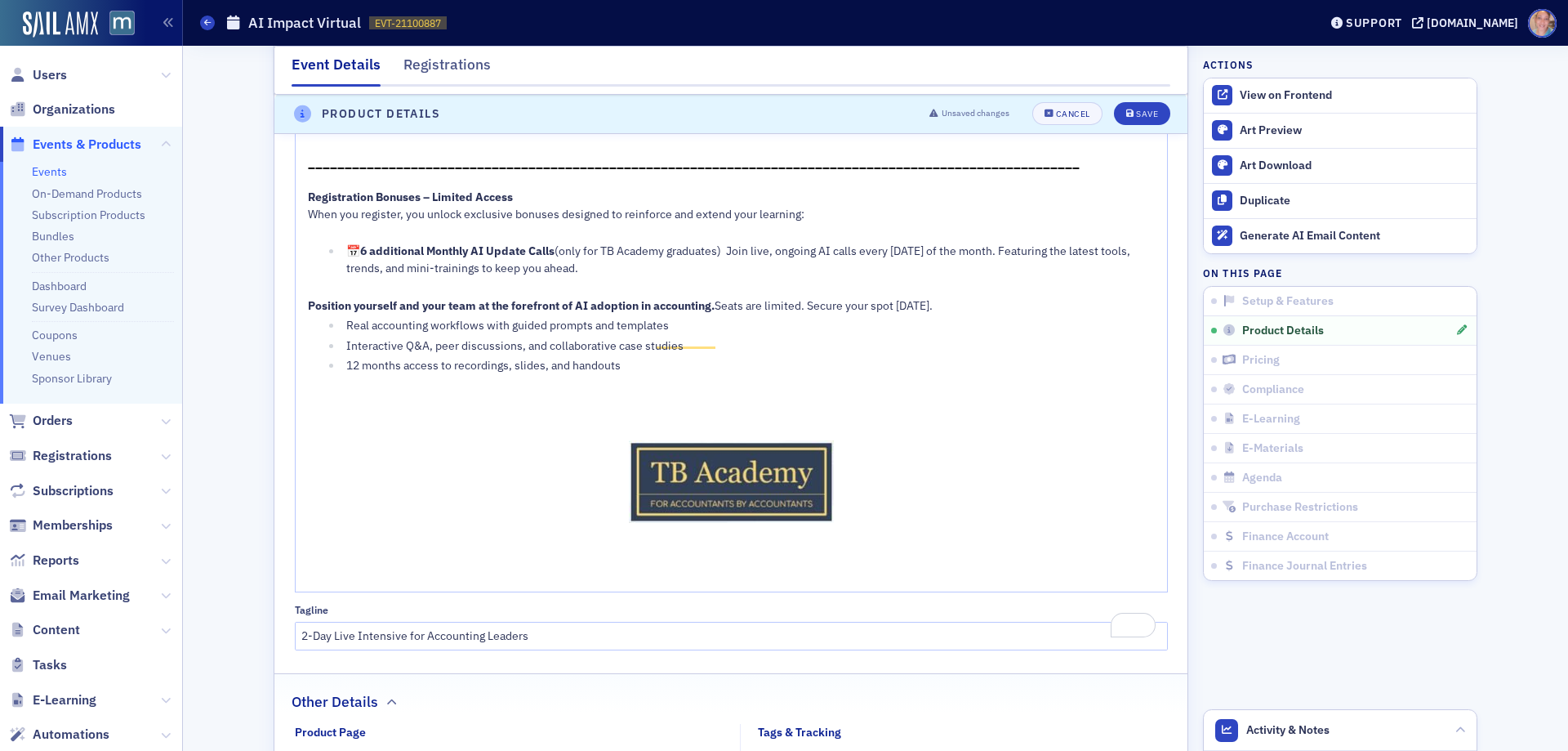
scroll to position [1442, 0]
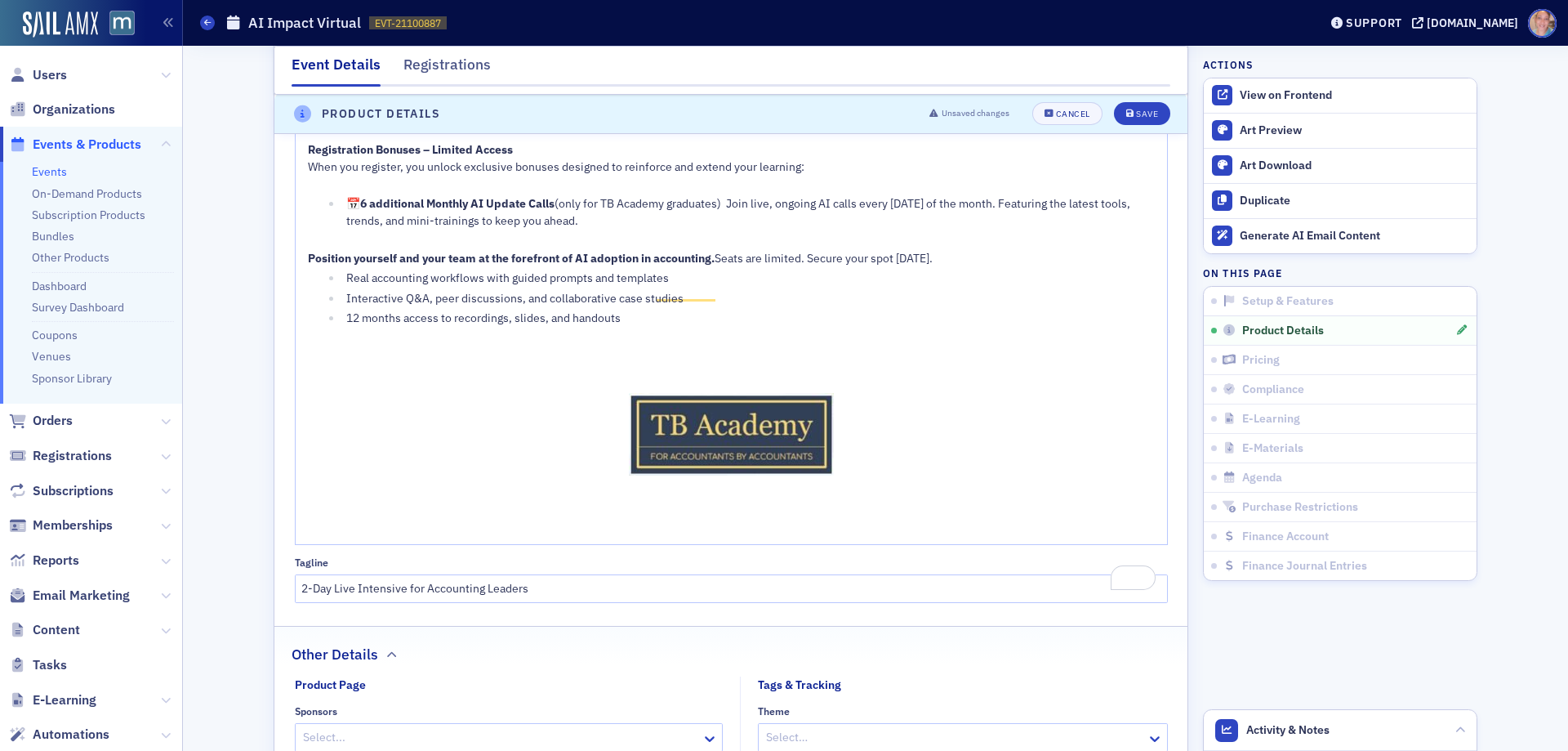
click at [532, 267] on div "Position yourself and your team at the forefront of AI adoption in accounting. …" at bounding box center [731, 258] width 848 height 17
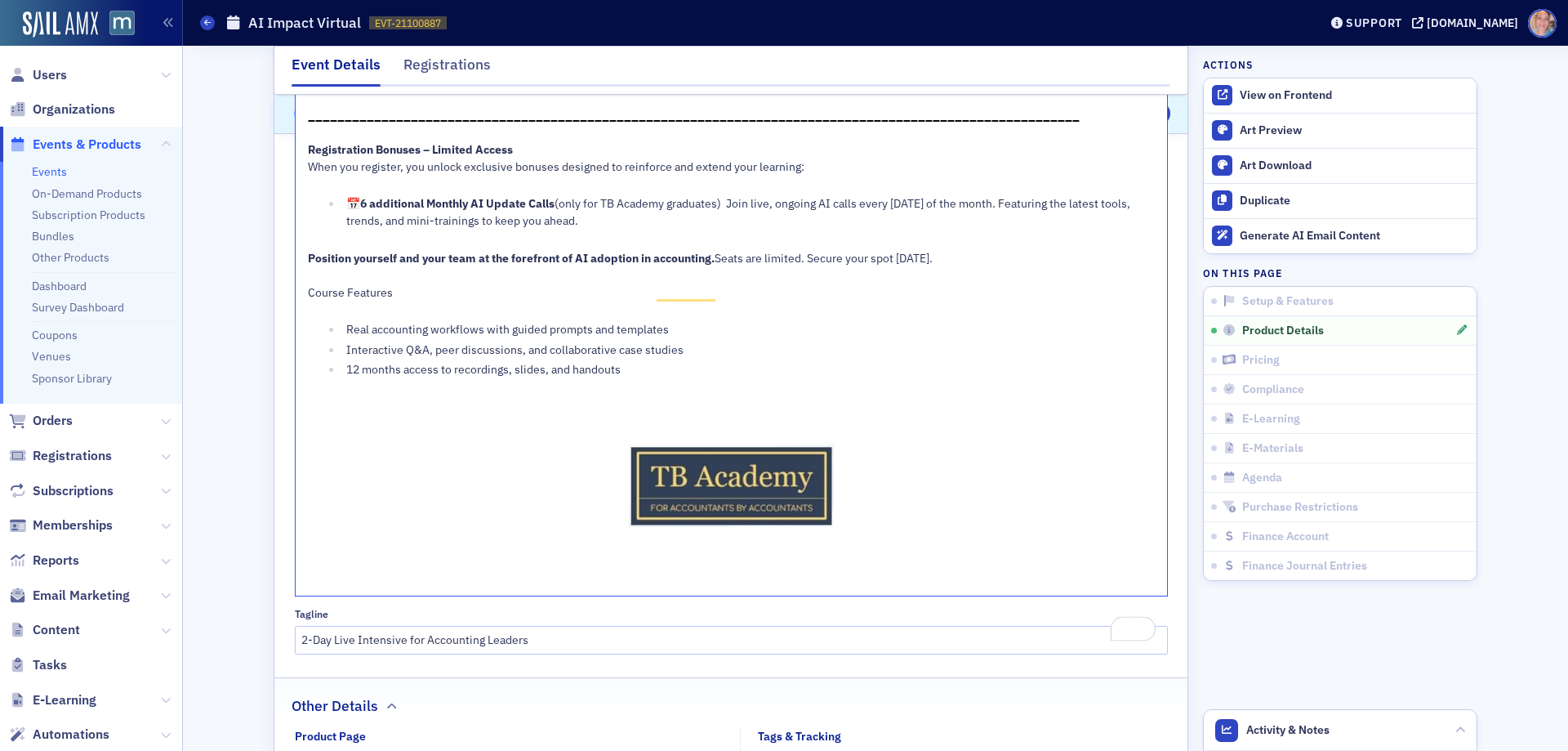
click at [322, 300] on span "Course Features" at bounding box center [350, 293] width 85 height 15
drag, startPoint x: 326, startPoint y: 353, endPoint x: 333, endPoint y: 343, distance: 12.2
click at [326, 319] on div "To enrich screen reader interactions, please activate Accessibility in Grammarl…" at bounding box center [731, 310] width 848 height 17
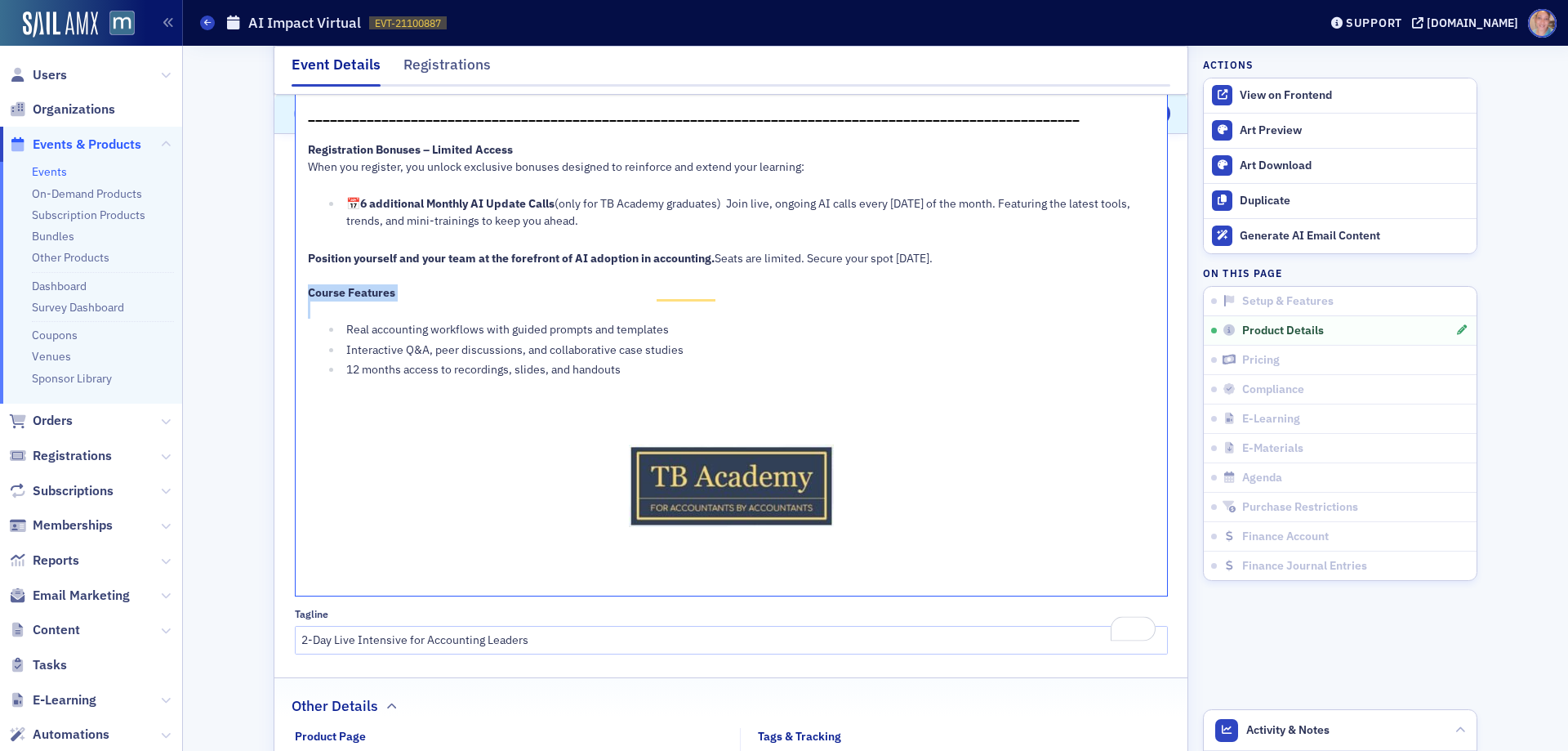
click at [336, 319] on div "To enrich screen reader interactions, please activate Accessibility in Grammarl…" at bounding box center [731, 310] width 848 height 17
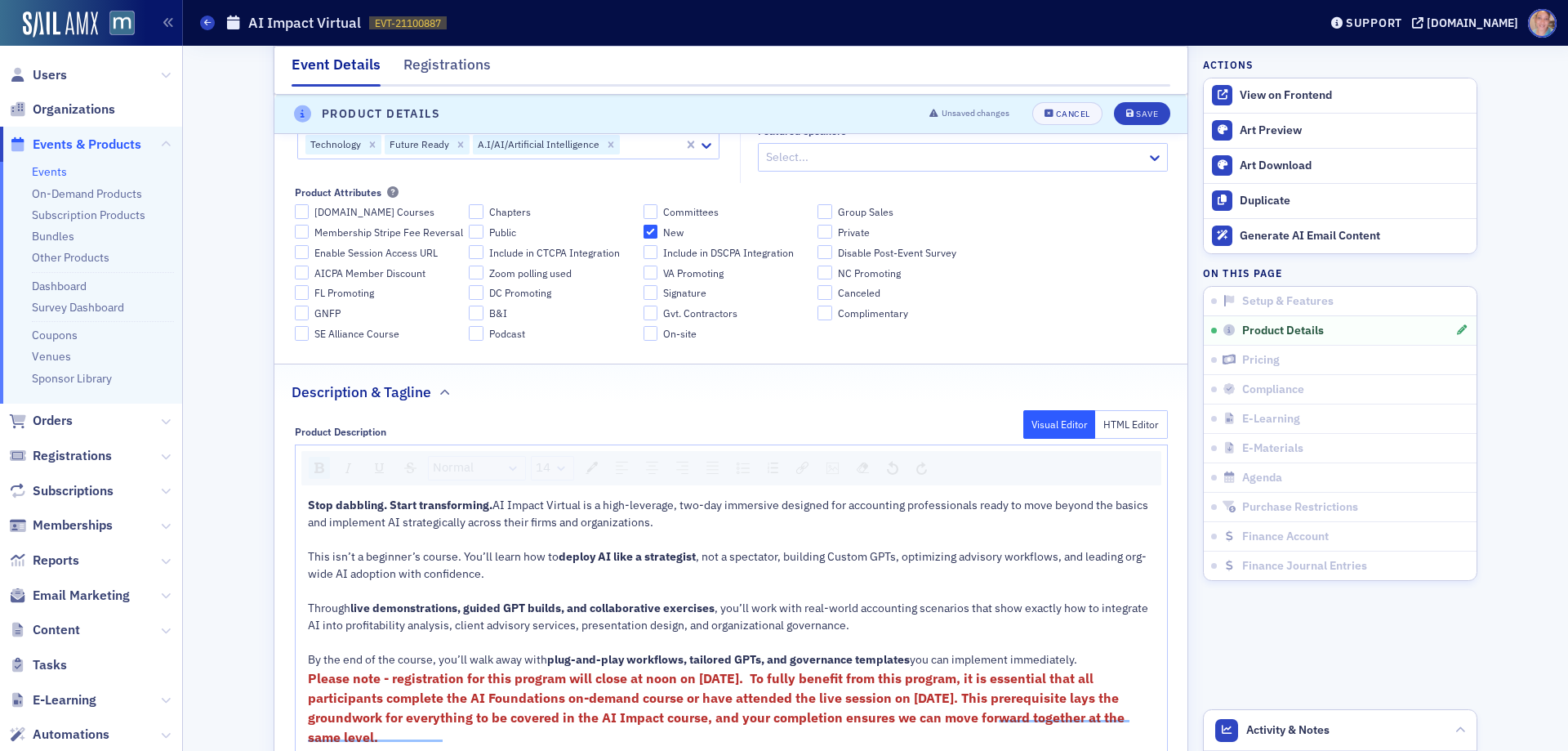
scroll to position [299, 0]
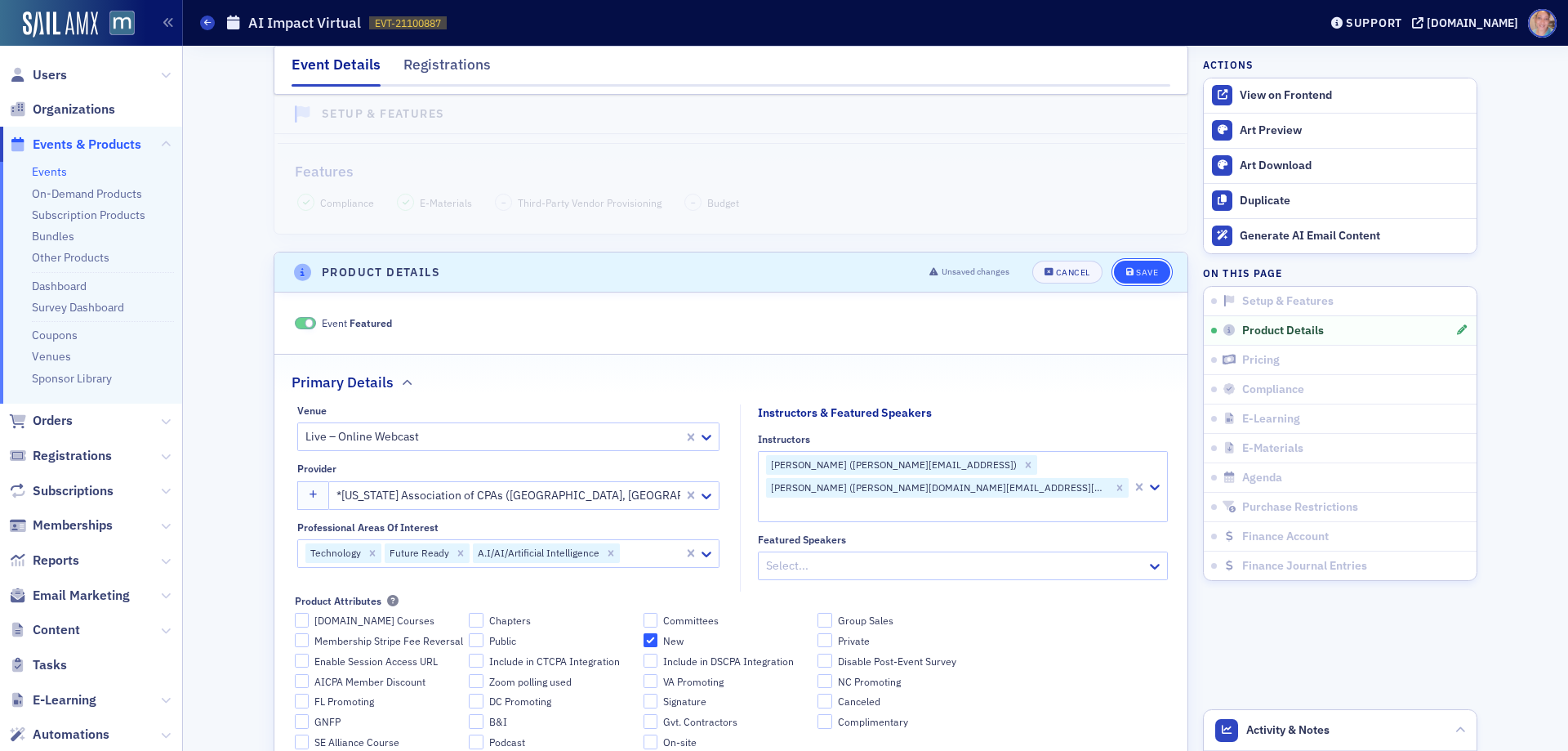
click at [1133, 266] on button "Save" at bounding box center [1142, 272] width 56 height 22
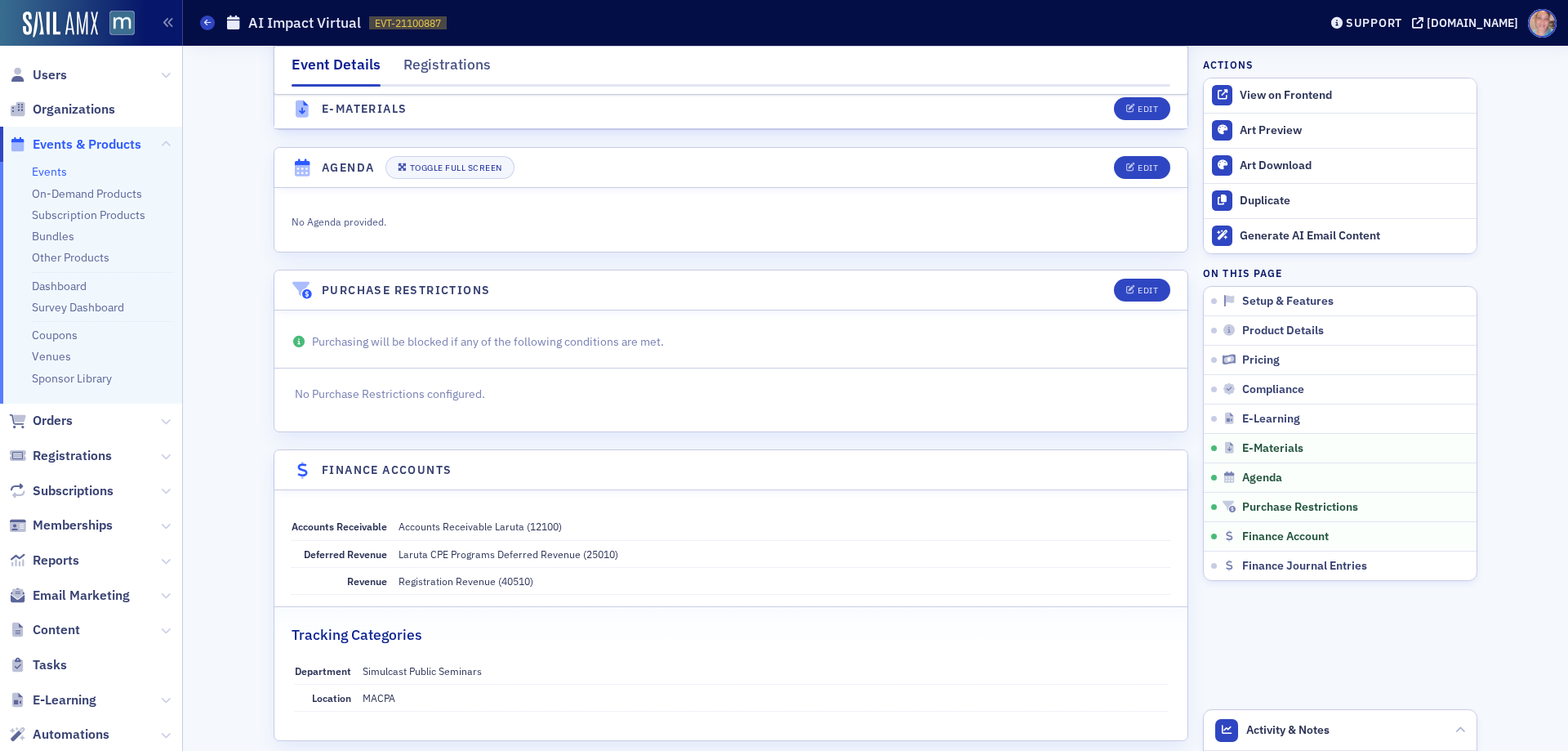
scroll to position [2642, 0]
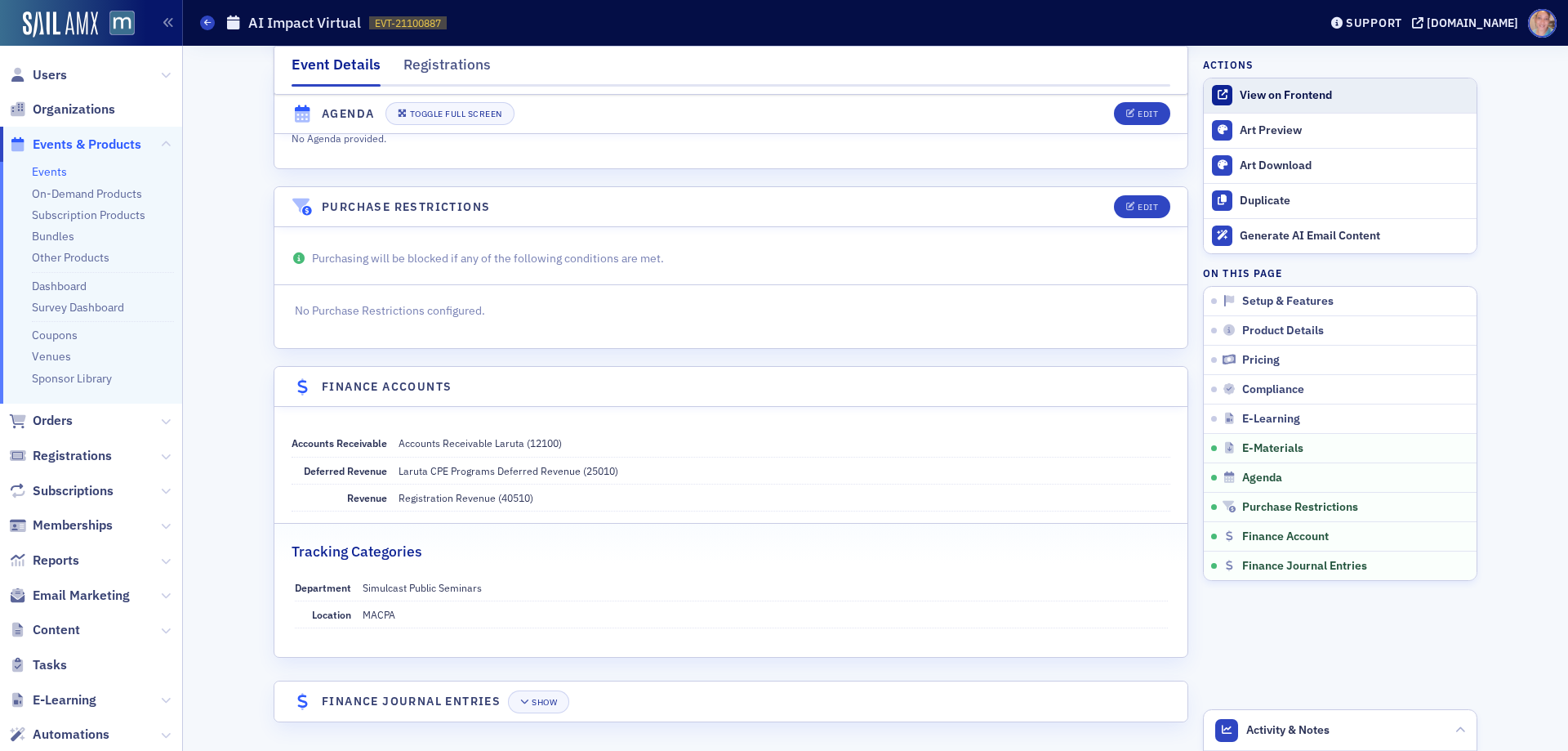
click at [1242, 95] on div "View on Frontend" at bounding box center [1354, 95] width 229 height 15
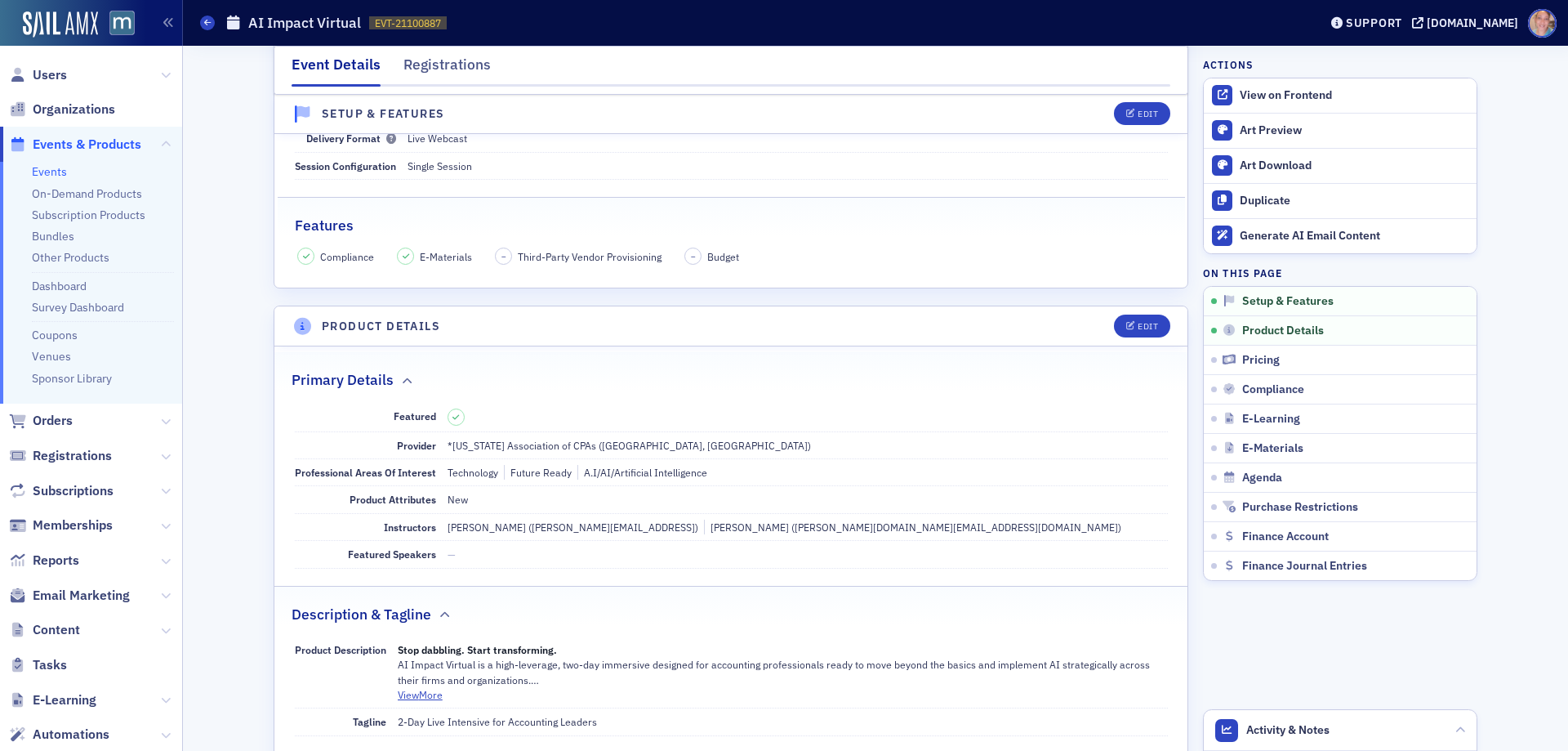
scroll to position [0, 0]
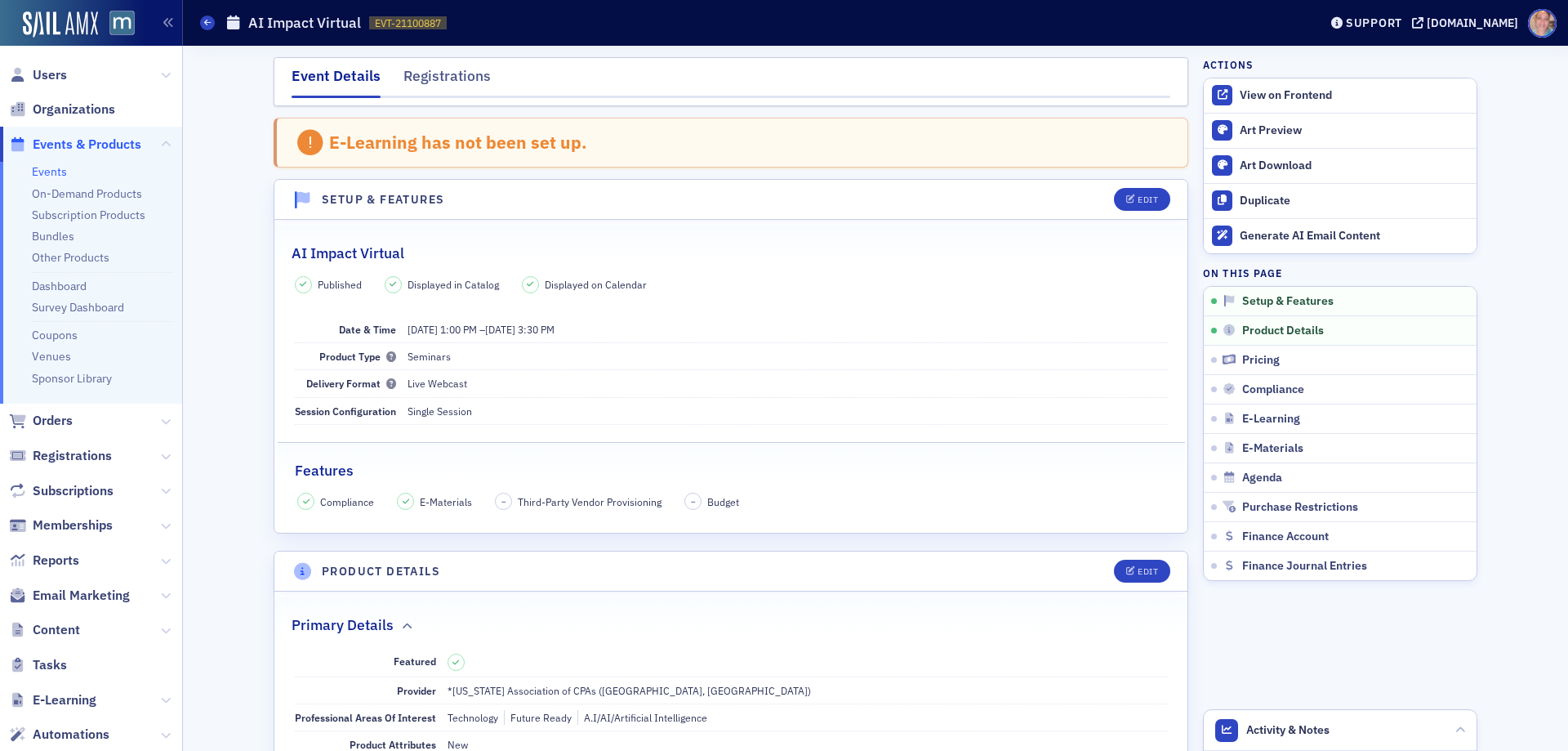
click at [340, 256] on h2 "AI Impact Virtual" at bounding box center [348, 253] width 113 height 22
click at [341, 255] on h2 "AI Impact Virtual" at bounding box center [348, 253] width 113 height 22
click at [341, 253] on h2 "AI Impact Virtual" at bounding box center [348, 253] width 113 height 22
copy h2 "AI Impact Virtual"
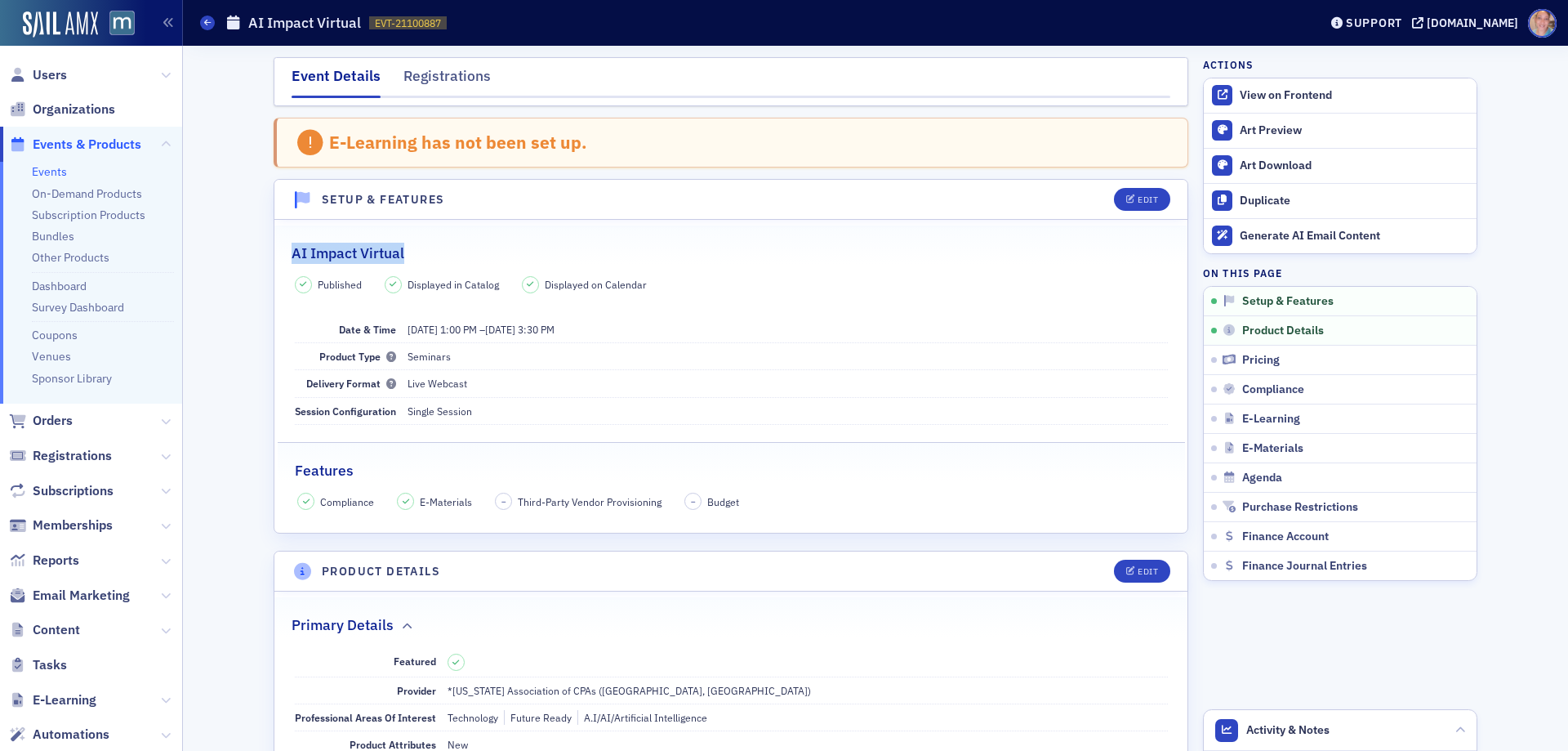
click at [553, 232] on div "AI Impact Virtual" at bounding box center [731, 244] width 879 height 38
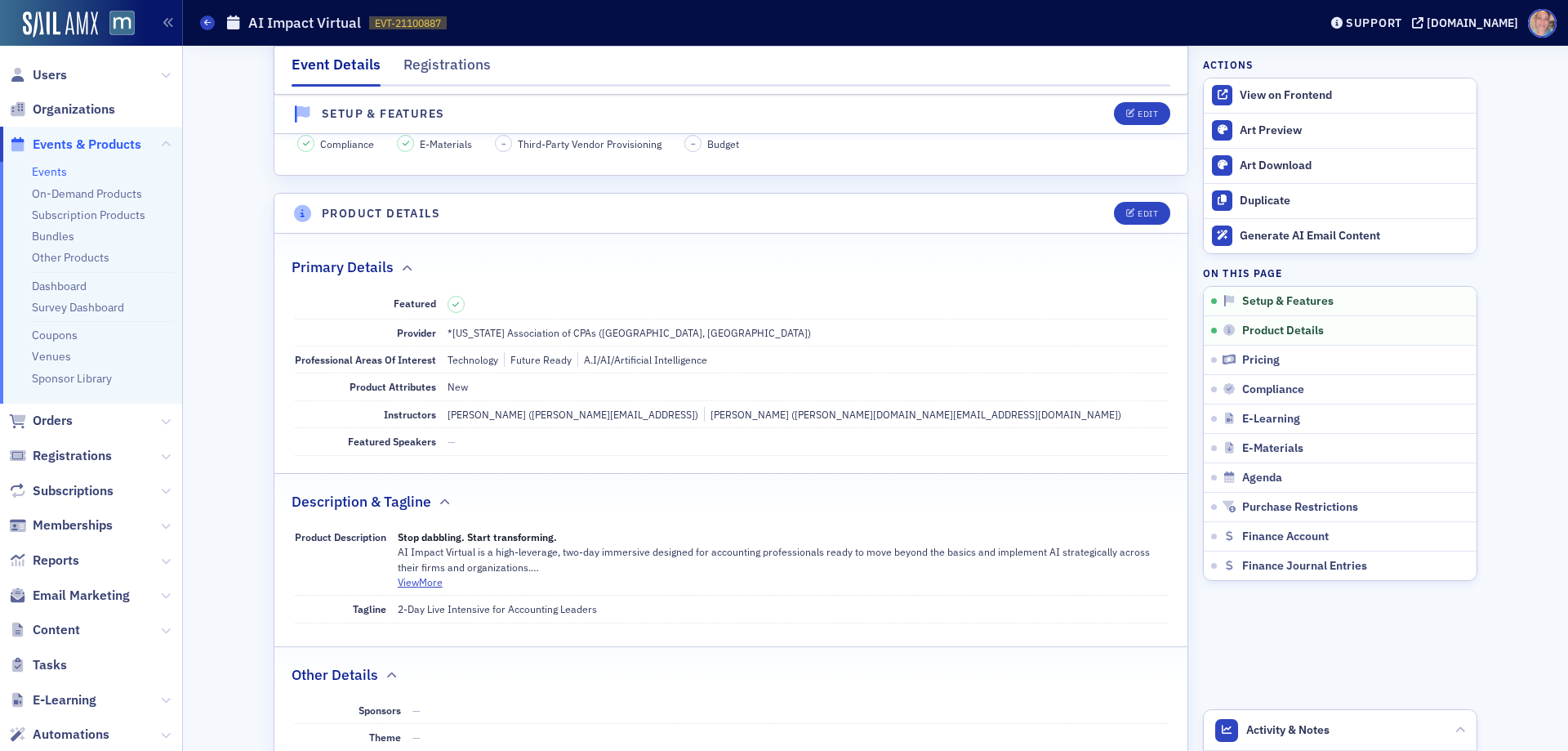
scroll to position [490, 0]
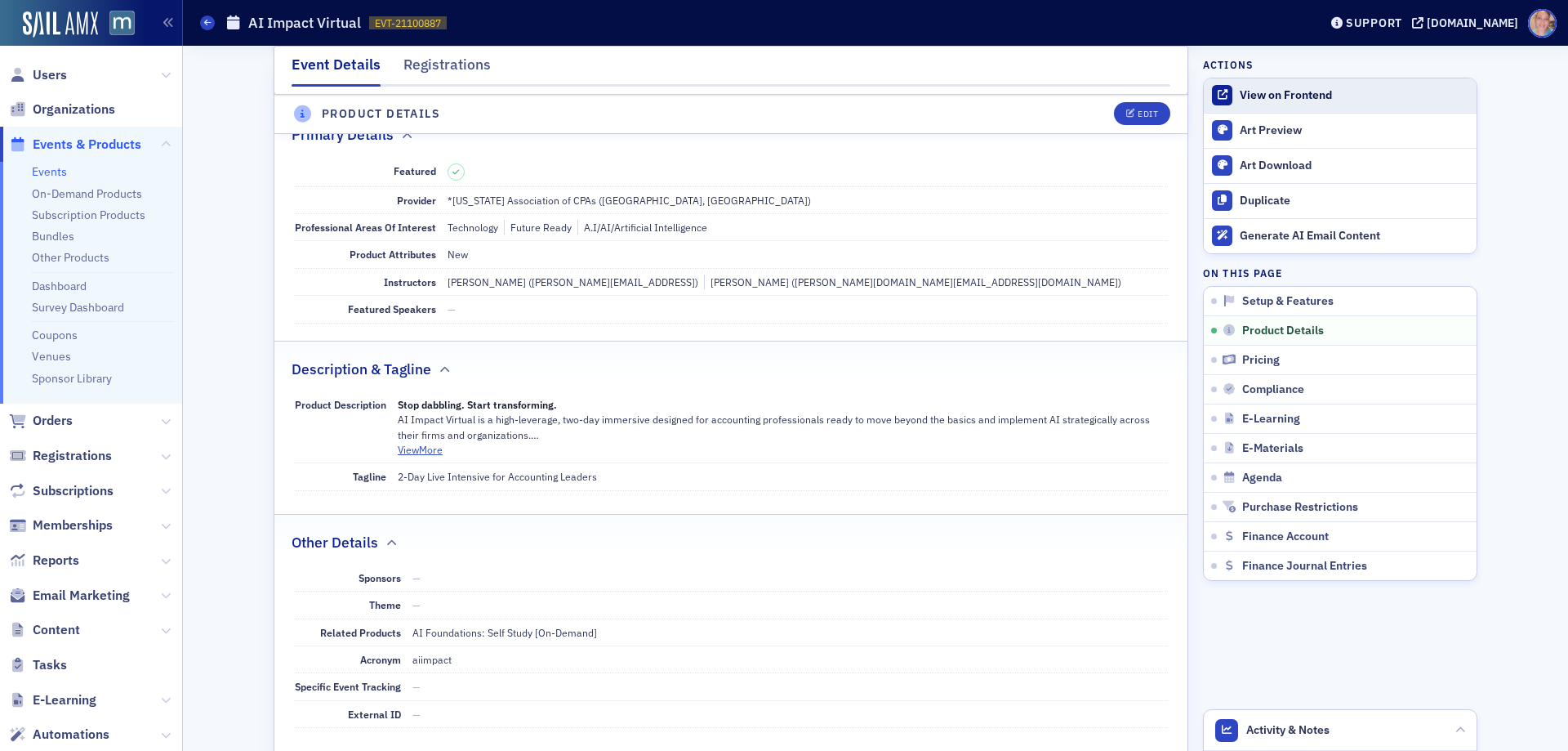
click at [1289, 94] on div "View on Frontend" at bounding box center [1354, 95] width 229 height 15
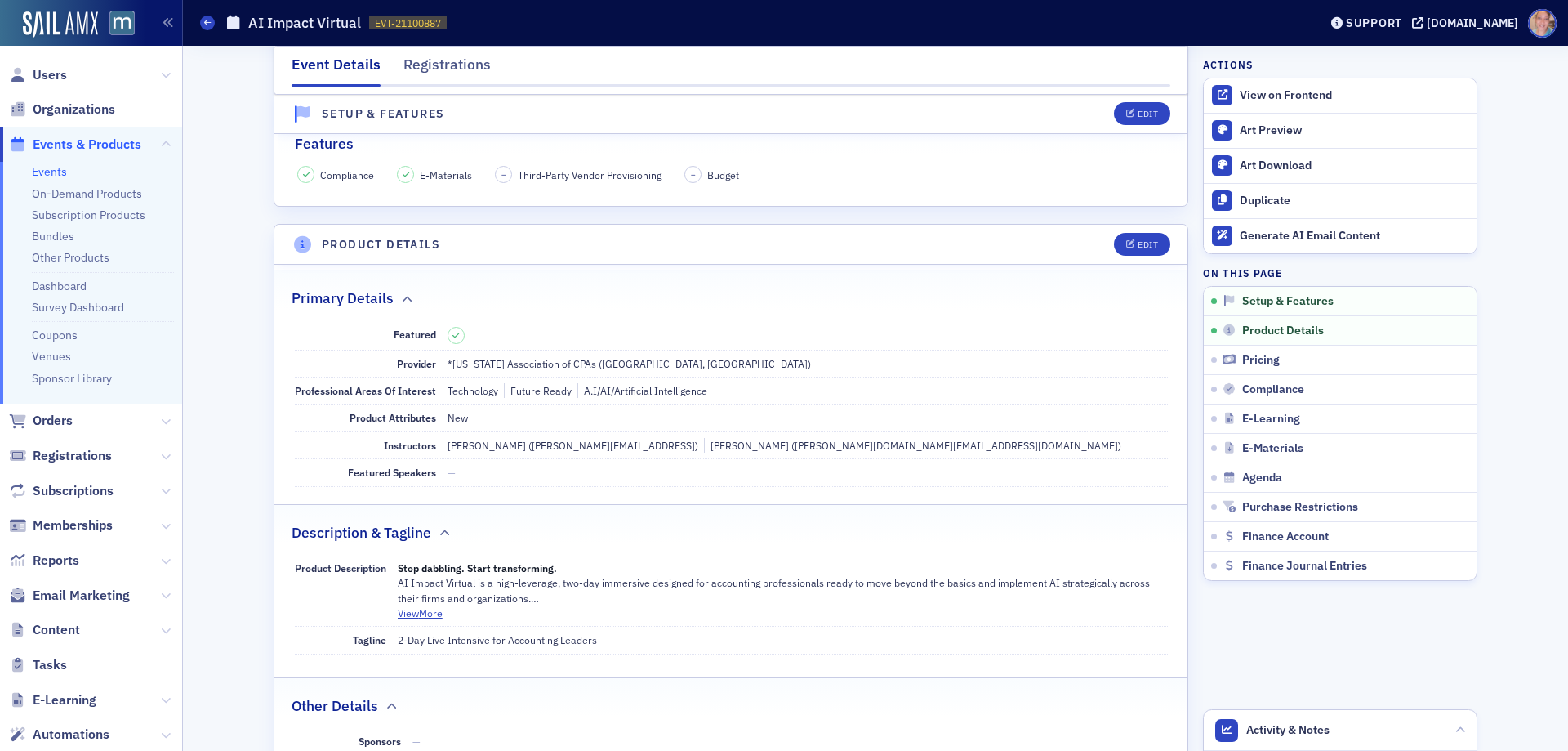
scroll to position [0, 0]
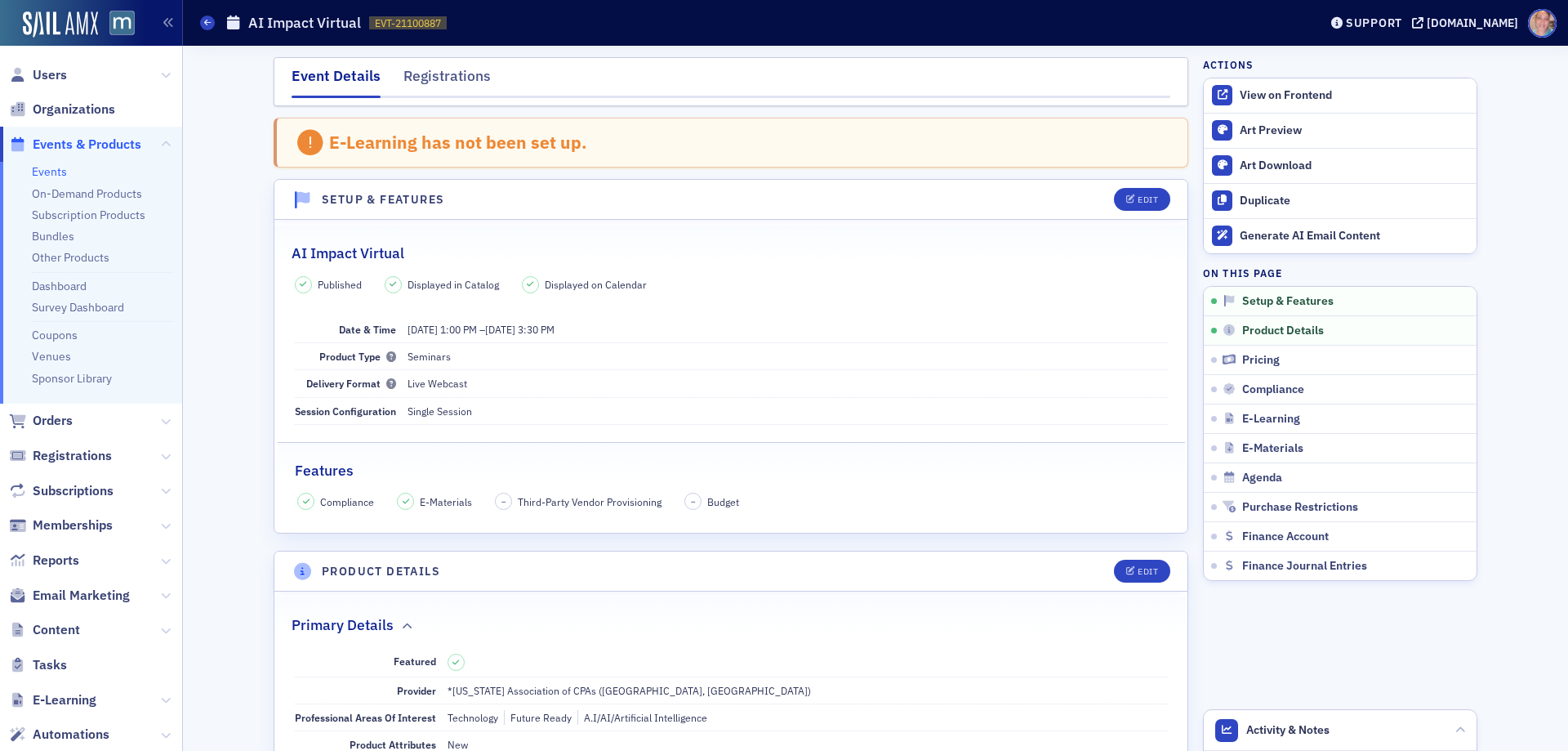
click at [56, 167] on link "Events" at bounding box center [50, 172] width 36 height 15
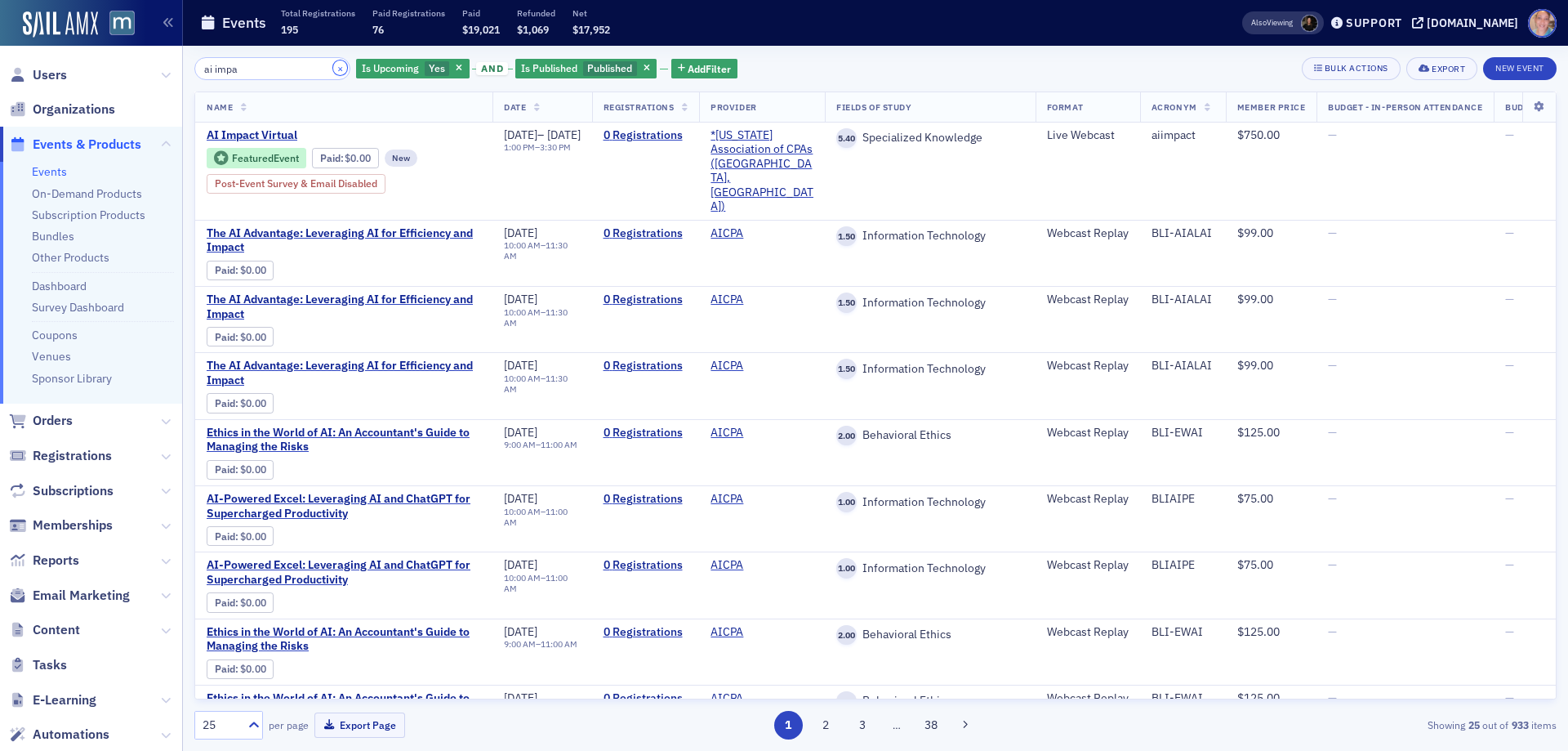
click at [333, 70] on button "×" at bounding box center [340, 68] width 15 height 15
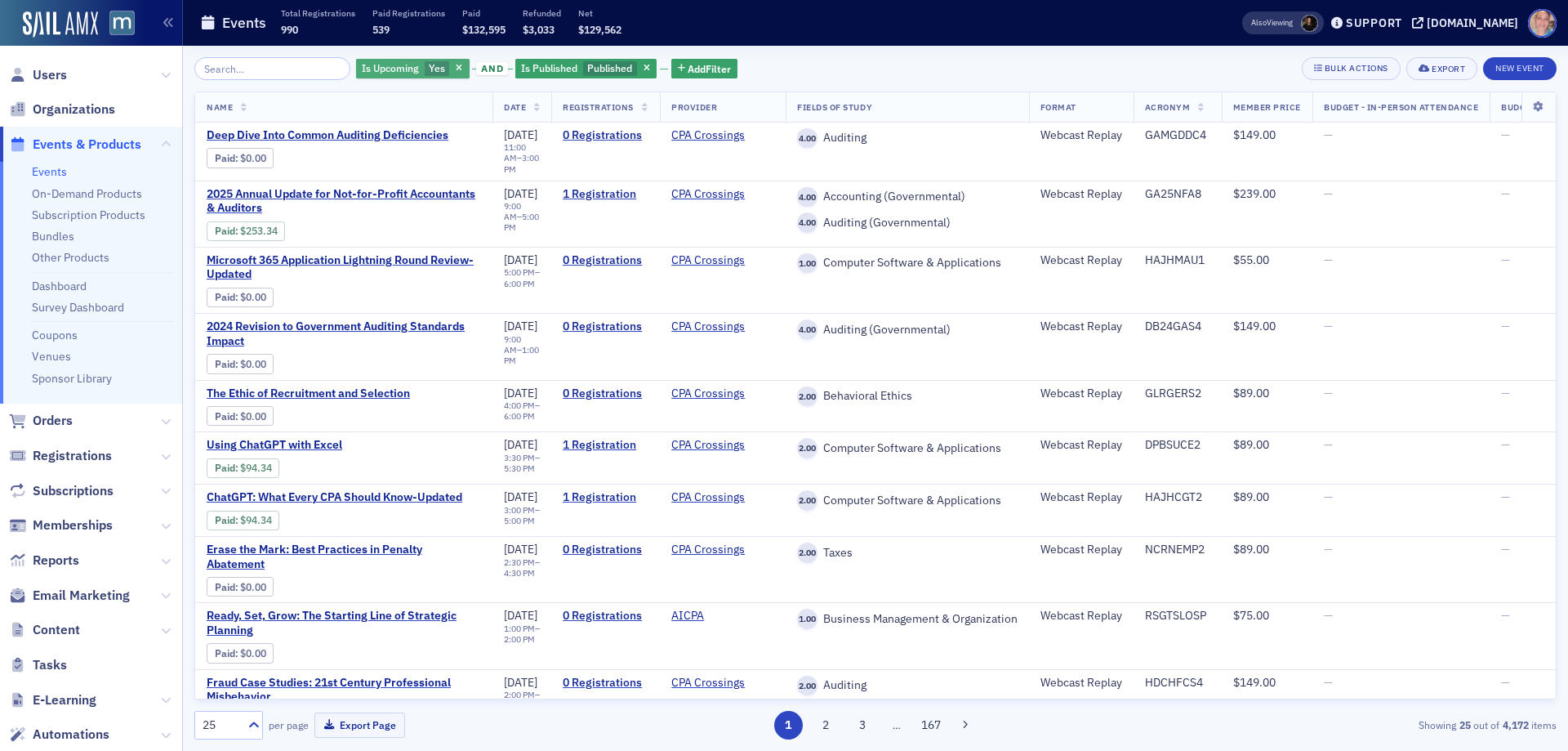
click at [429, 72] on span "Yes" at bounding box center [437, 68] width 16 height 13
click at [521, 75] on label "No" at bounding box center [524, 69] width 34 height 15
click at [521, 75] on input "No" at bounding box center [514, 69] width 15 height 15
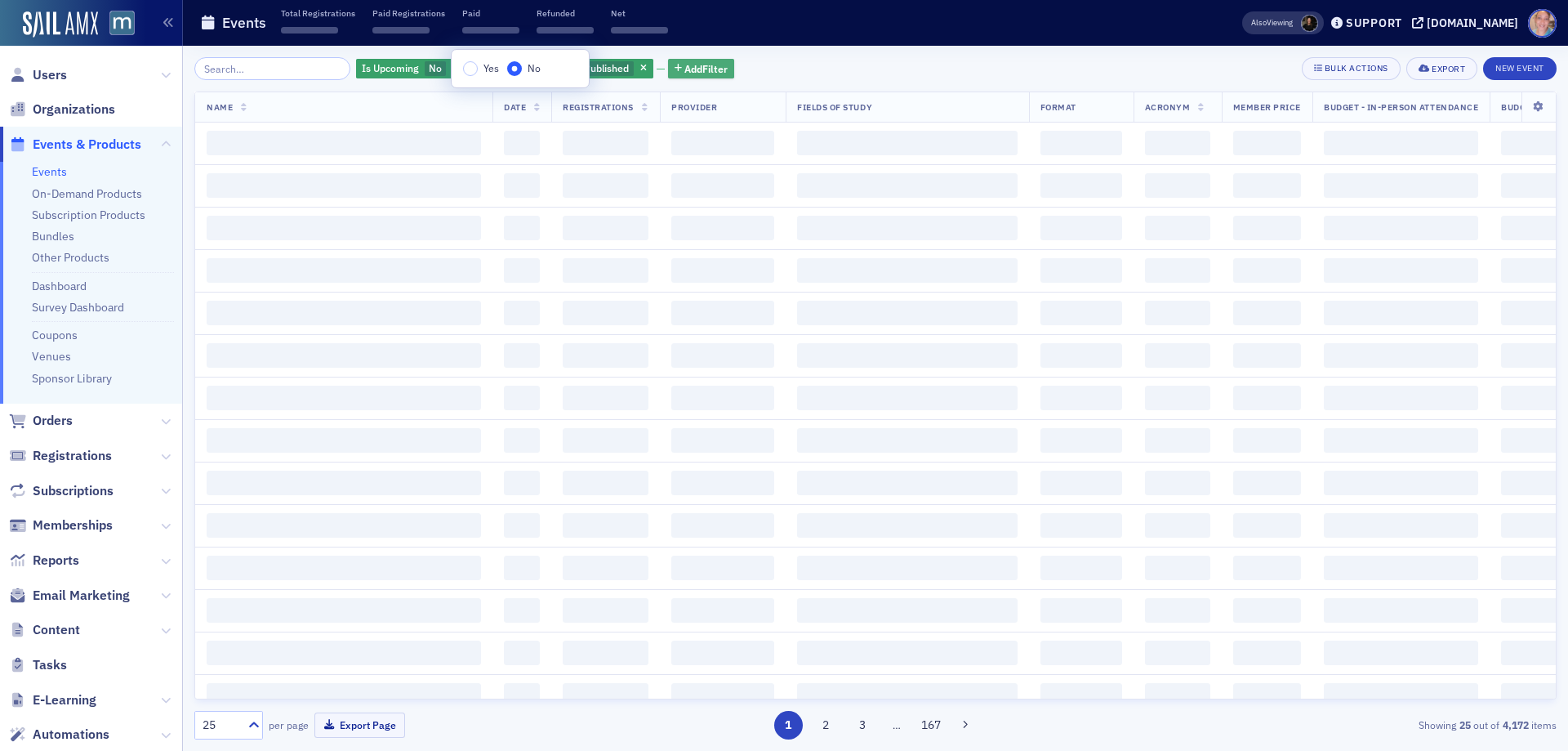
click at [690, 67] on span "Add Filter" at bounding box center [706, 69] width 43 height 15
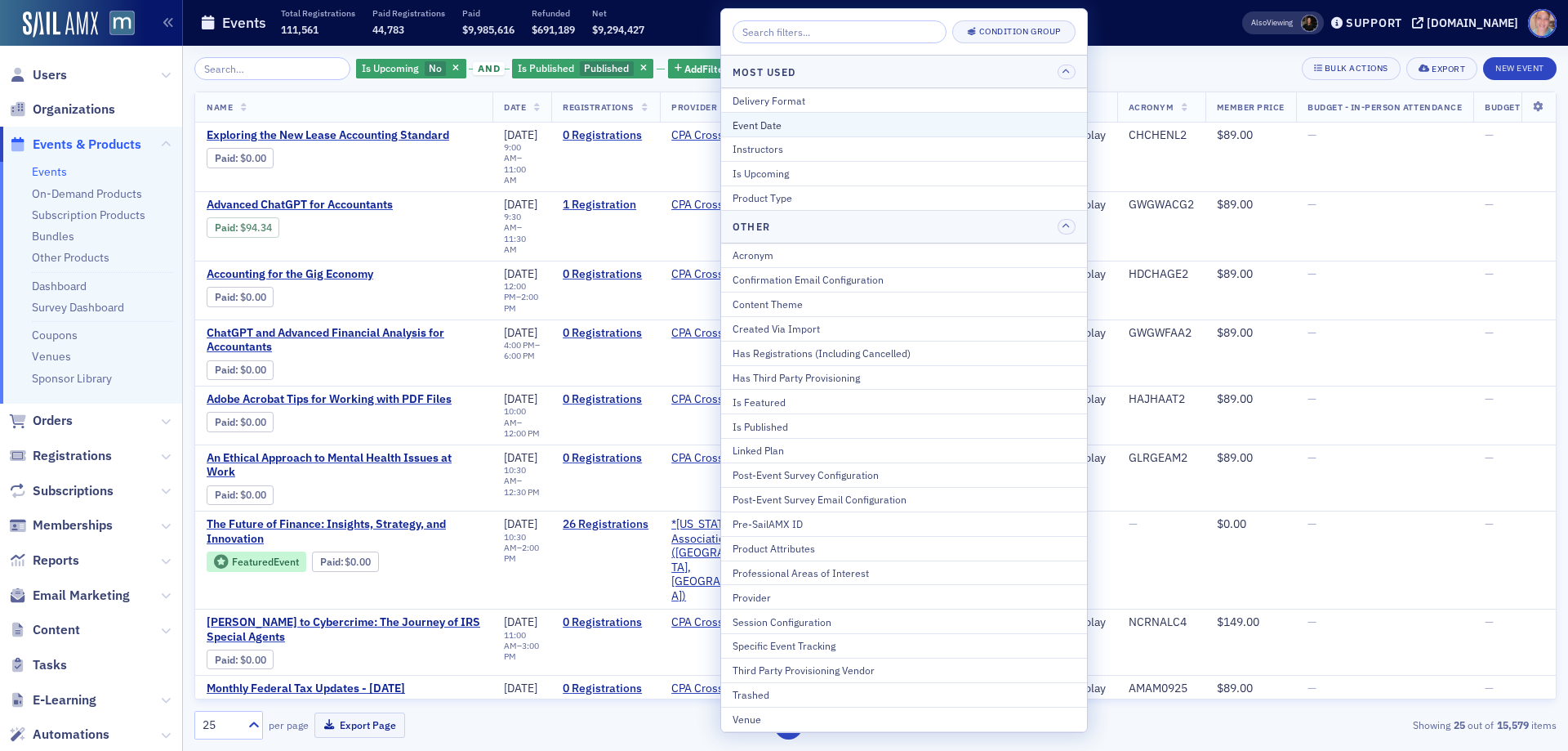
click at [822, 128] on div "Event Date" at bounding box center [903, 125] width 343 height 15
select select "8"
select select "2025"
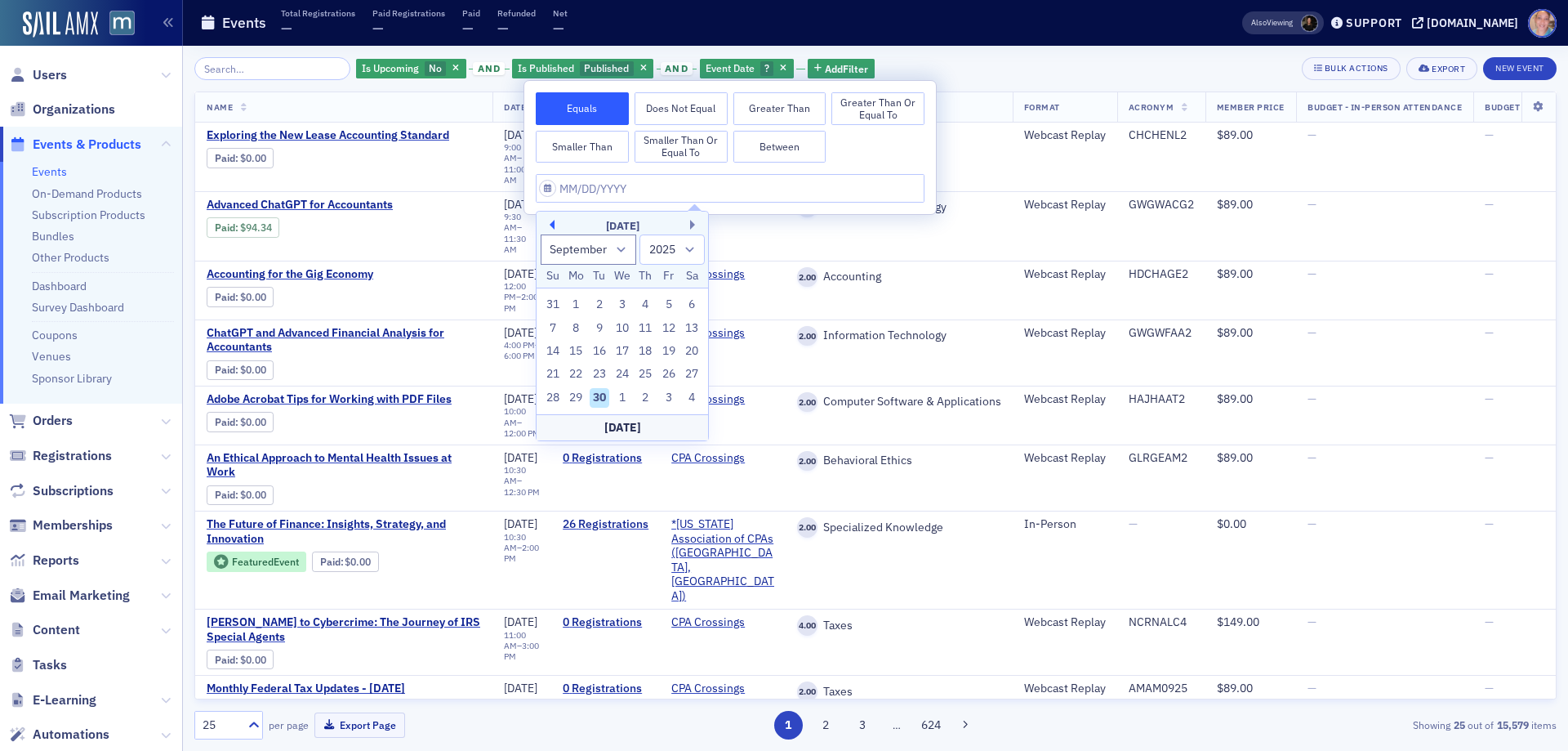
click at [554, 224] on button "Previous Month" at bounding box center [550, 224] width 9 height 9
click at [695, 223] on button "Next Month" at bounding box center [695, 224] width 9 height 9
select select "6"
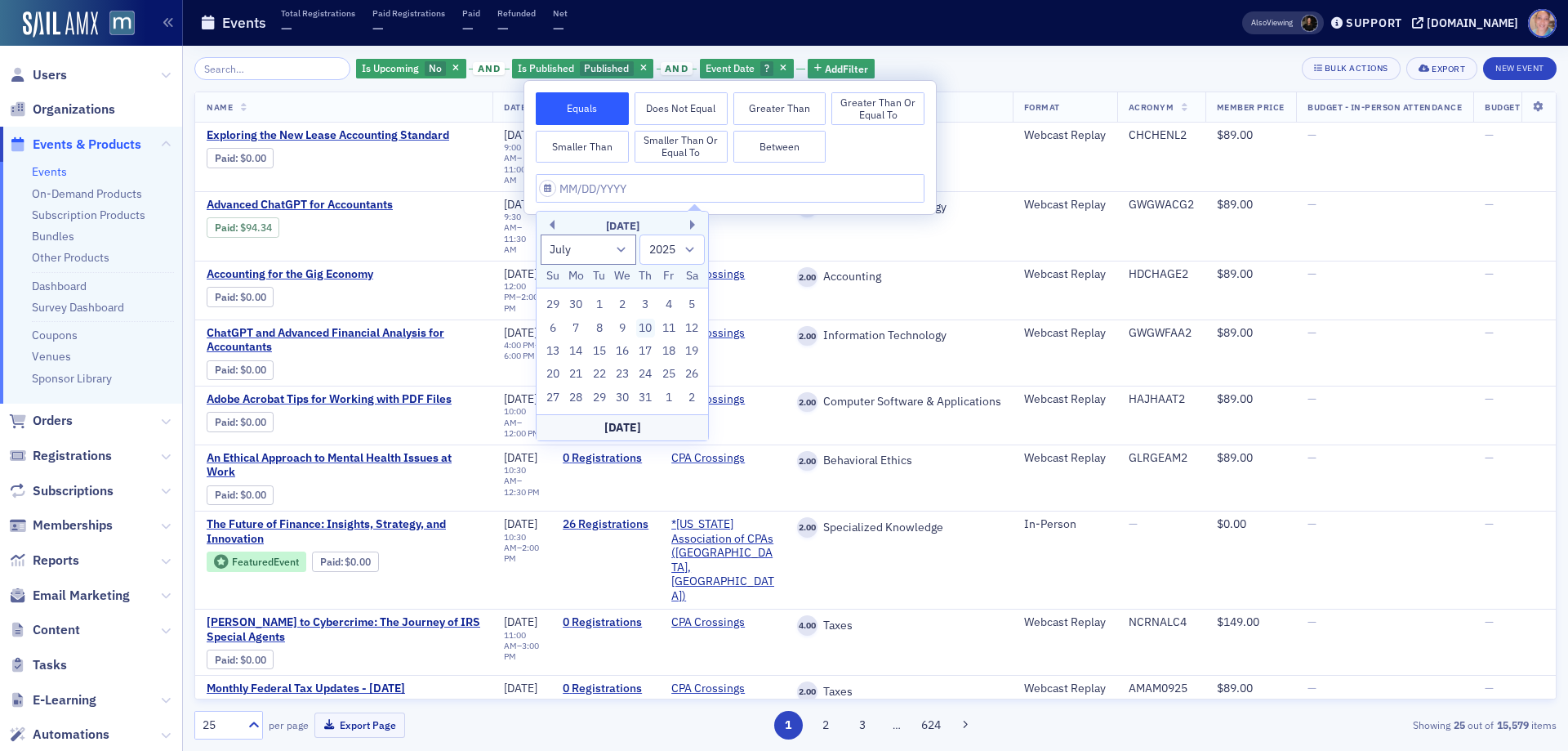
click at [643, 325] on div "10" at bounding box center [645, 328] width 20 height 20
type input "[DATE]"
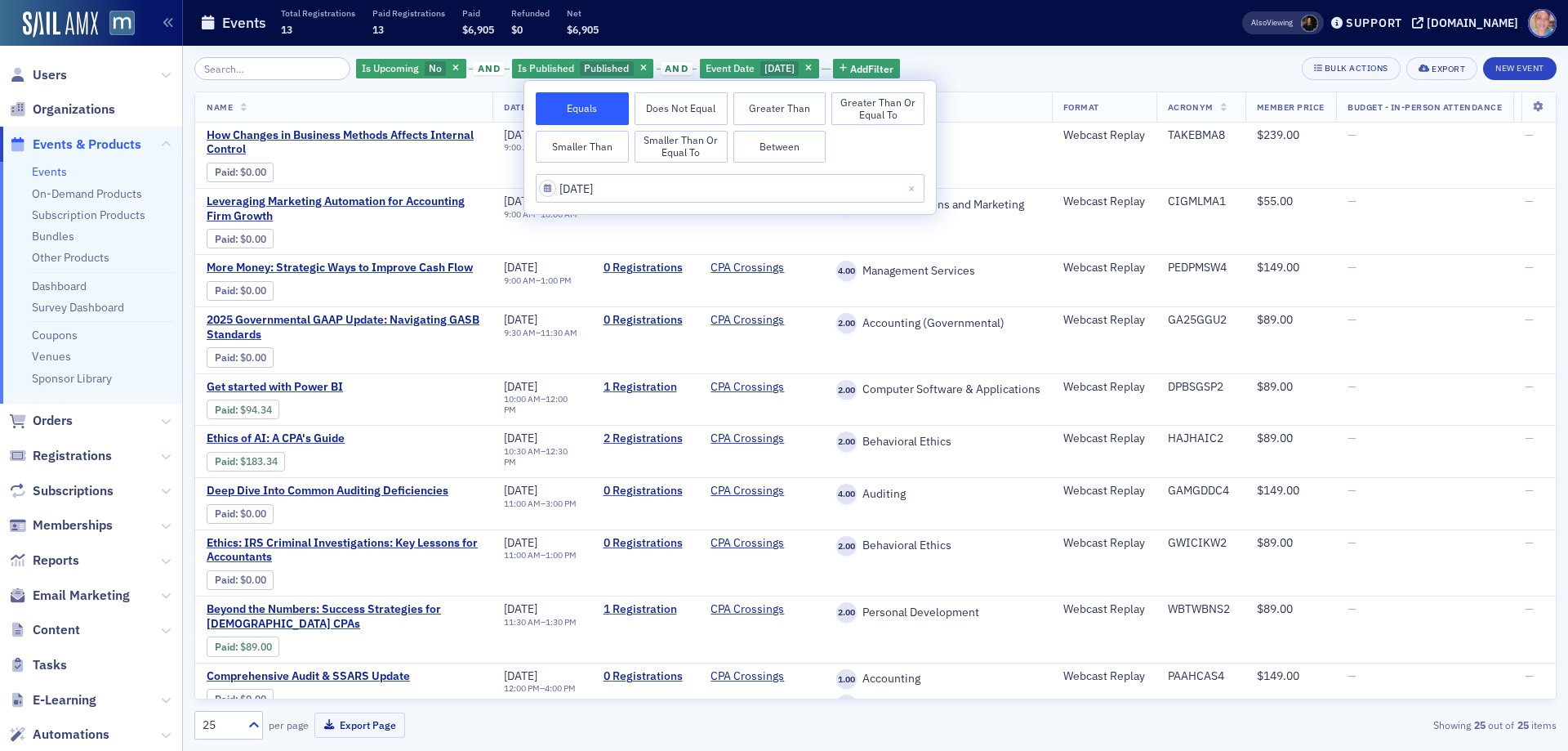
click at [1037, 64] on div "Is Upcoming No and Is Published Published and Event Date [DATE] Add Filter Bulk…" at bounding box center [875, 68] width 1362 height 22
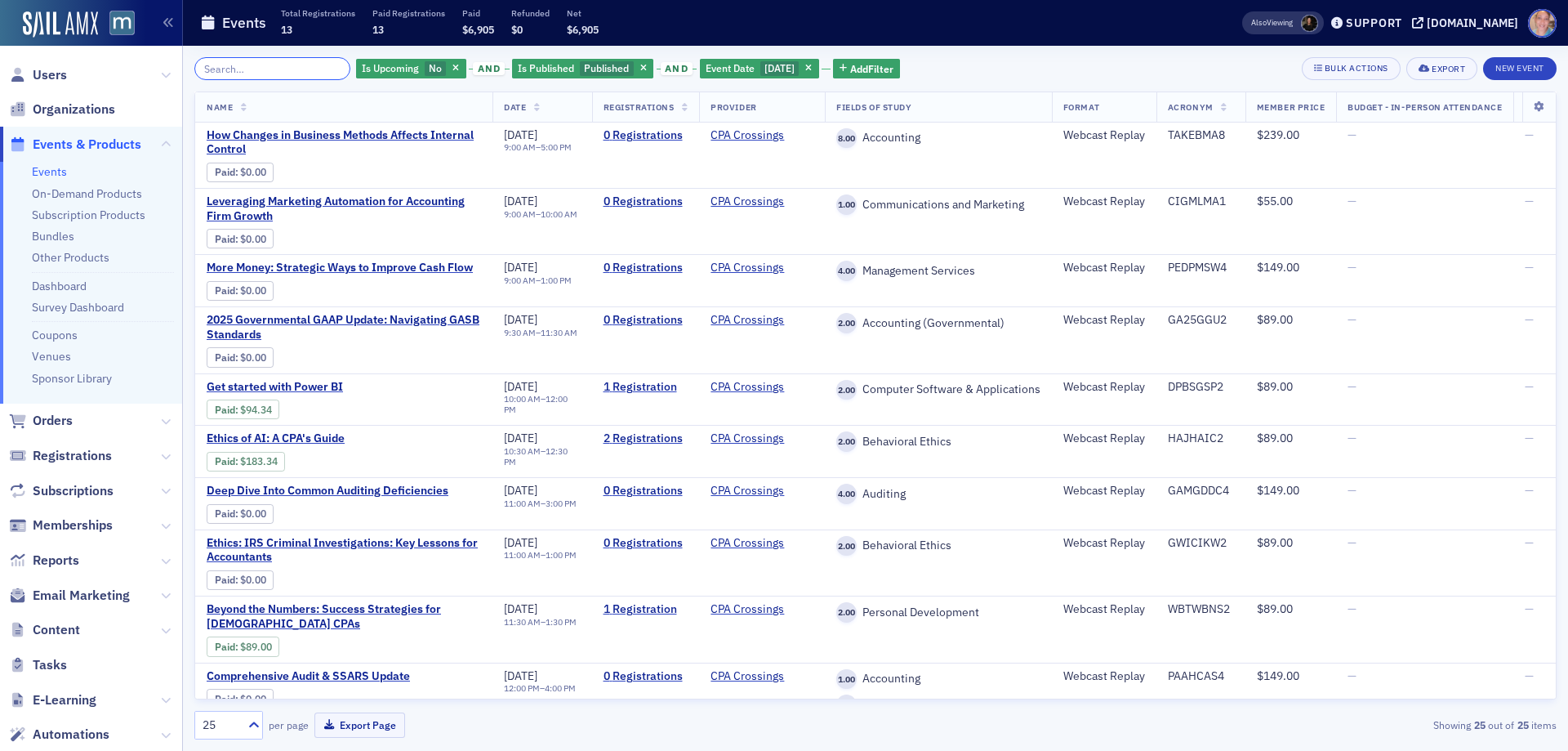
click at [224, 68] on input "search" at bounding box center [272, 68] width 156 height 22
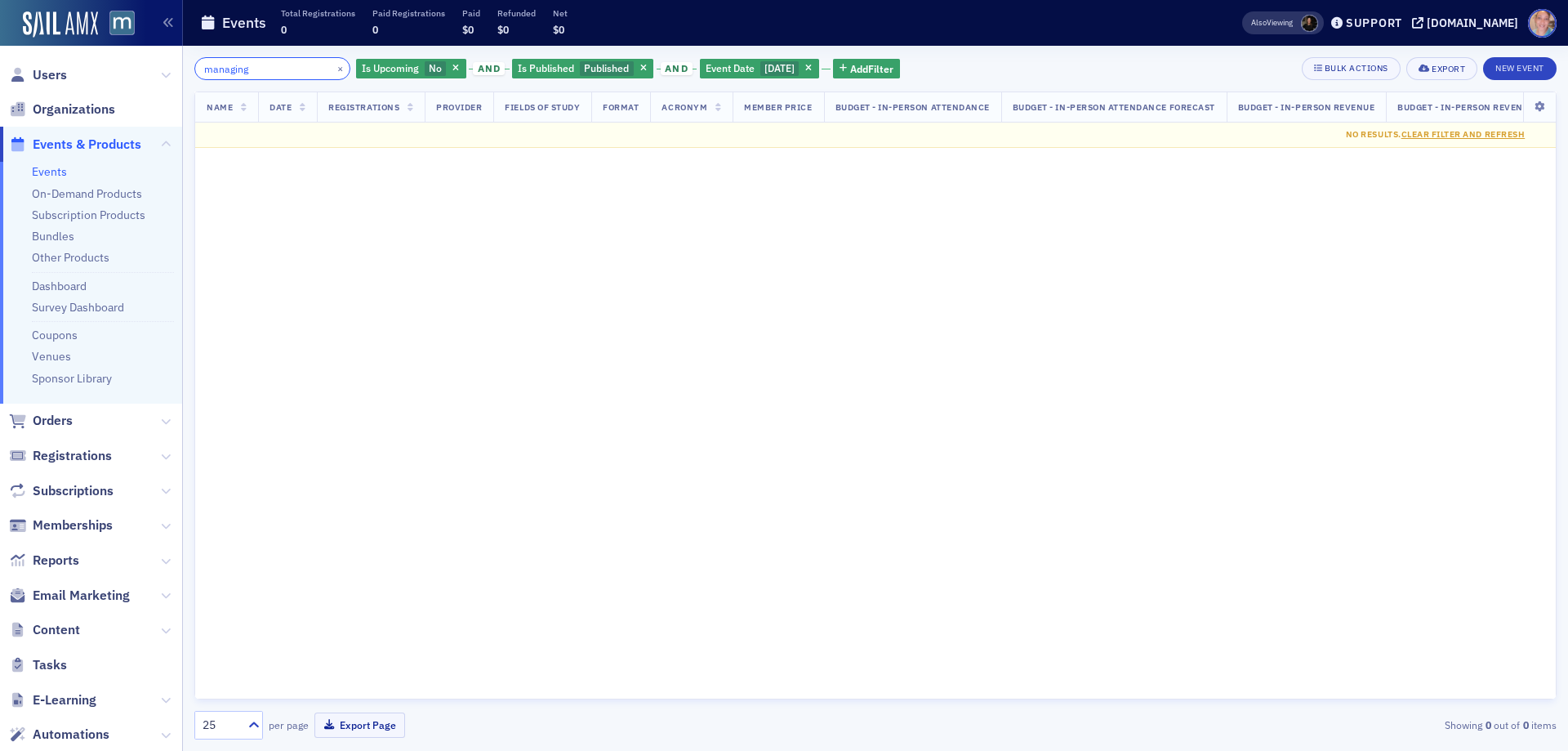
click at [219, 71] on input "managing" at bounding box center [272, 68] width 156 height 22
type input "partner"
click at [812, 66] on icon "button" at bounding box center [808, 69] width 7 height 9
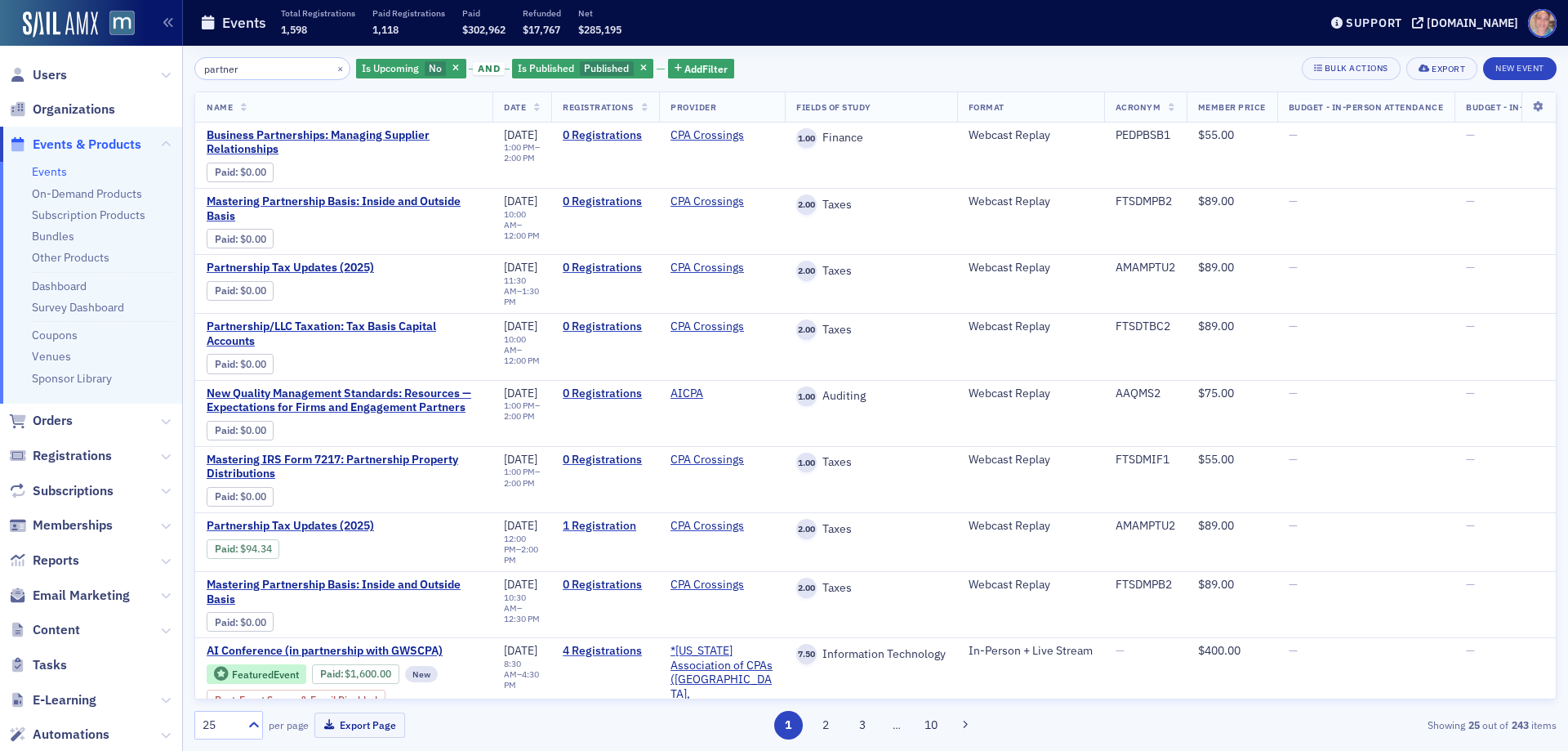
click at [49, 172] on link "Events" at bounding box center [50, 172] width 36 height 15
click at [333, 69] on button "×" at bounding box center [340, 68] width 15 height 15
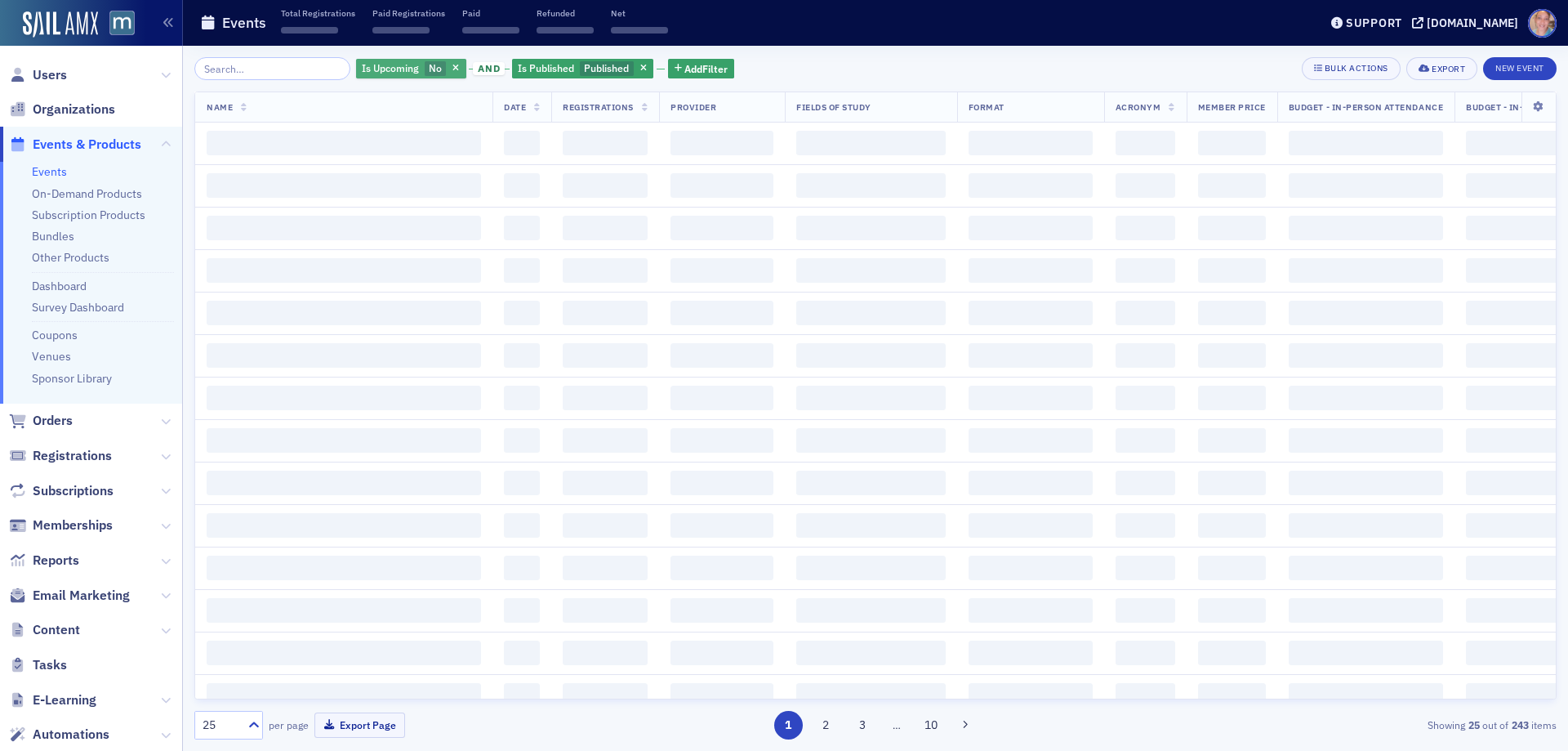
click at [396, 77] on div "Is Upcoming No" at bounding box center [411, 69] width 110 height 21
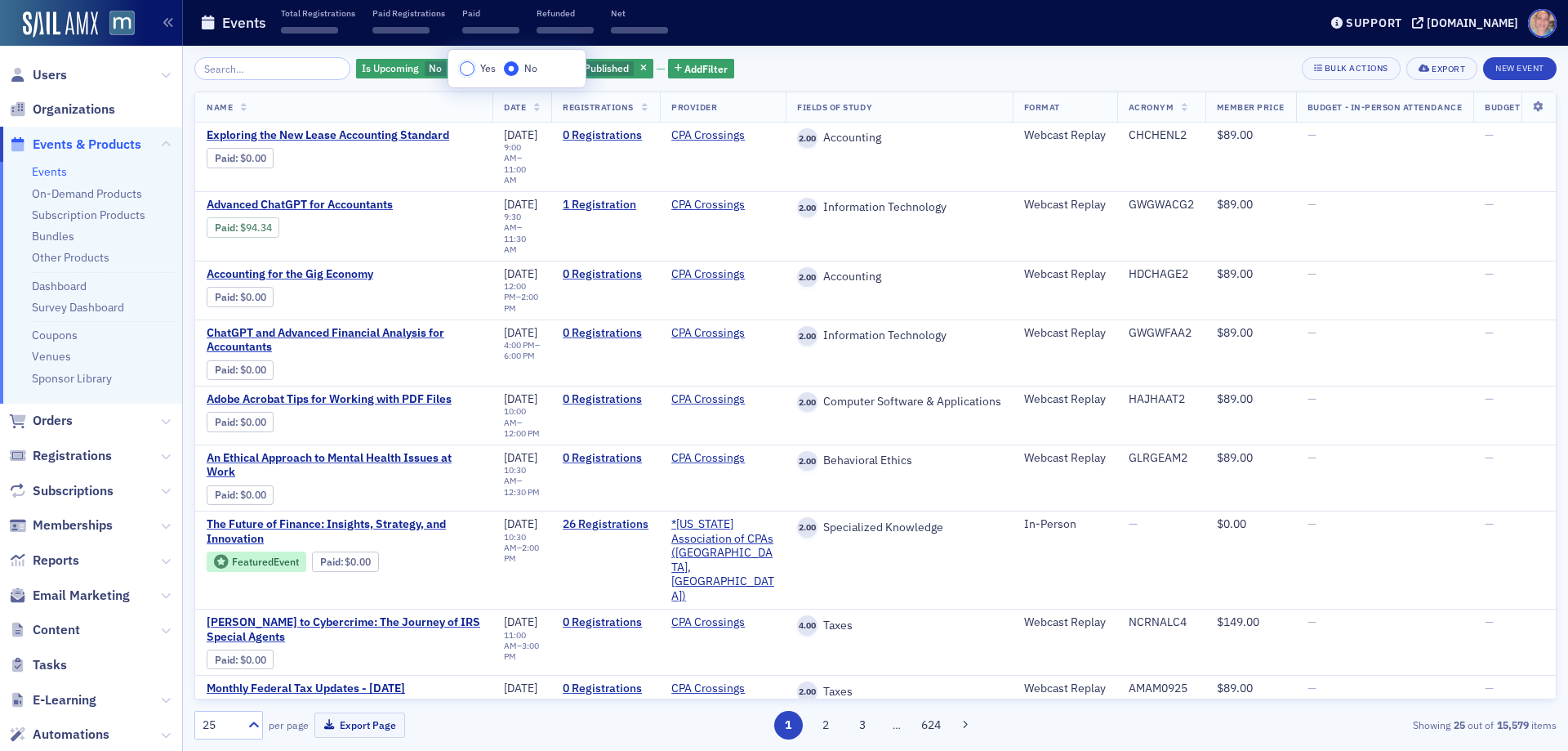
click at [461, 71] on input "Yes" at bounding box center [468, 69] width 15 height 15
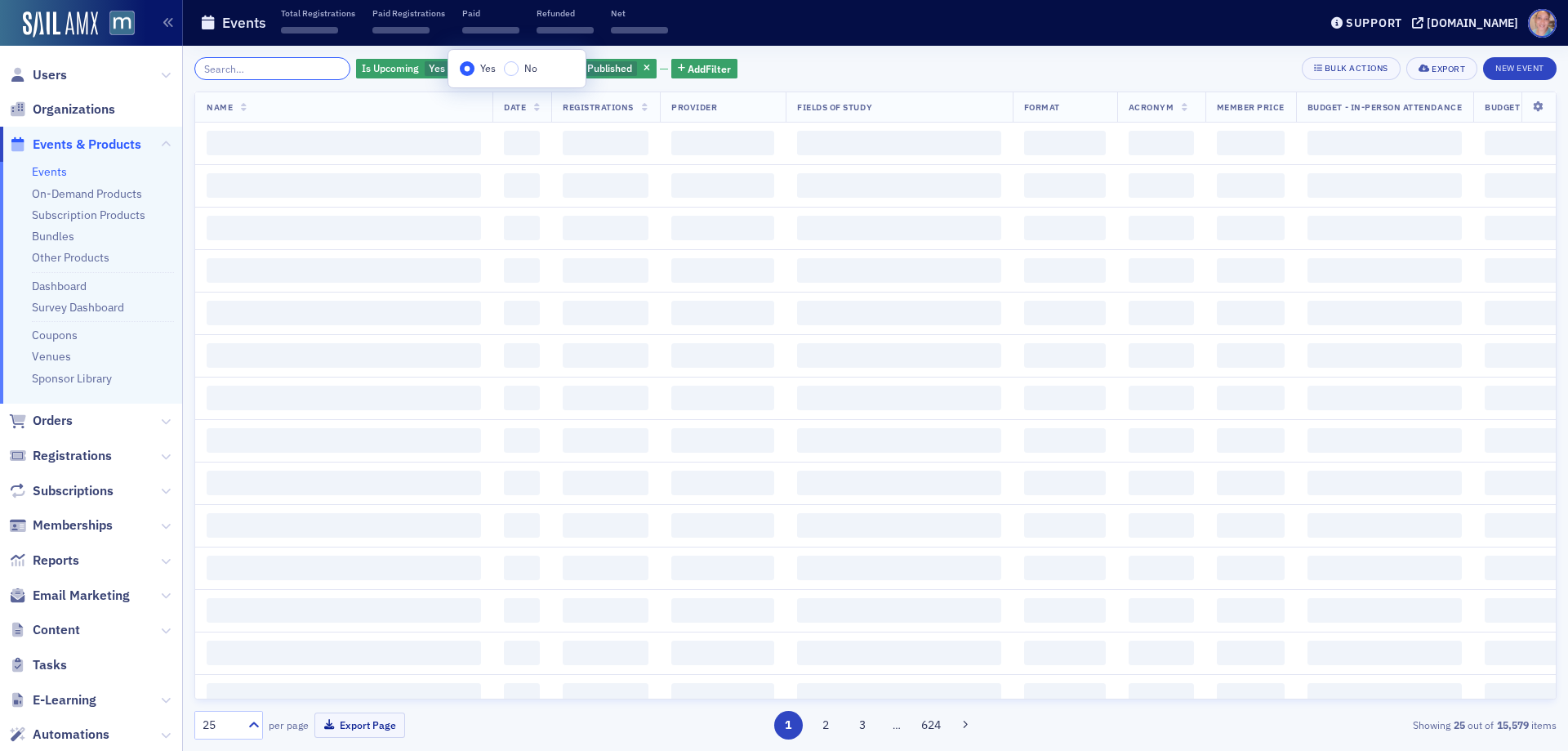
click at [275, 67] on input "search" at bounding box center [272, 68] width 156 height 22
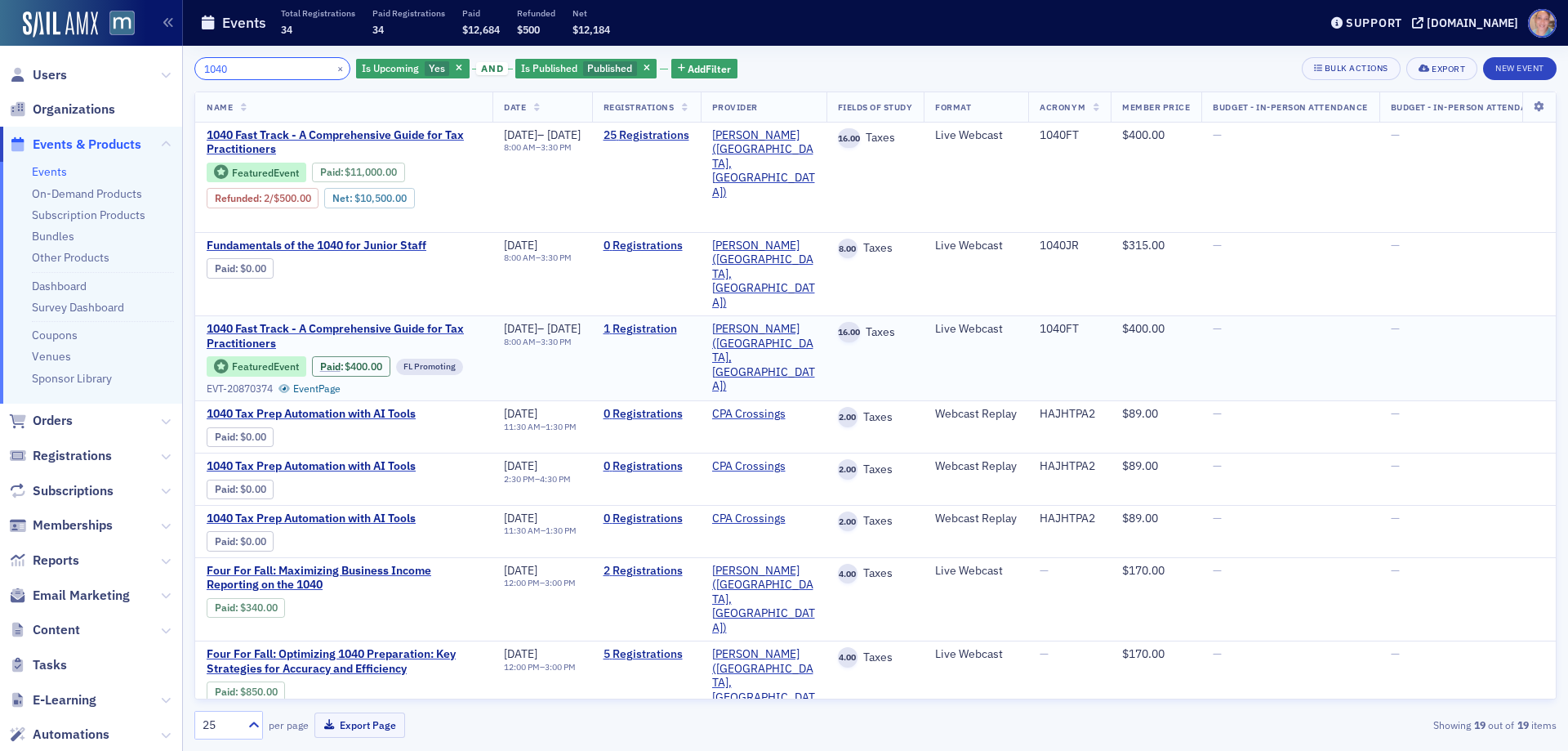
type input "1040"
